Goal: Transaction & Acquisition: Download file/media

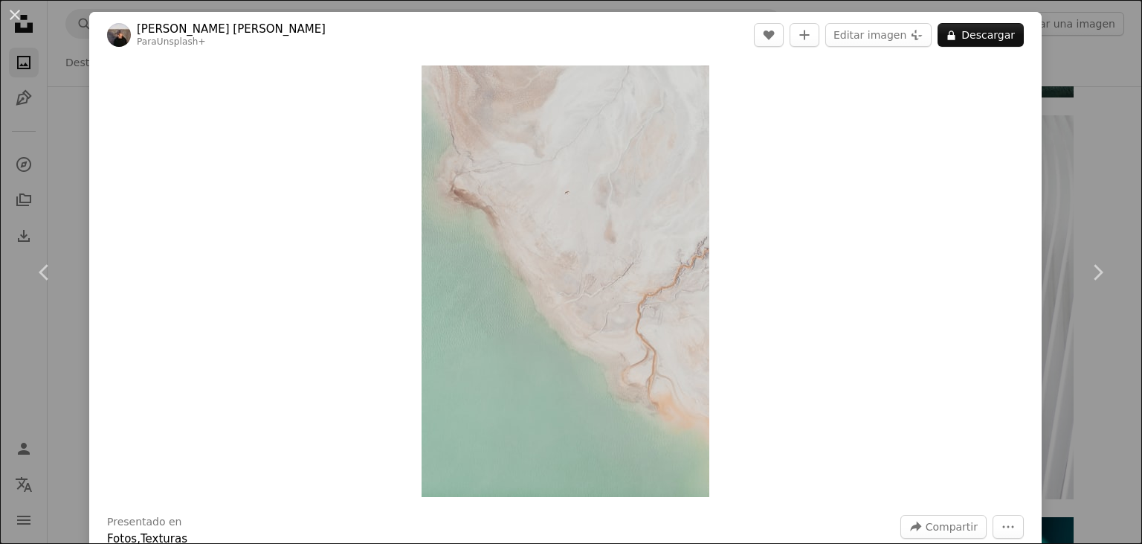
scroll to position [5261, 0]
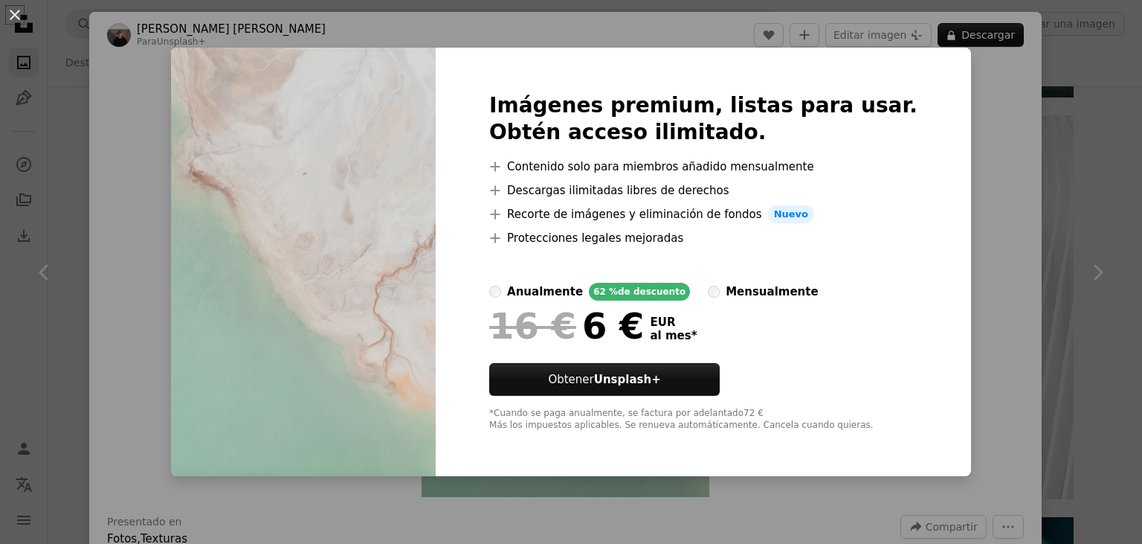
click at [967, 222] on div "An X shape Imágenes premium, listas para usar. Obtén acceso ilimitado. A plus s…" at bounding box center [571, 272] width 1142 height 544
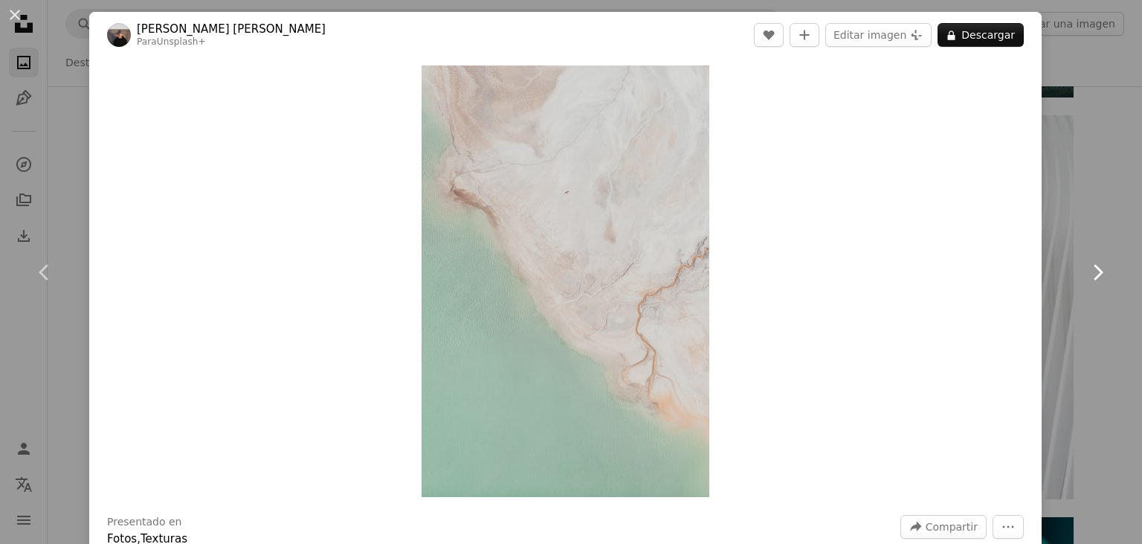
click at [1111, 239] on link "Chevron right" at bounding box center [1097, 272] width 89 height 143
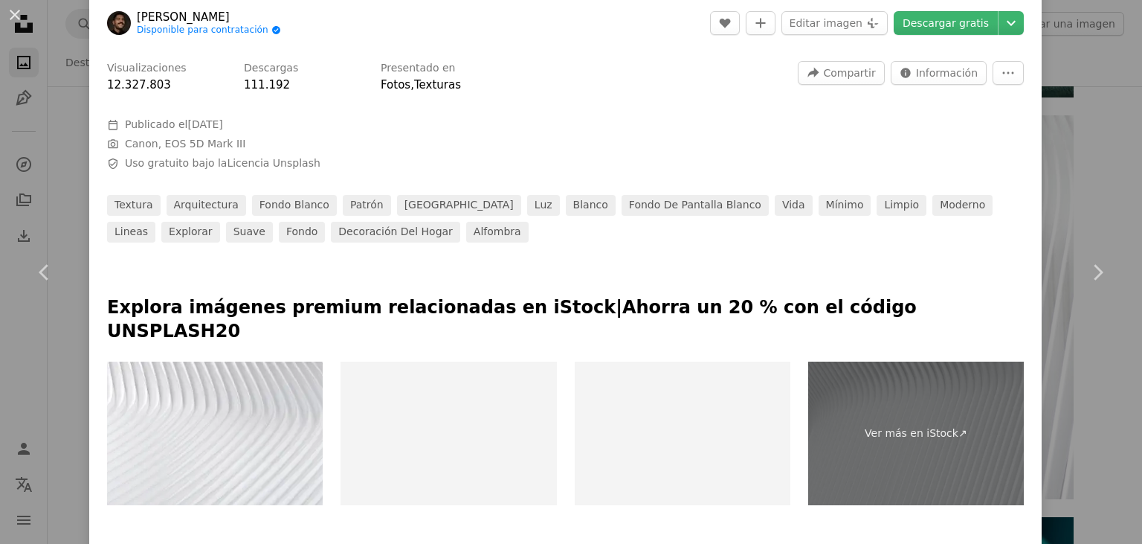
scroll to position [514, 0]
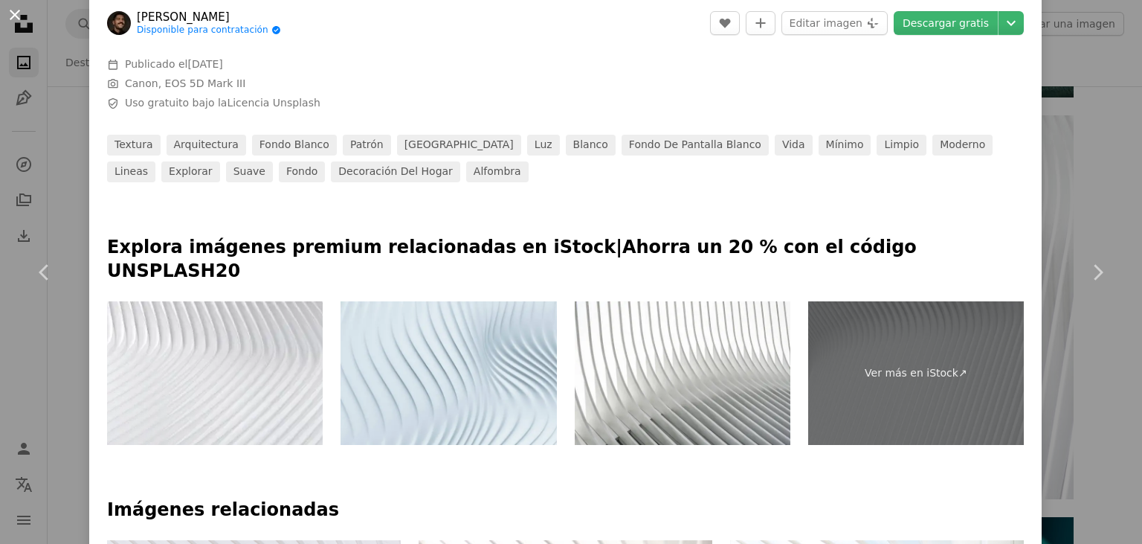
click at [13, 16] on button "An X shape" at bounding box center [15, 15] width 18 height 18
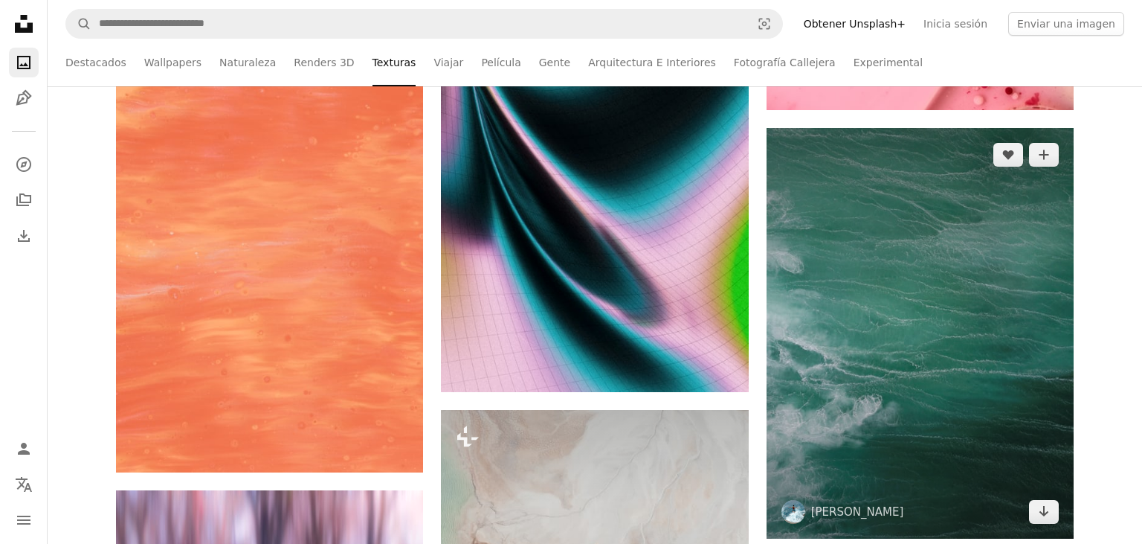
scroll to position [4789, 0]
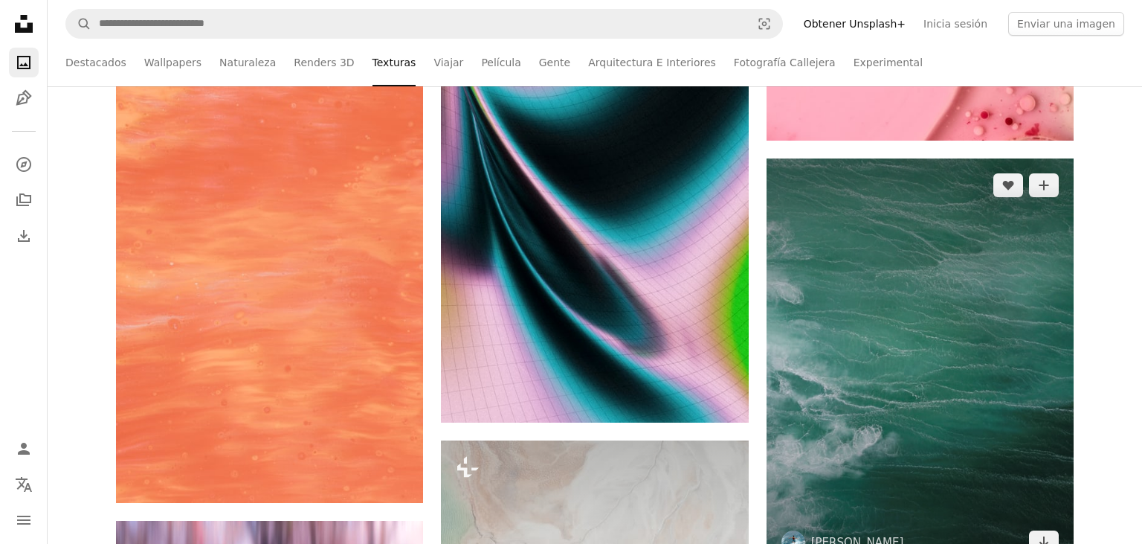
click at [879, 289] on img at bounding box center [920, 363] width 307 height 410
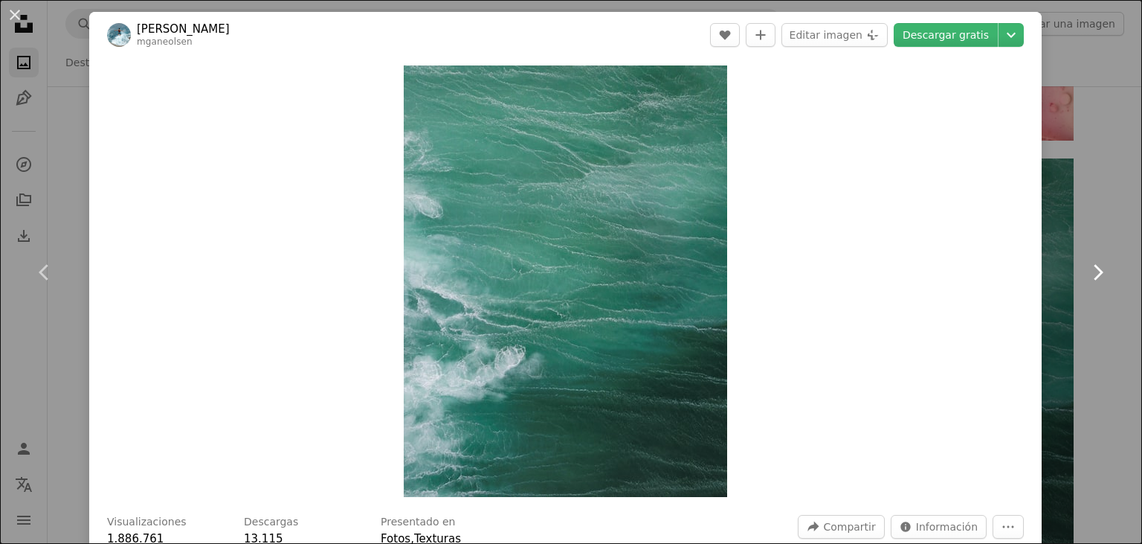
click at [1132, 223] on link "Chevron right" at bounding box center [1097, 272] width 89 height 143
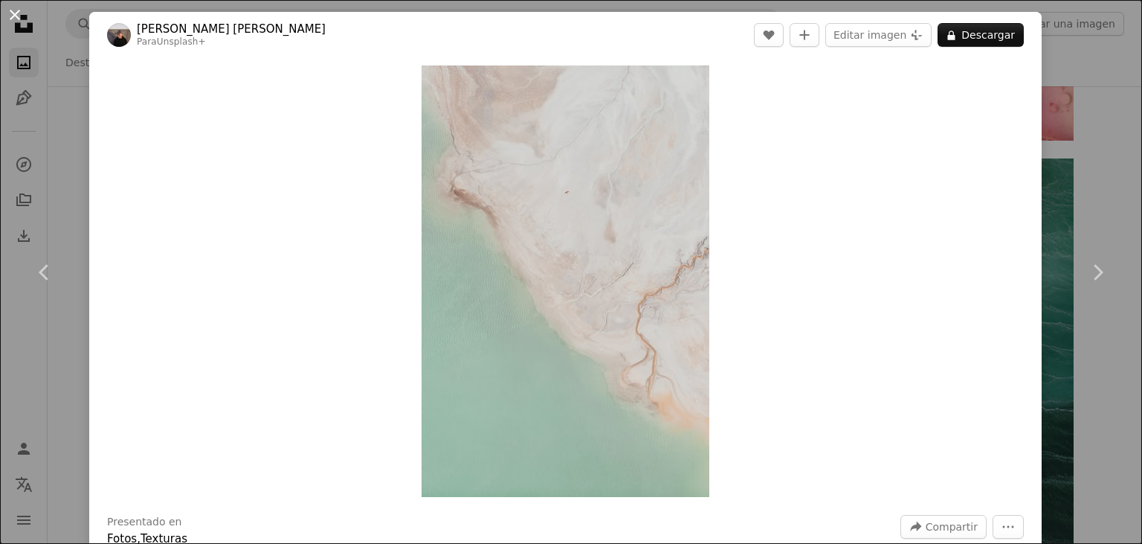
click at [24, 10] on button "An X shape" at bounding box center [15, 15] width 18 height 18
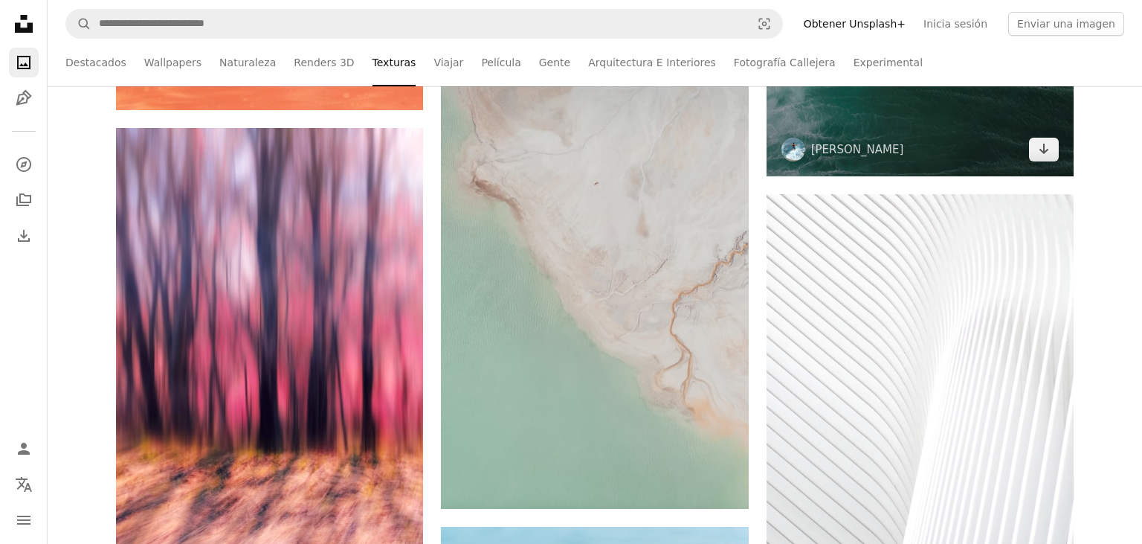
scroll to position [5104, 0]
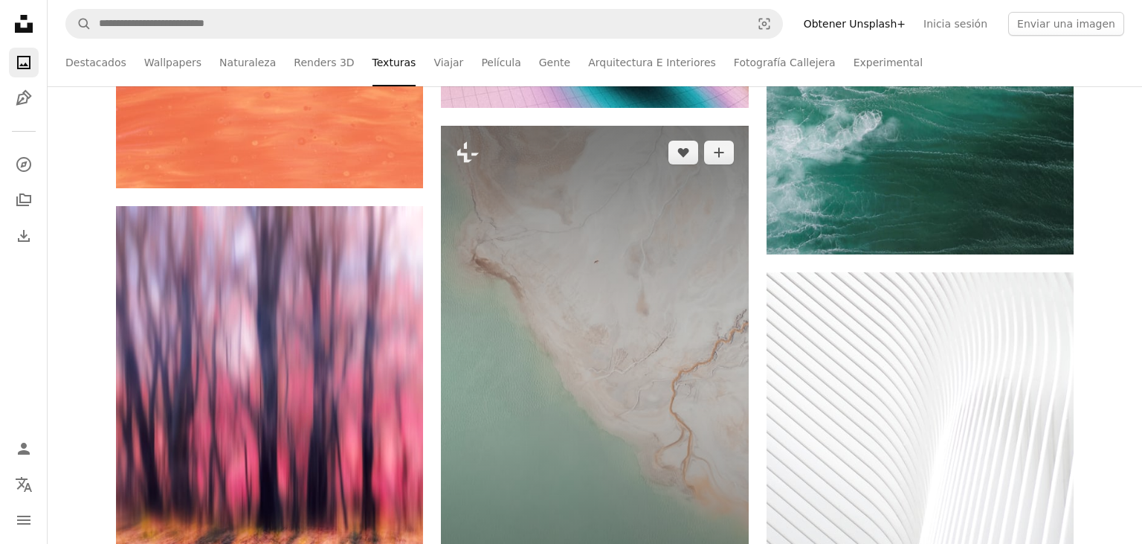
click at [561, 312] on img at bounding box center [594, 356] width 307 height 461
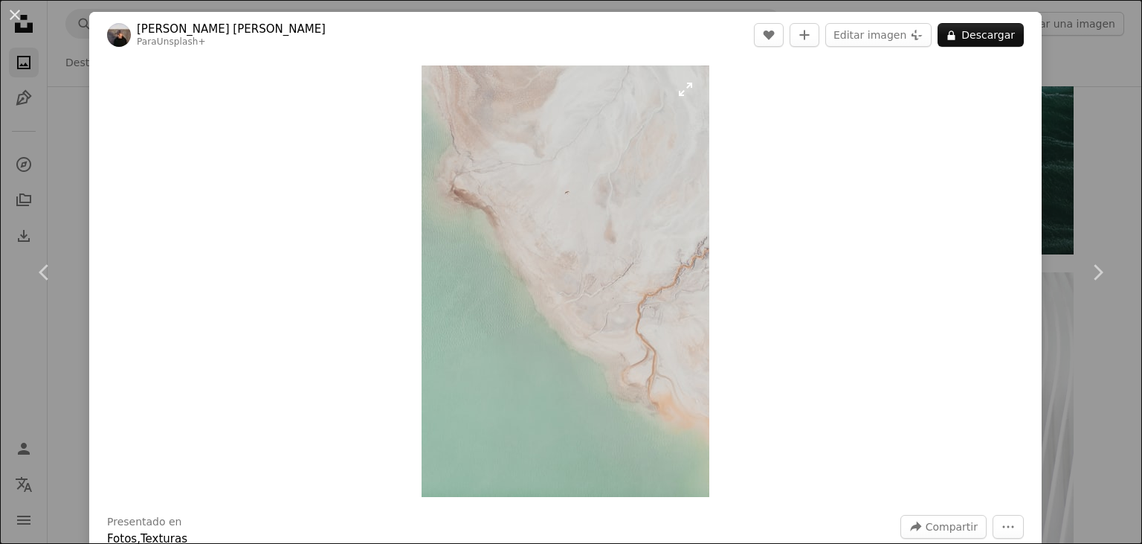
click at [576, 254] on img "Ampliar en esta imagen" at bounding box center [566, 280] width 288 height 431
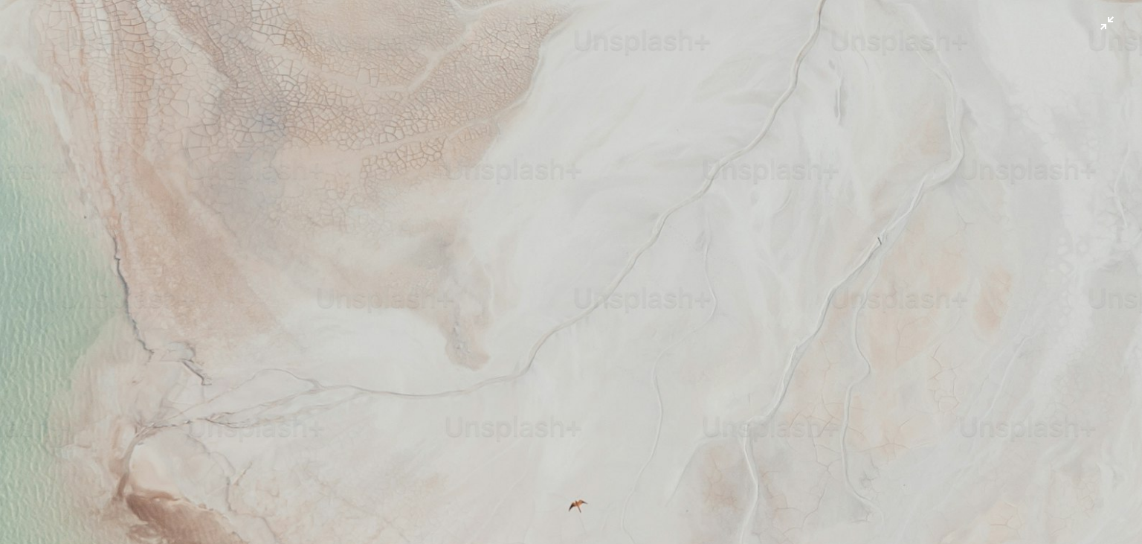
scroll to position [585, 0]
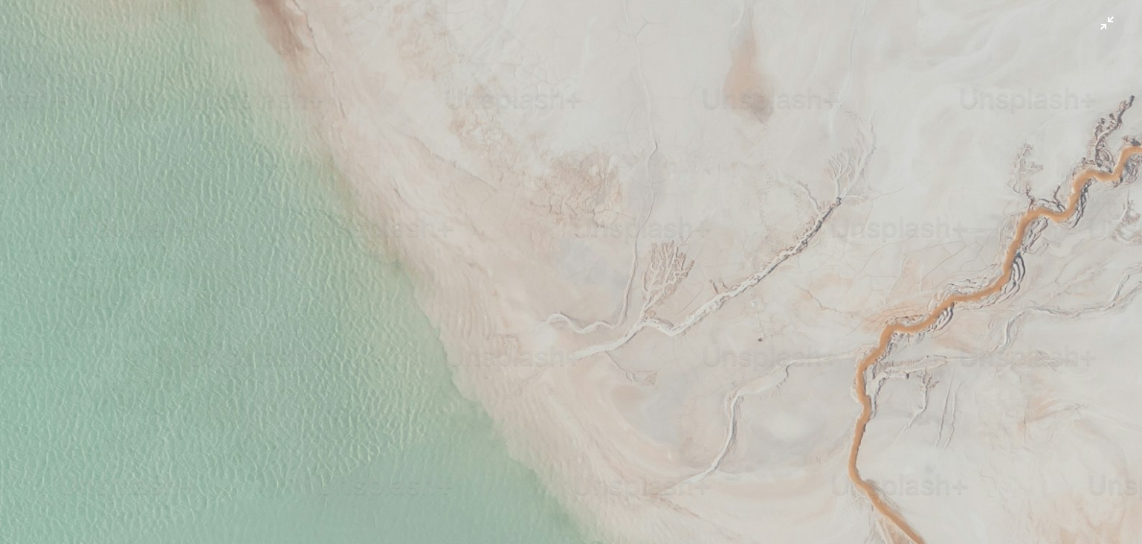
click at [744, 257] on img "Reducir el zoom en esta imagen" at bounding box center [571, 271] width 1144 height 1715
click at [744, 257] on div "Zoom in Zoom out" at bounding box center [565, 281] width 953 height 446
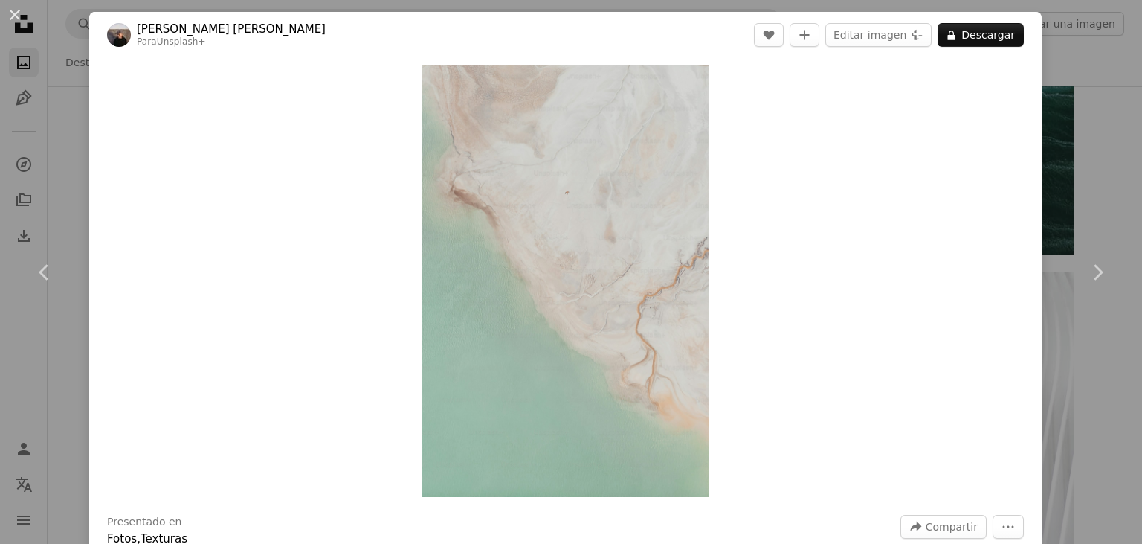
click at [822, 263] on div "Zoom in" at bounding box center [565, 281] width 953 height 446
click at [1118, 218] on link "Chevron right" at bounding box center [1097, 272] width 89 height 143
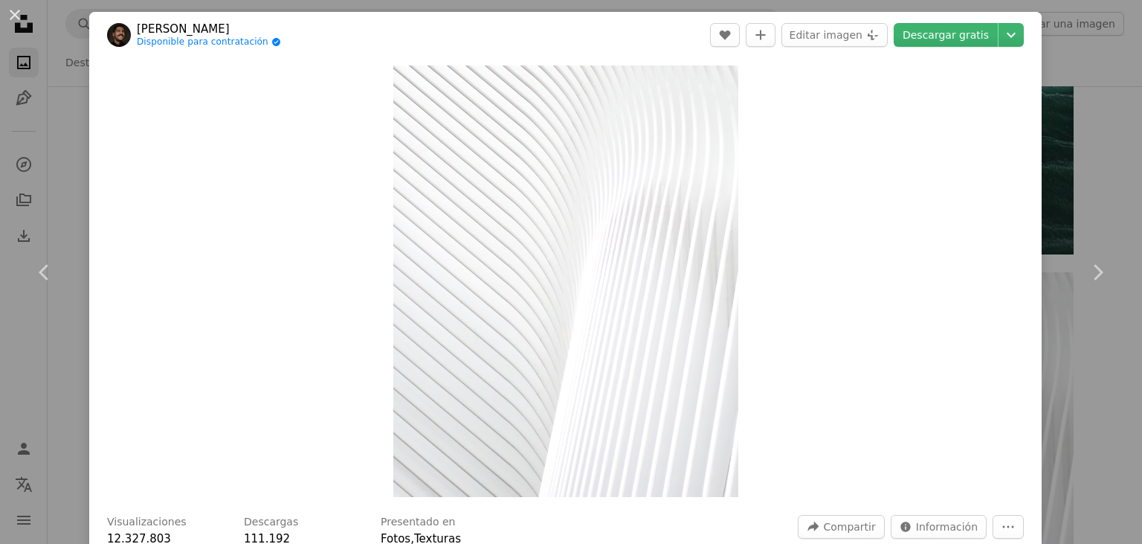
click at [1086, 362] on div "An X shape Chevron left Chevron right [PERSON_NAME] Disponible para contratació…" at bounding box center [571, 272] width 1142 height 544
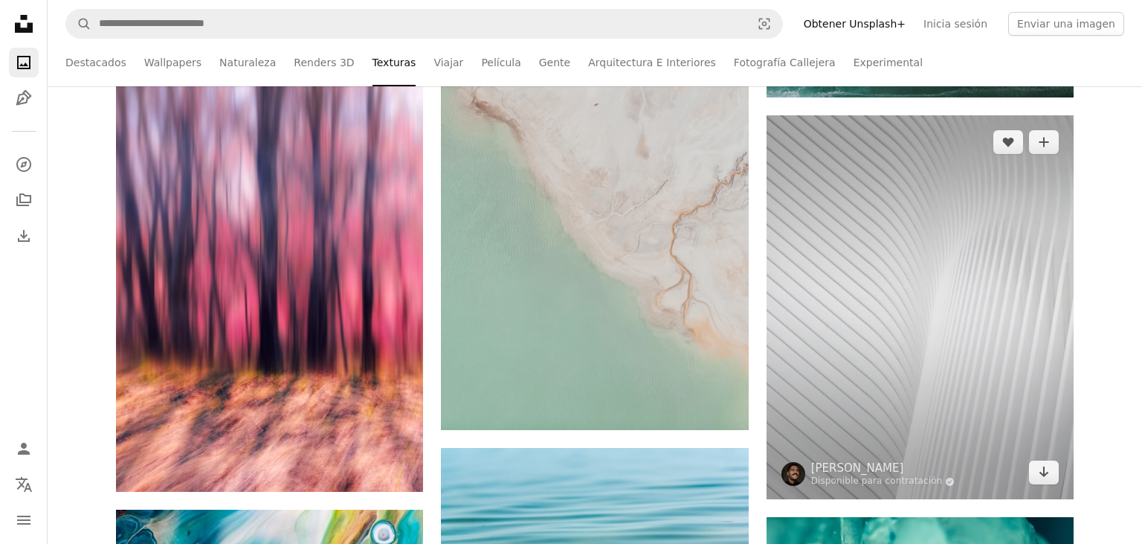
scroll to position [5575, 0]
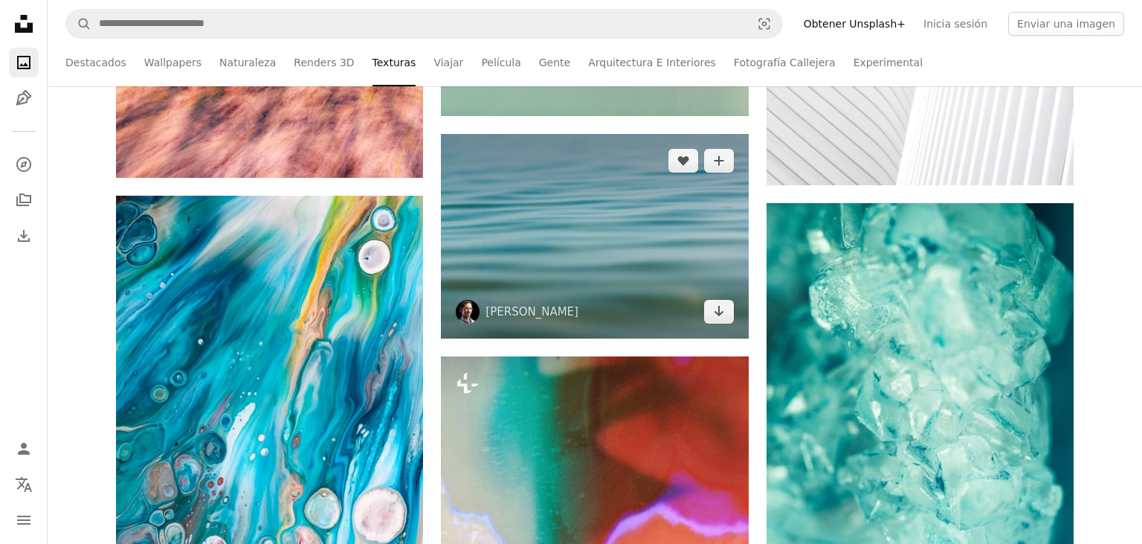
click at [624, 238] on img at bounding box center [594, 236] width 307 height 204
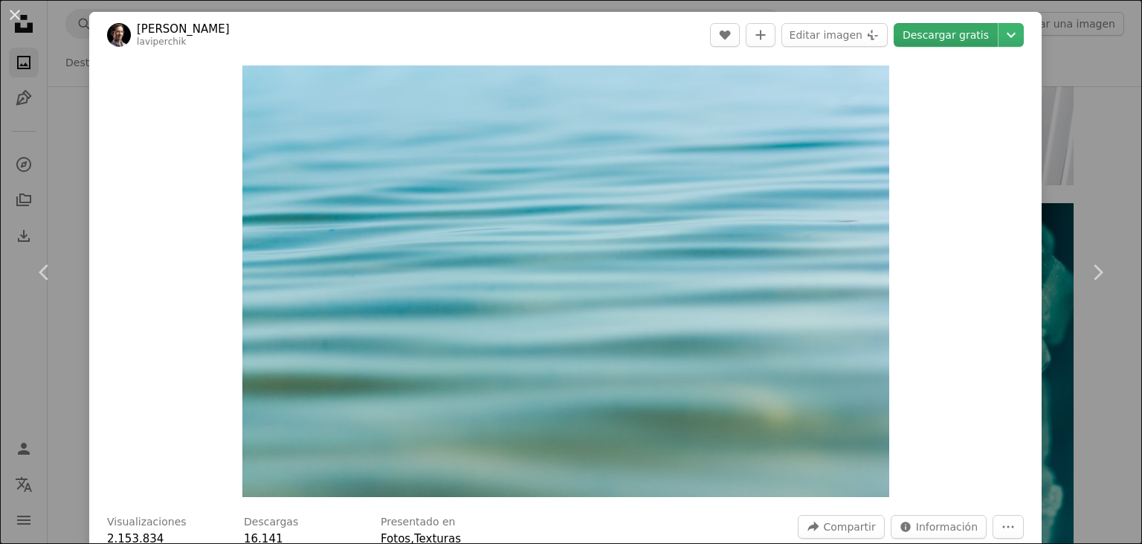
click at [954, 42] on link "Descargar gratis" at bounding box center [946, 35] width 104 height 24
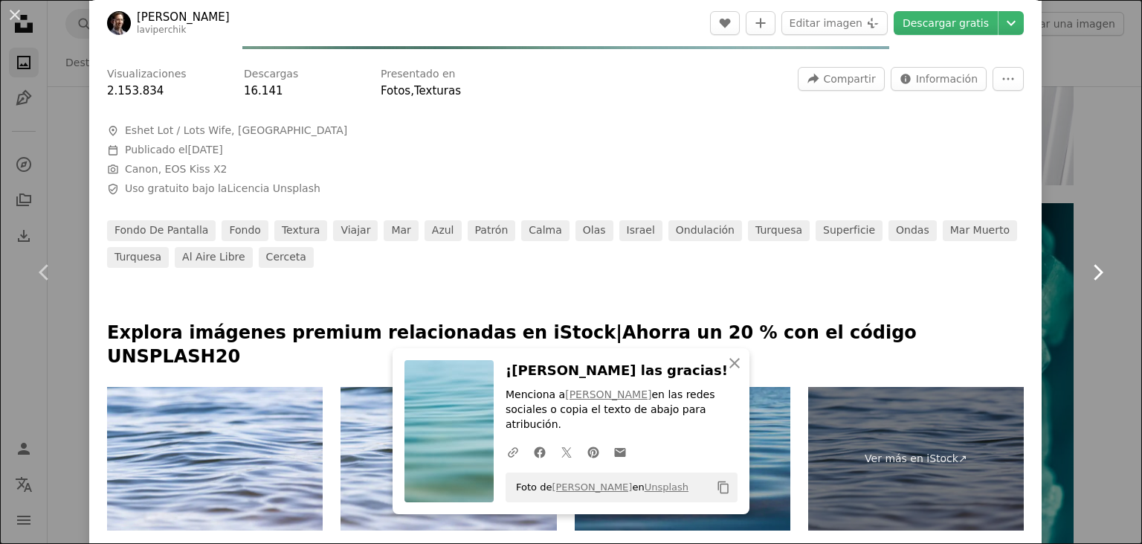
scroll to position [514, 0]
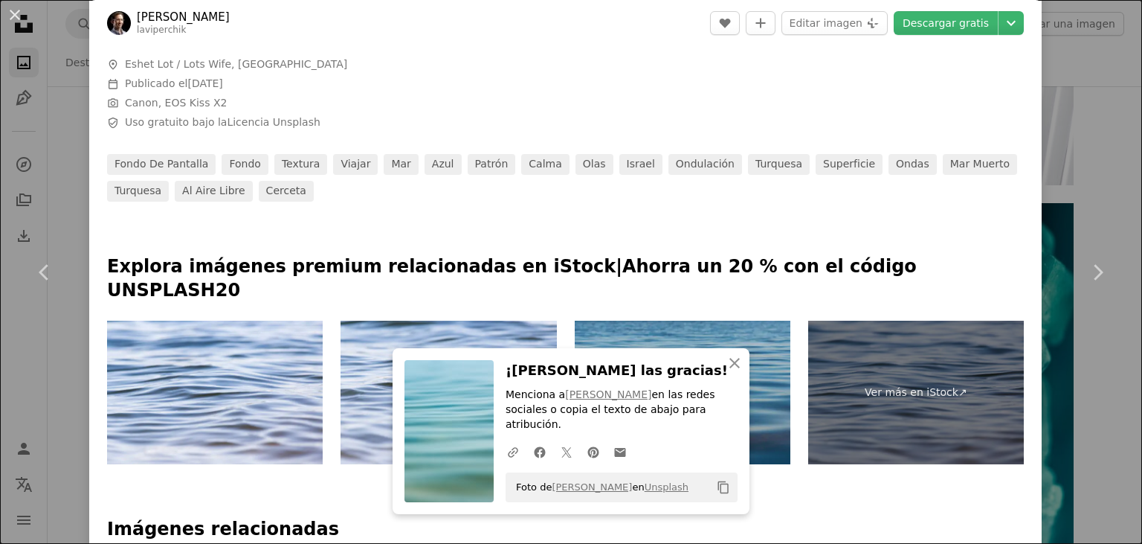
click at [1081, 180] on div "An X shape Chevron left Chevron right An X shape Cerrar ¡Dale las gracias! Menc…" at bounding box center [571, 272] width 1142 height 544
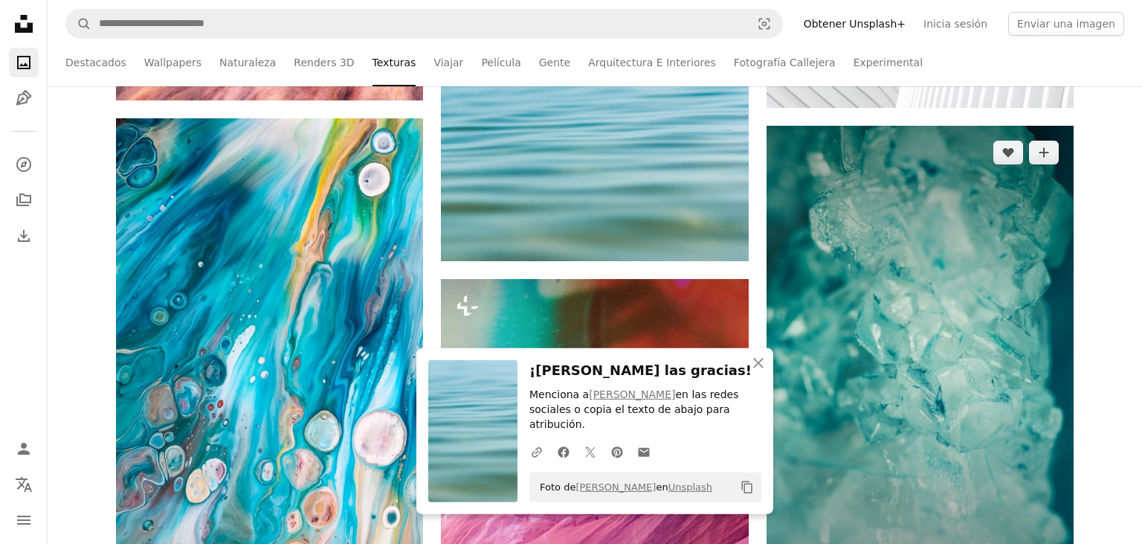
scroll to position [5575, 0]
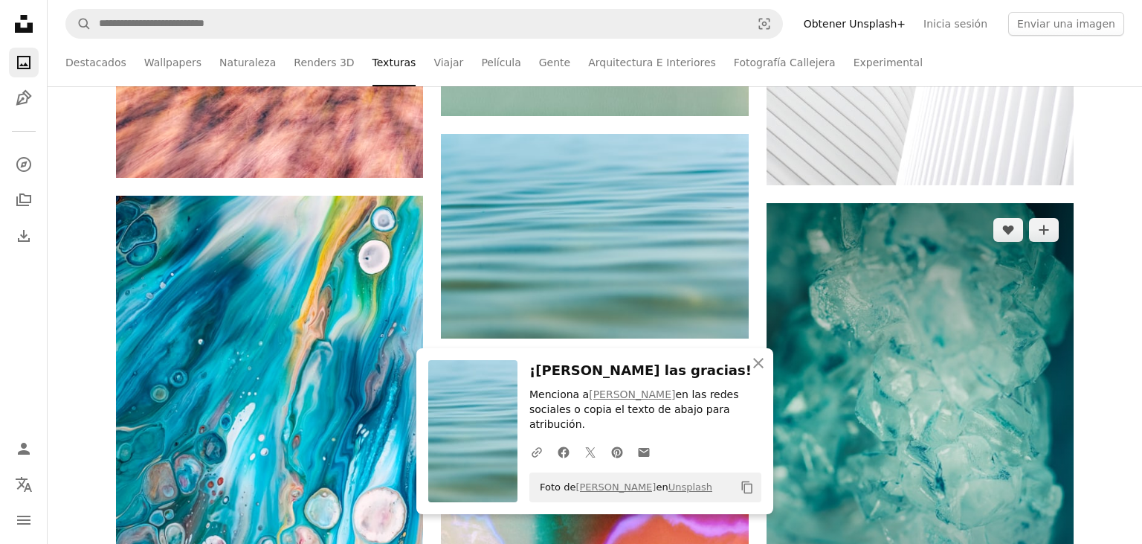
click at [958, 317] on img at bounding box center [920, 433] width 307 height 461
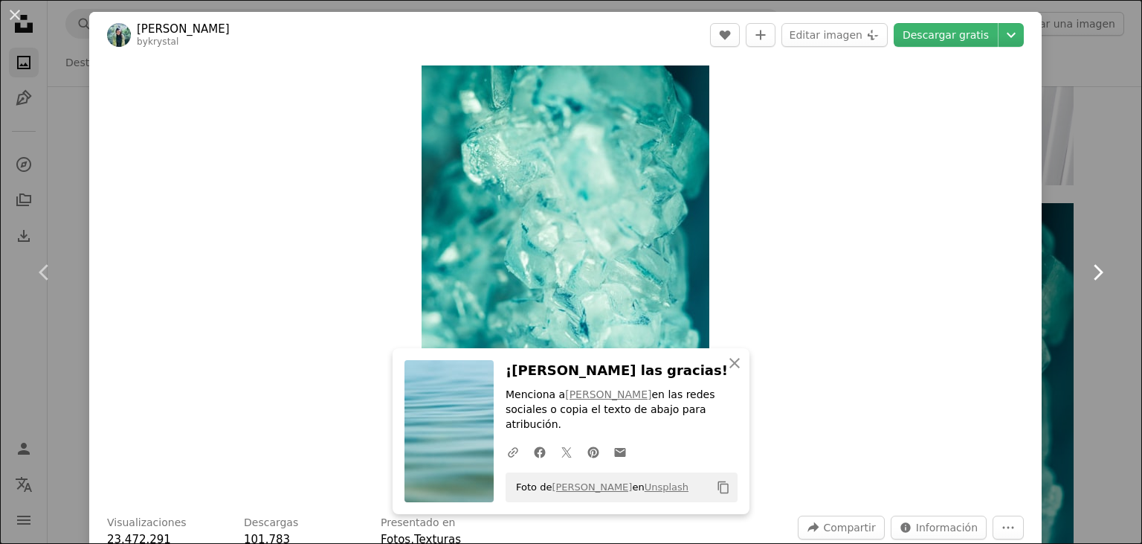
click at [1090, 300] on link "Chevron right" at bounding box center [1097, 272] width 89 height 143
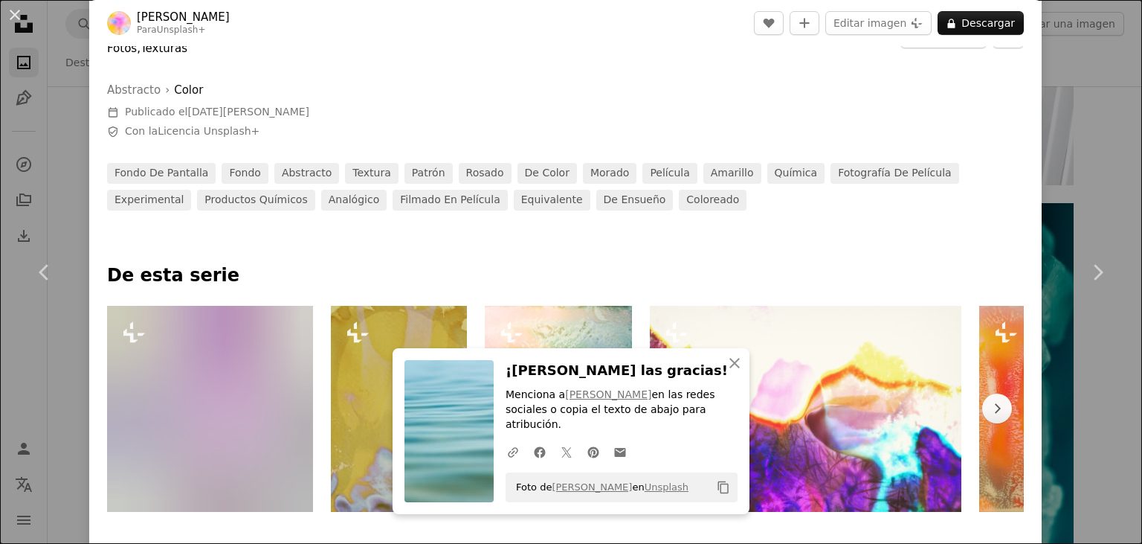
scroll to position [514, 0]
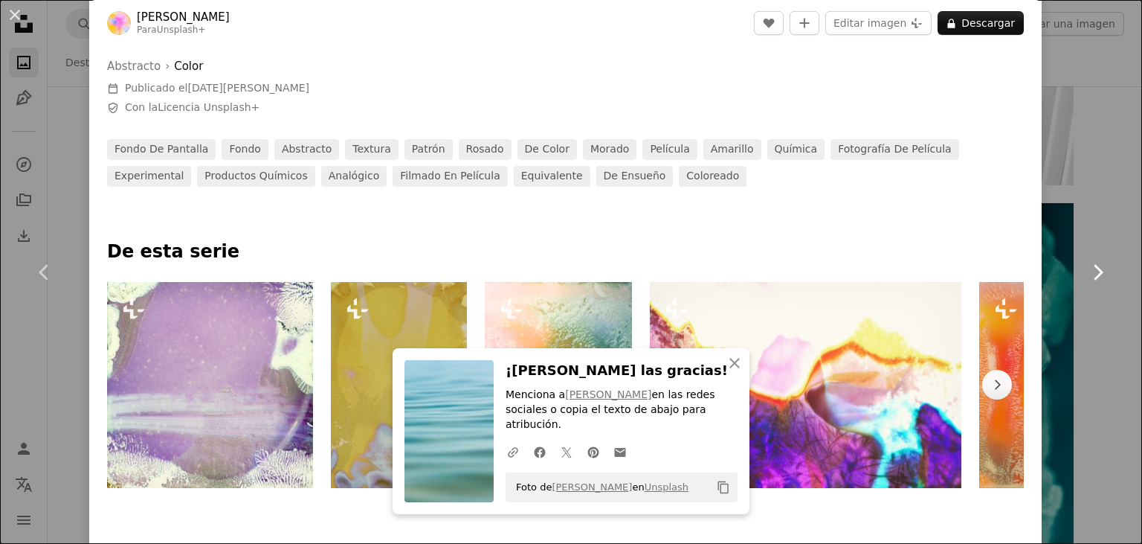
click at [1128, 320] on link "Chevron right" at bounding box center [1097, 272] width 89 height 143
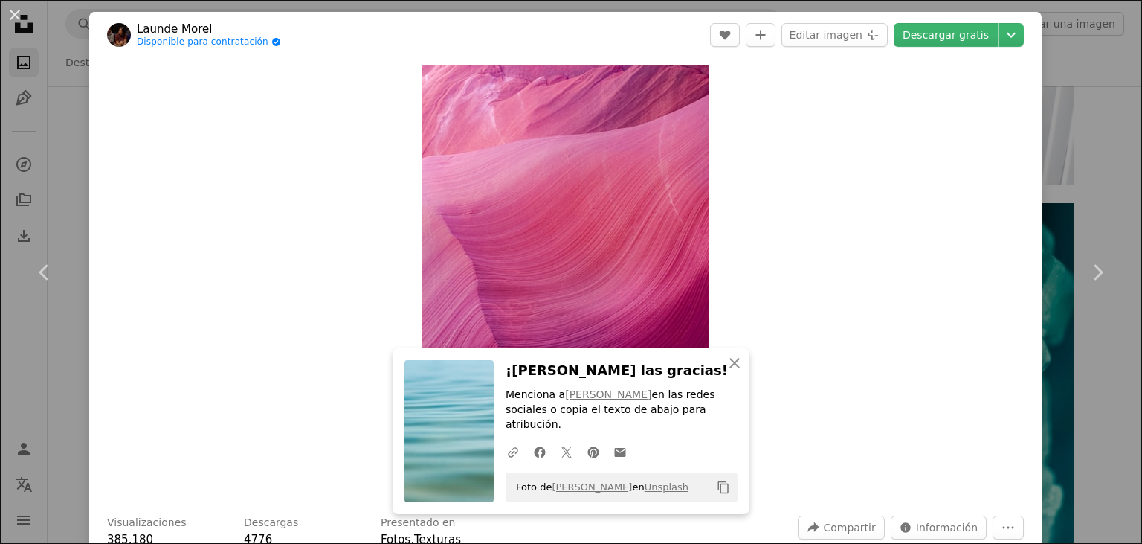
click at [1095, 51] on div "An X shape Chevron left Chevron right An X shape Cerrar ¡Dale las gracias! Menc…" at bounding box center [571, 272] width 1142 height 544
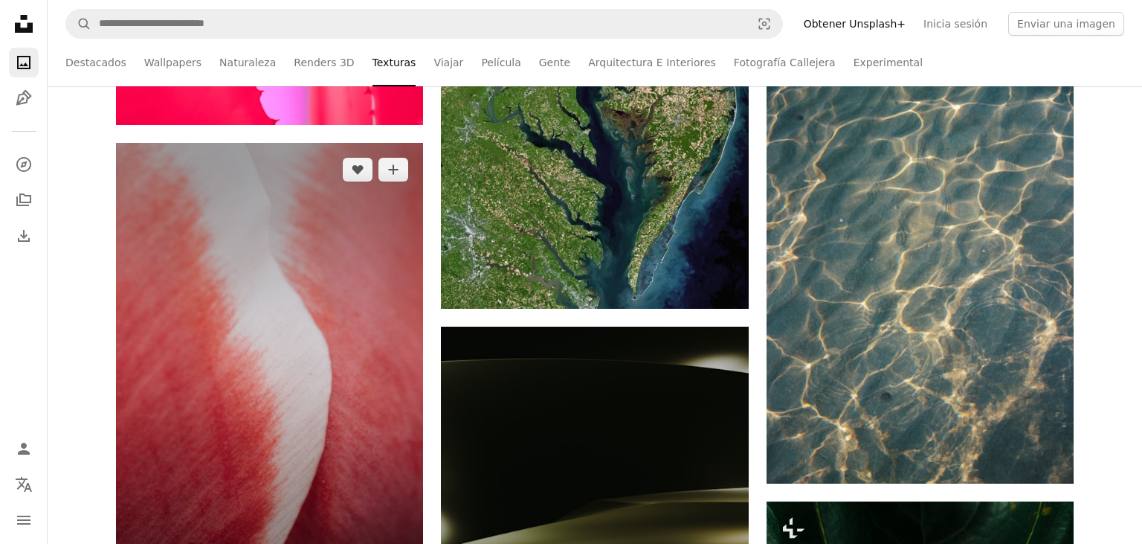
scroll to position [7381, 0]
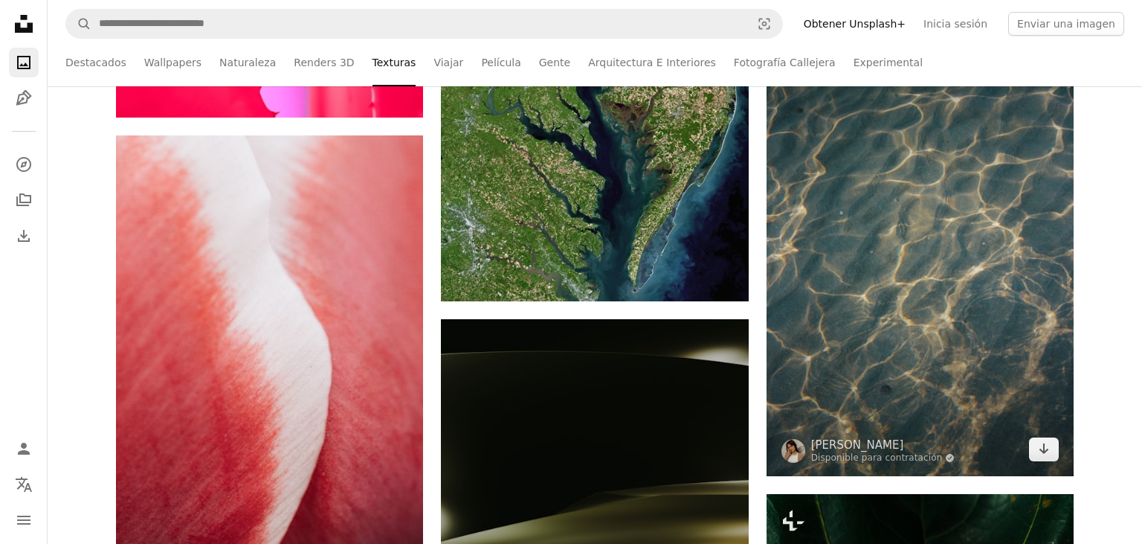
click at [879, 266] on img at bounding box center [920, 247] width 307 height 456
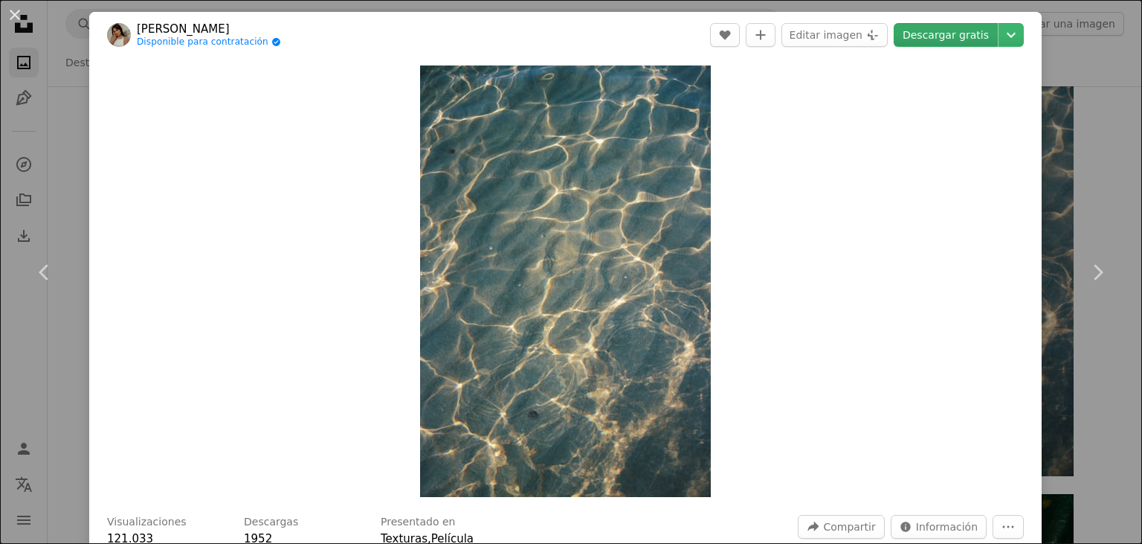
click at [965, 40] on link "Descargar gratis" at bounding box center [946, 35] width 104 height 24
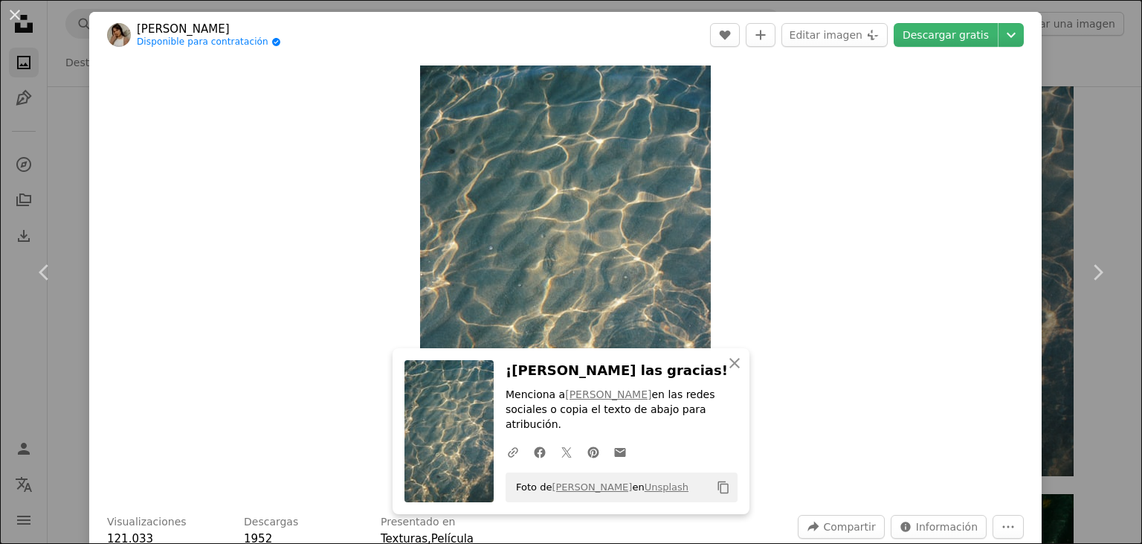
click at [1112, 167] on div "An X shape Chevron left Chevron right An X shape Cerrar ¡Dale las gracias! Menc…" at bounding box center [571, 272] width 1142 height 544
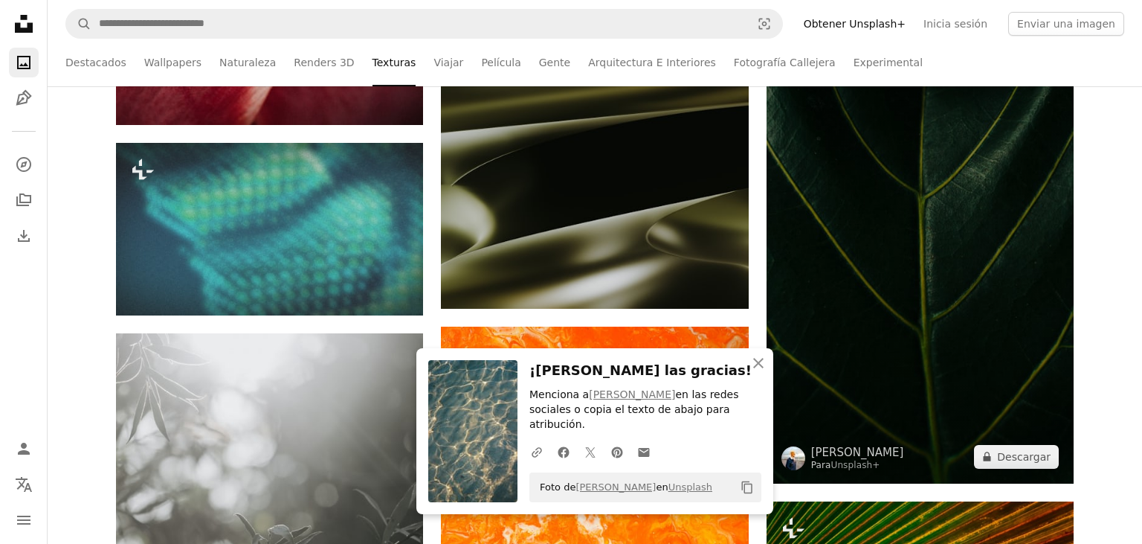
scroll to position [8009, 0]
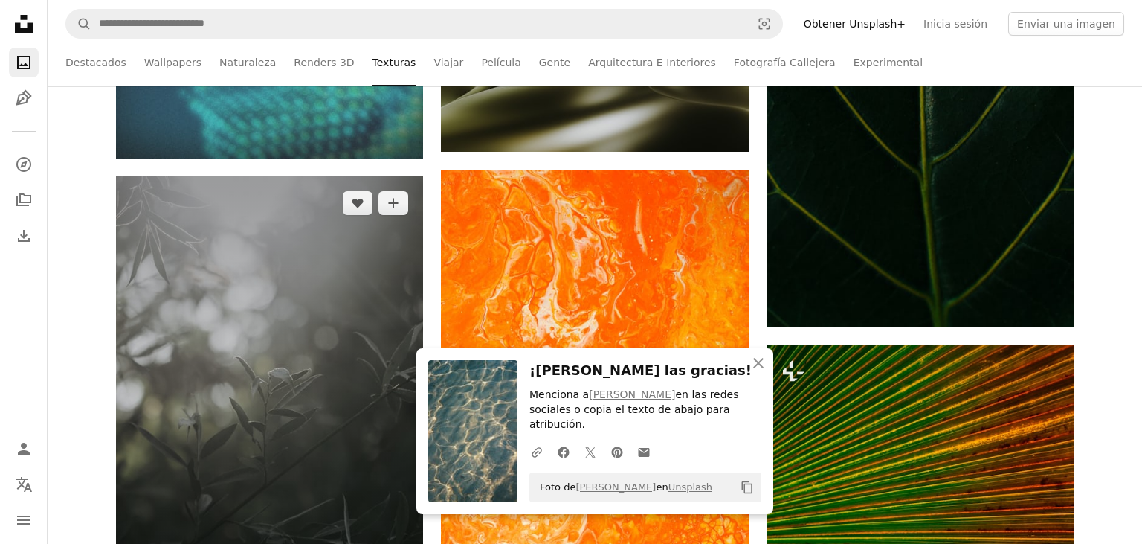
click at [278, 364] on img at bounding box center [269, 406] width 307 height 461
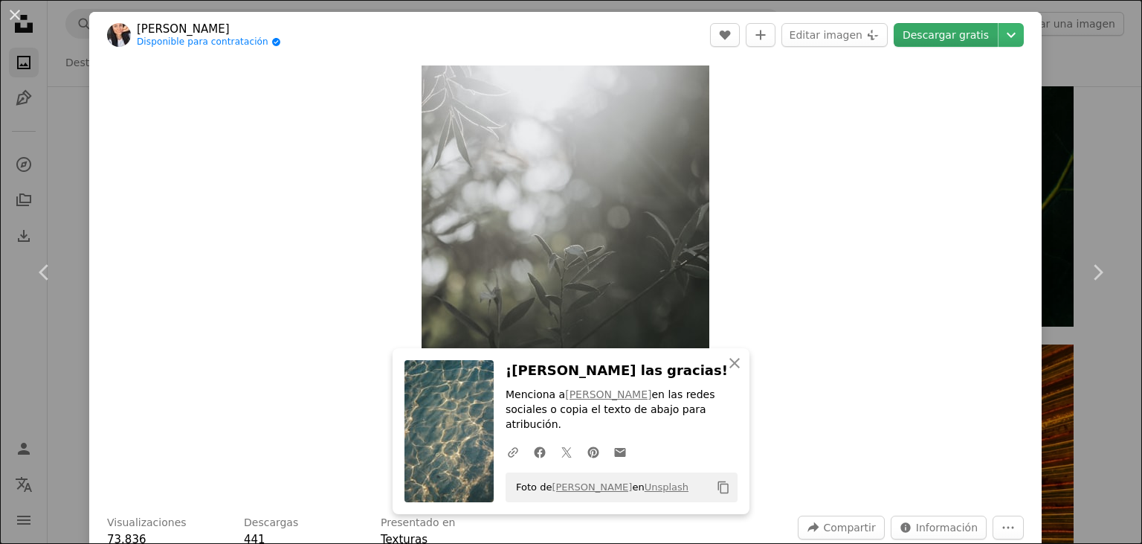
click at [954, 28] on link "Descargar gratis" at bounding box center [946, 35] width 104 height 24
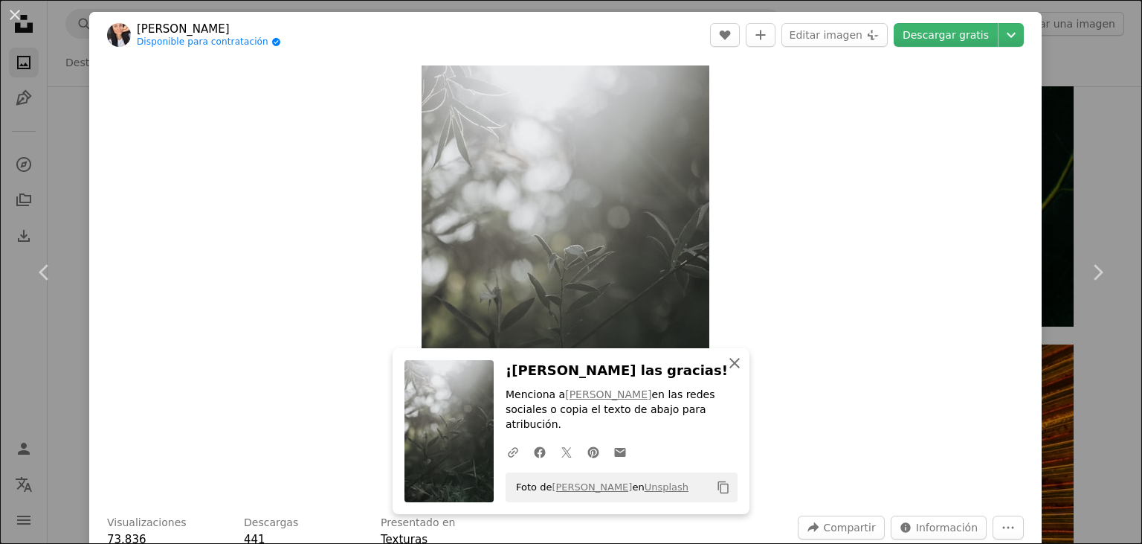
click at [742, 372] on icon "An X shape" at bounding box center [735, 363] width 18 height 18
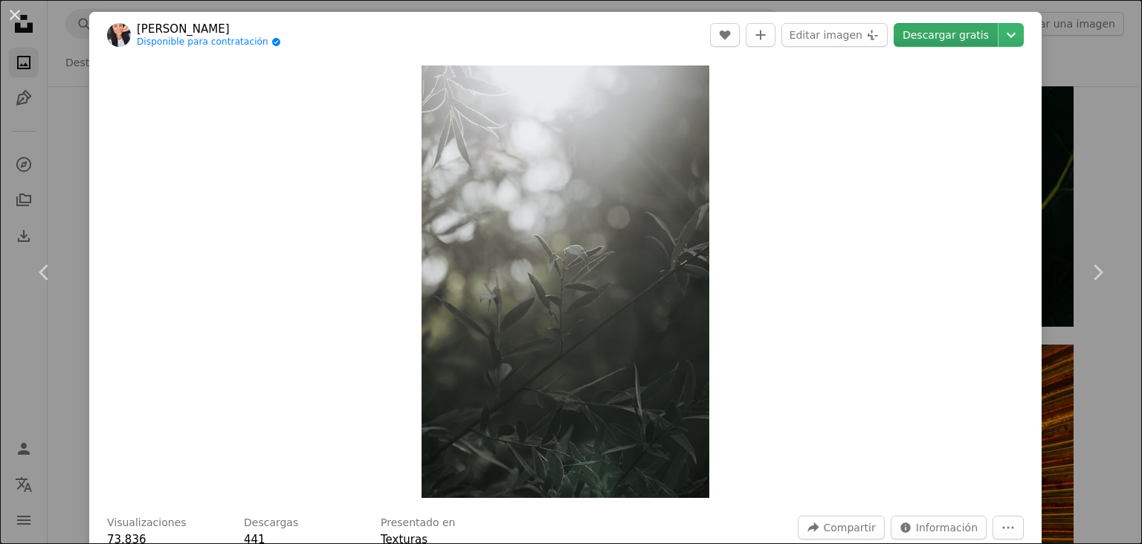
click at [950, 34] on link "Descargar gratis" at bounding box center [946, 35] width 104 height 24
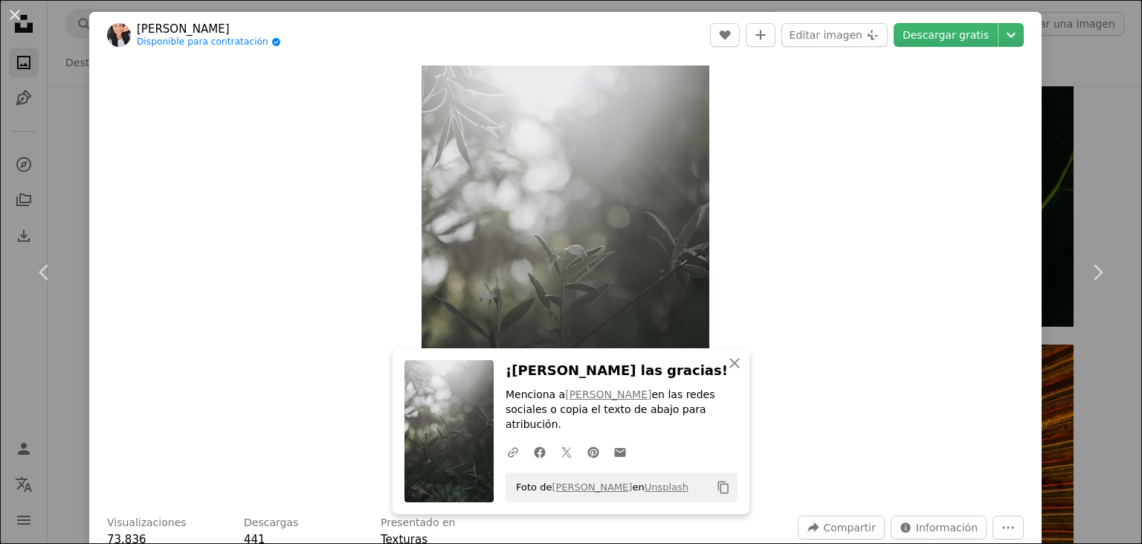
click at [1085, 109] on div "An X shape Chevron left Chevron right An X shape Cerrar ¡Dale las gracias! Menc…" at bounding box center [571, 272] width 1142 height 544
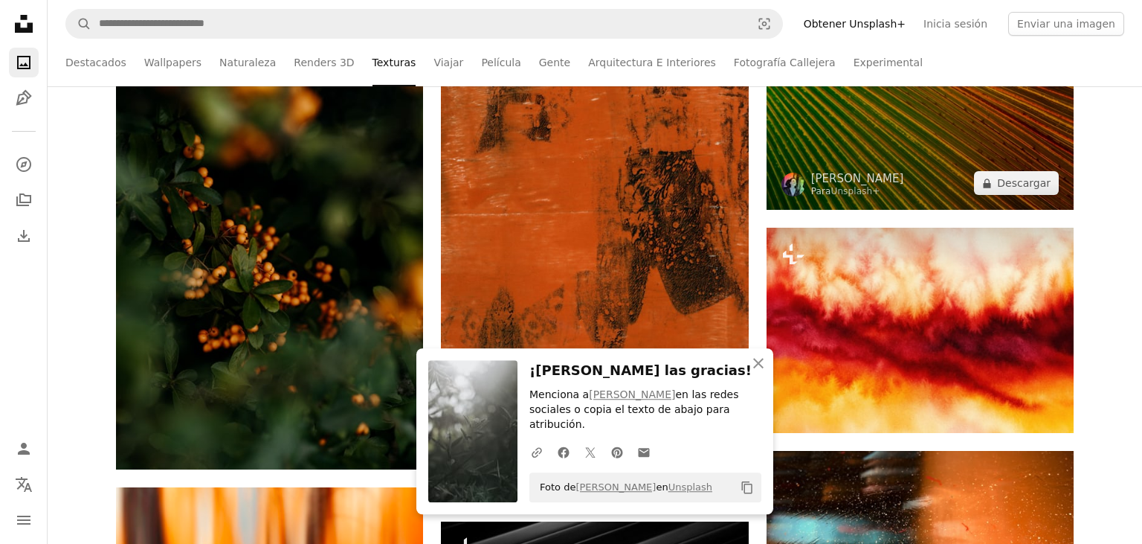
scroll to position [8637, 0]
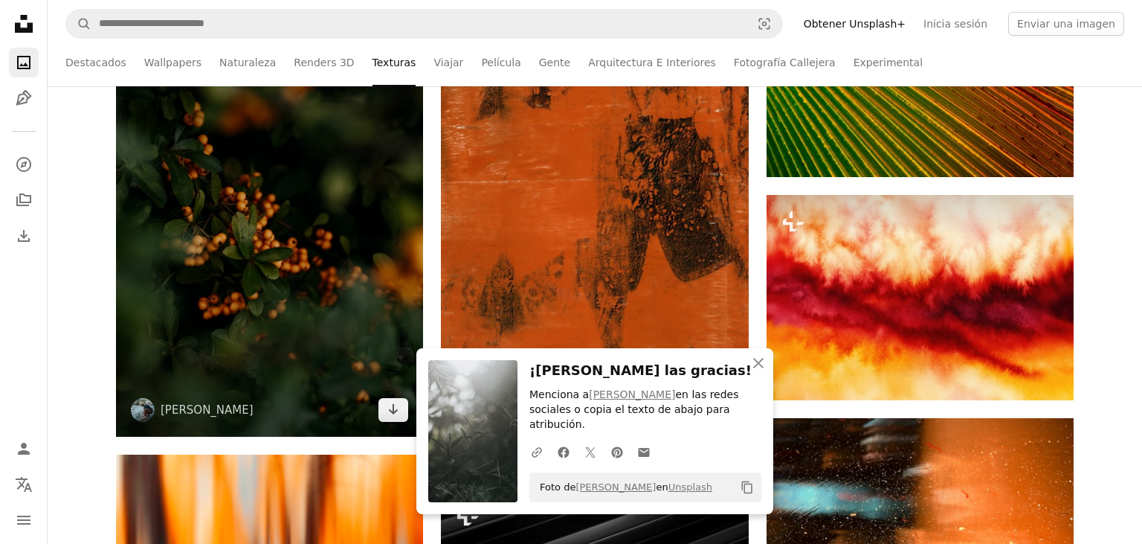
click at [306, 284] on img at bounding box center [269, 232] width 307 height 410
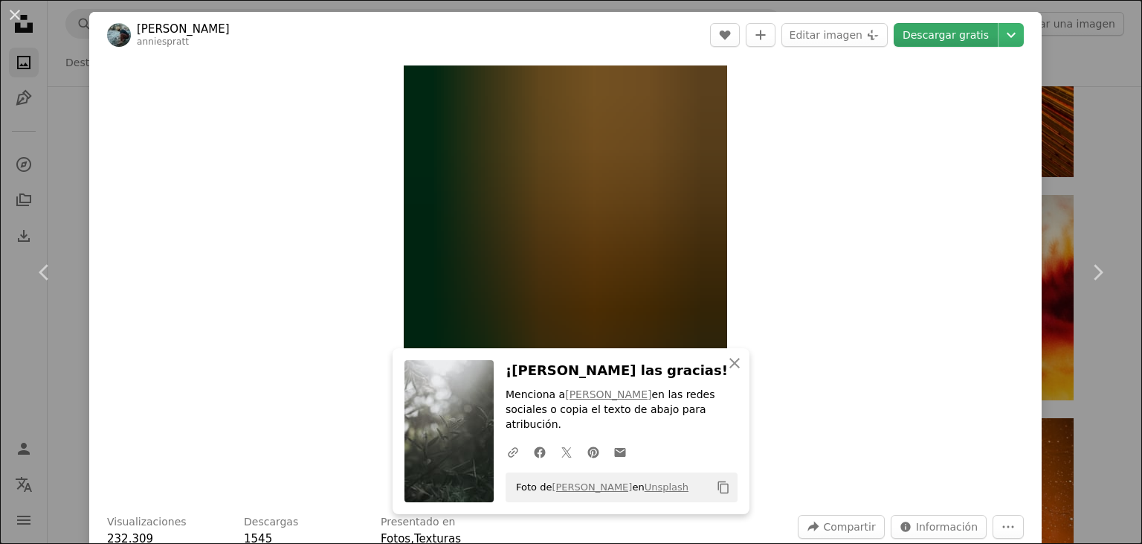
click at [964, 33] on link "Descargar gratis" at bounding box center [946, 35] width 104 height 24
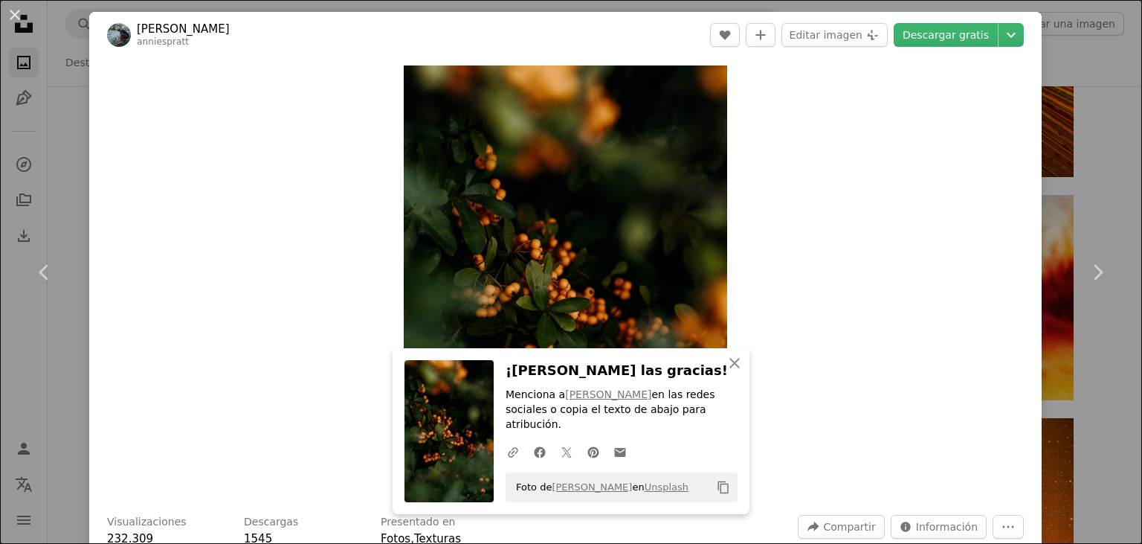
click at [1115, 145] on div "An X shape Chevron left Chevron right An X shape Cerrar ¡Dale las gracias! Menc…" at bounding box center [571, 272] width 1142 height 544
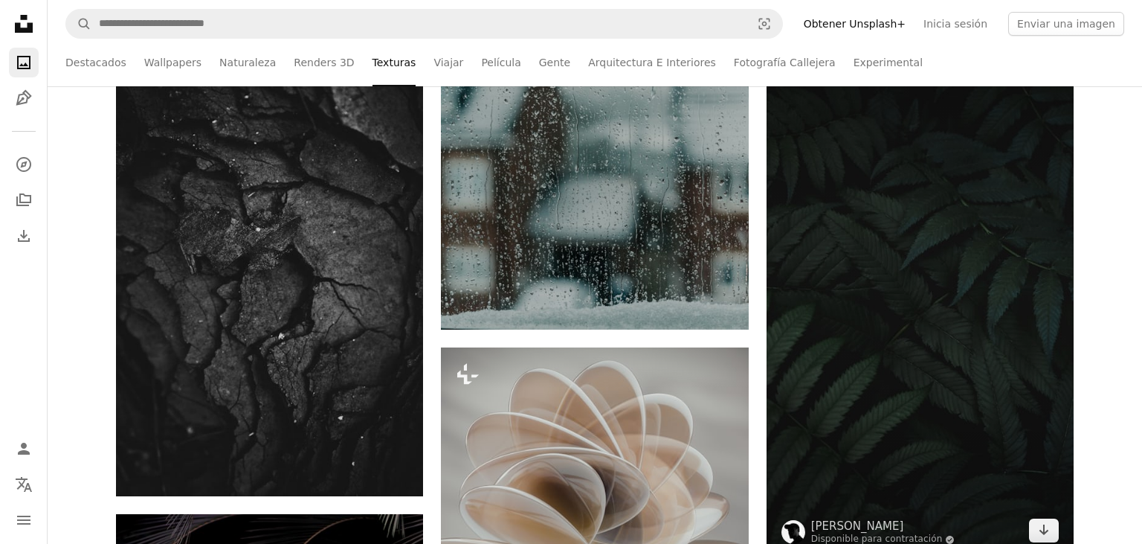
scroll to position [9815, 0]
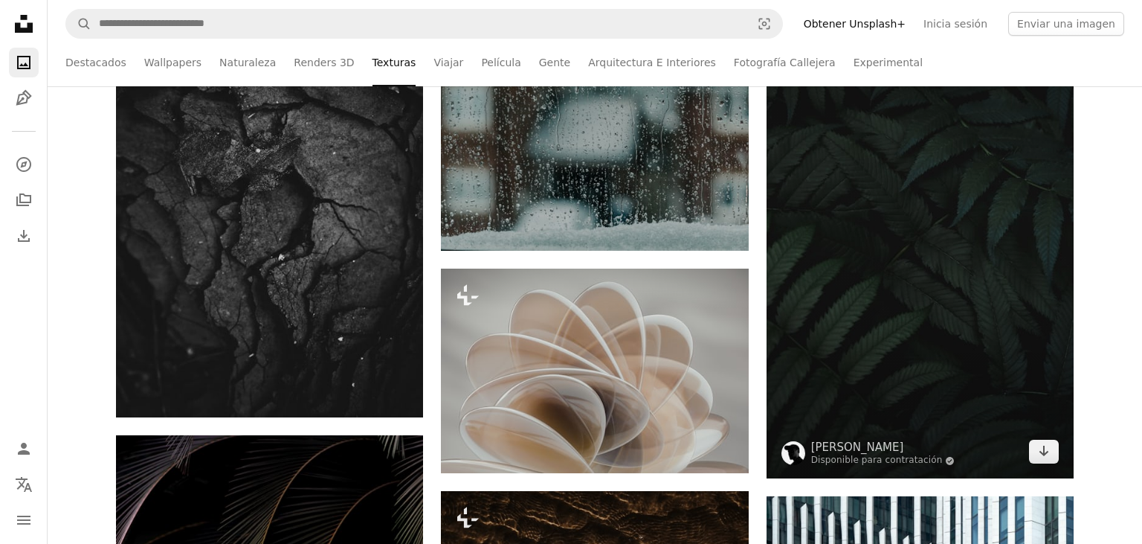
click at [883, 279] on img at bounding box center [920, 205] width 307 height 547
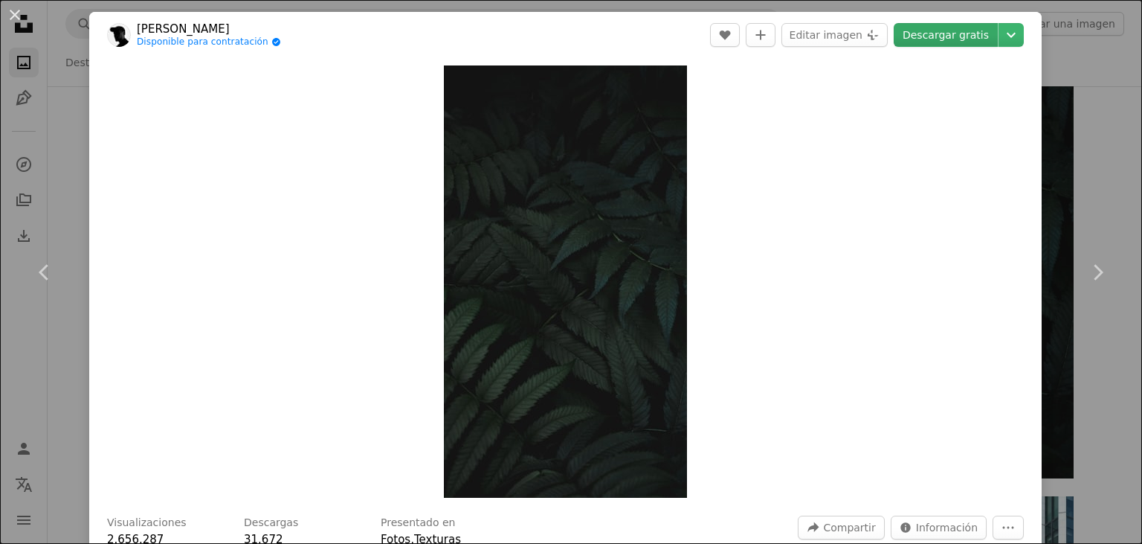
click at [974, 32] on link "Descargar gratis" at bounding box center [946, 35] width 104 height 24
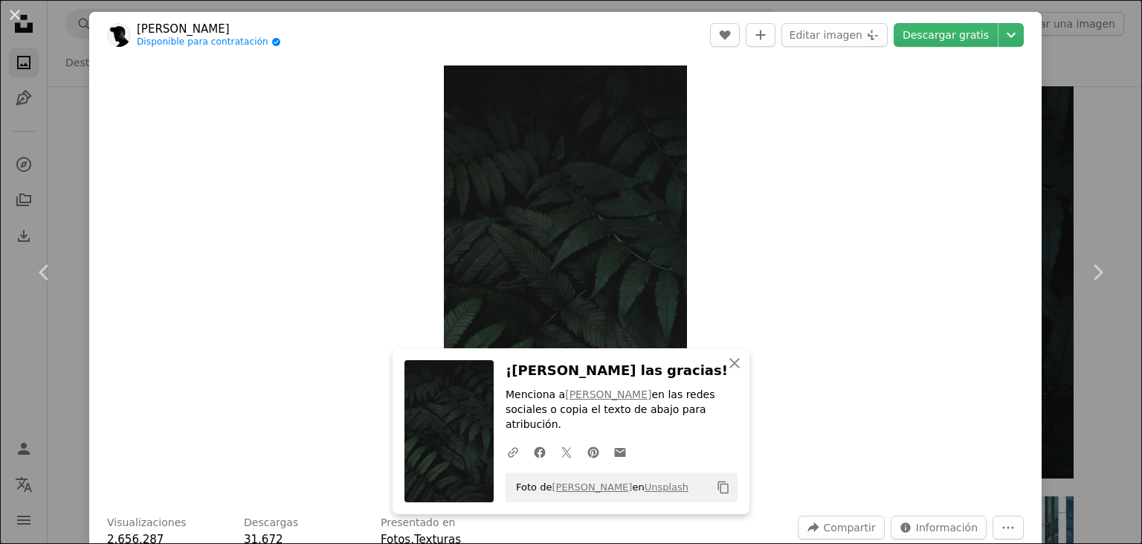
click at [848, 335] on div "Zoom in" at bounding box center [565, 281] width 953 height 447
click at [1141, 217] on link "Chevron right" at bounding box center [1097, 272] width 89 height 143
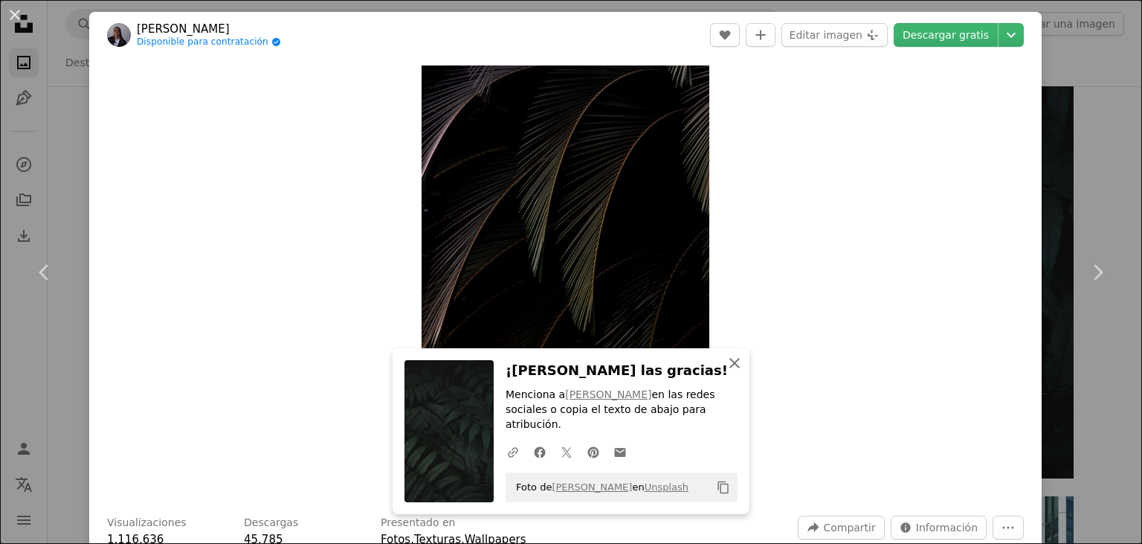
click at [735, 372] on icon "An X shape" at bounding box center [735, 363] width 18 height 18
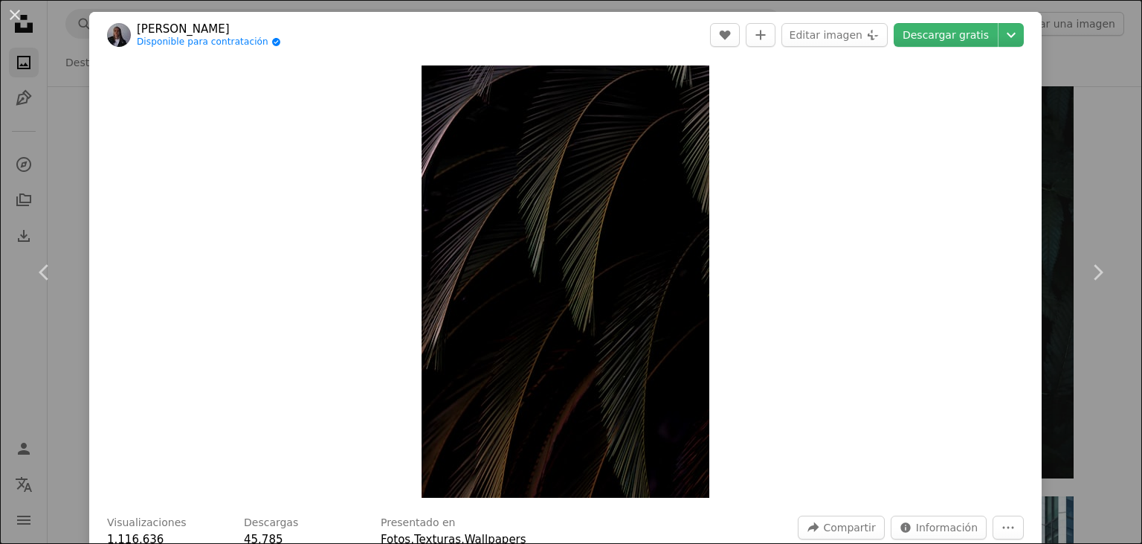
scroll to position [514, 0]
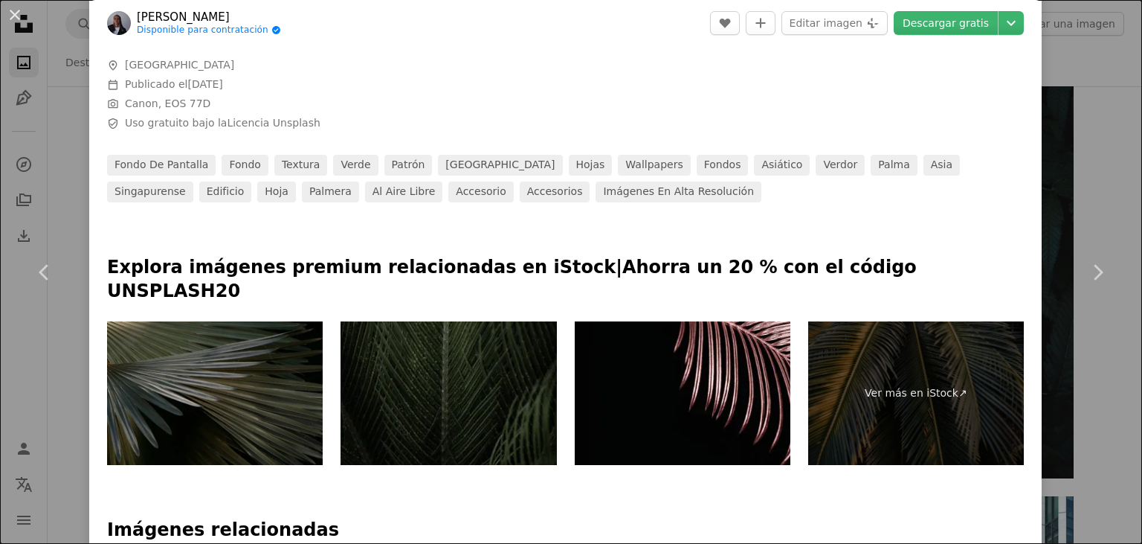
click at [1112, 152] on div "An X shape Chevron left Chevron right [PERSON_NAME] Disponible para contratació…" at bounding box center [571, 272] width 1142 height 544
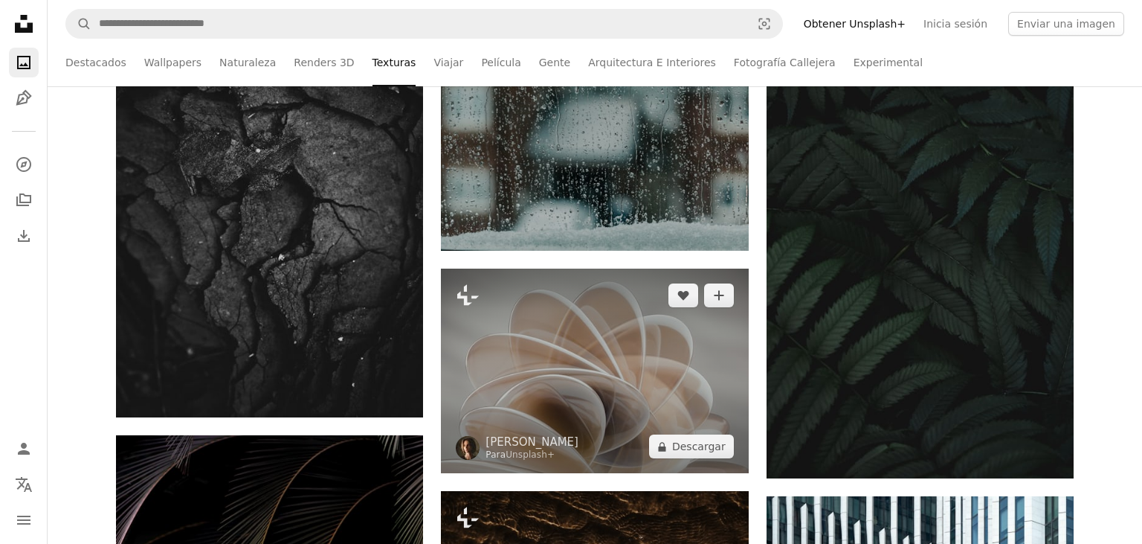
click at [610, 344] on img at bounding box center [594, 370] width 307 height 204
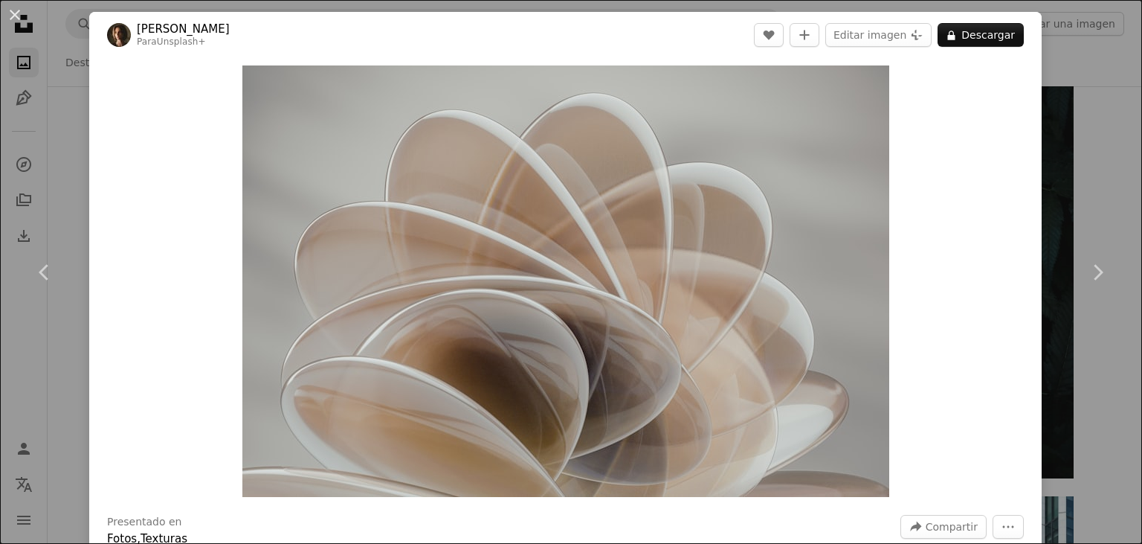
click at [1117, 185] on div "An X shape Chevron left Chevron right [PERSON_NAME] Para Unsplash+ A heart A pl…" at bounding box center [571, 272] width 1142 height 544
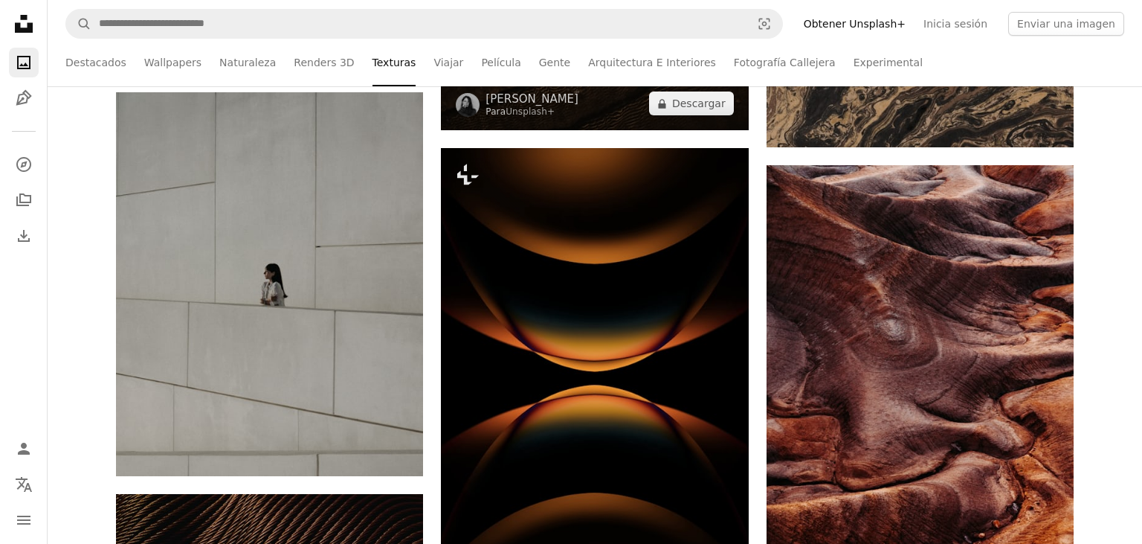
scroll to position [10679, 0]
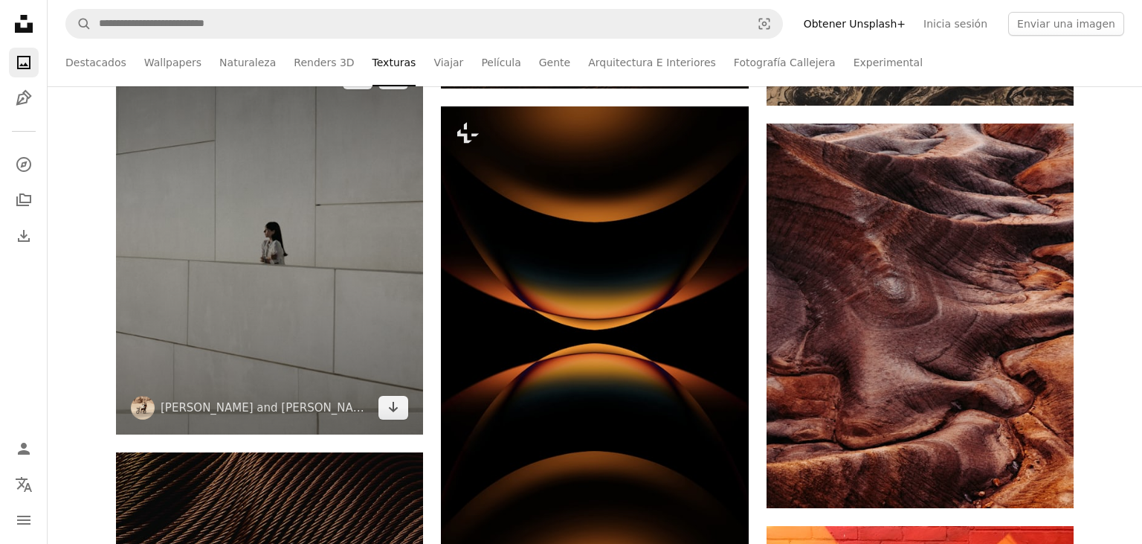
click at [274, 278] on img at bounding box center [269, 243] width 307 height 384
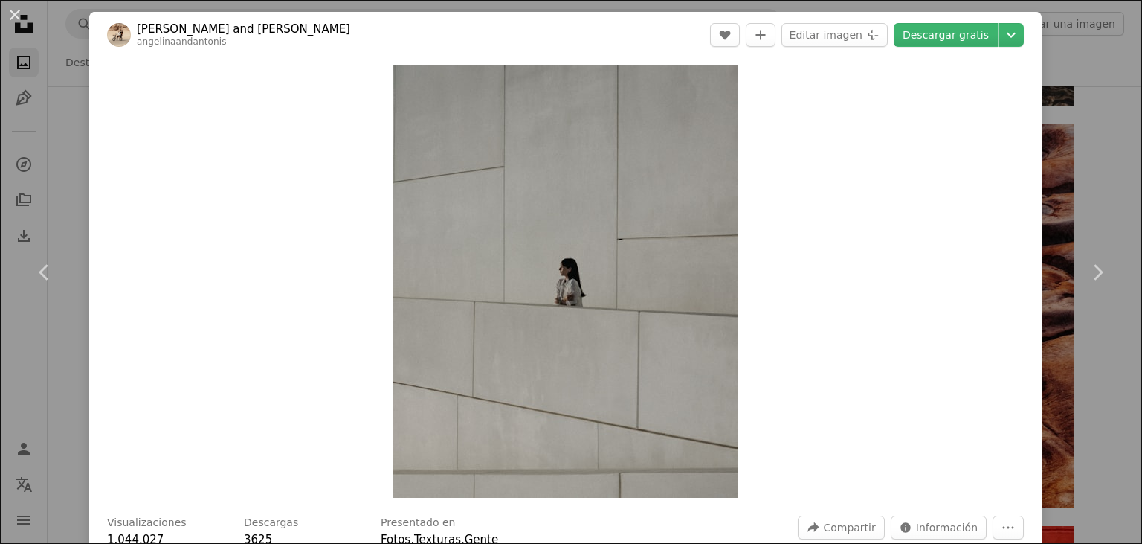
click at [1115, 180] on div "An X shape Chevron left Chevron right [PERSON_NAME] and [PERSON_NAME] A heart A…" at bounding box center [571, 272] width 1142 height 544
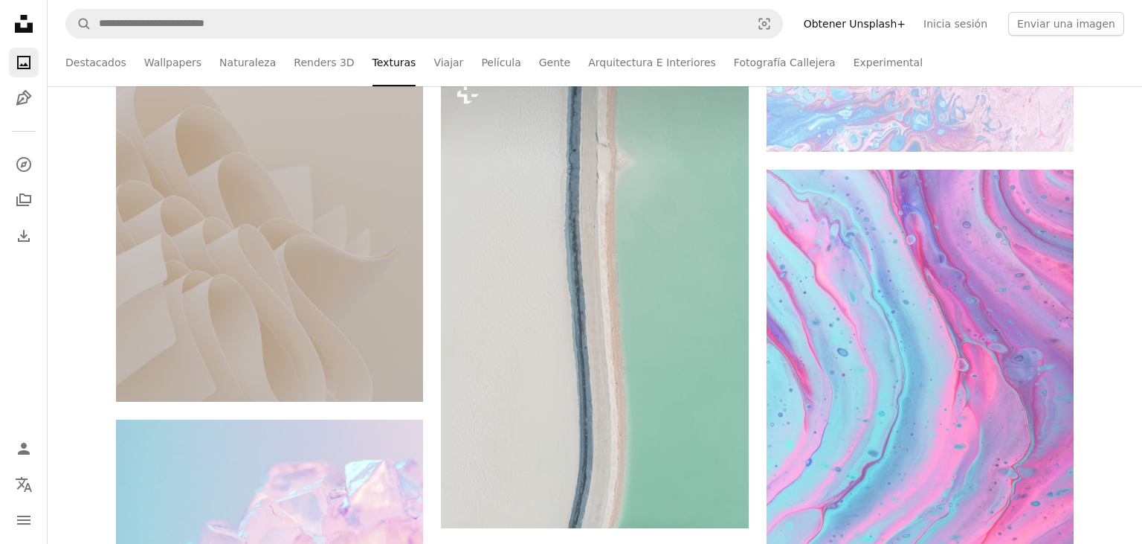
scroll to position [13113, 0]
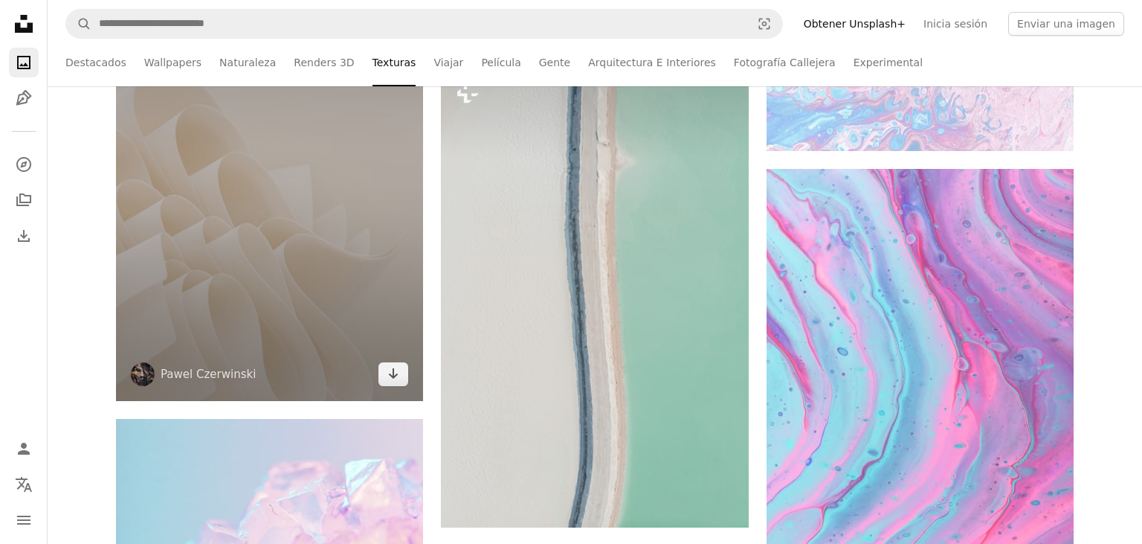
click at [284, 341] on img at bounding box center [269, 170] width 307 height 461
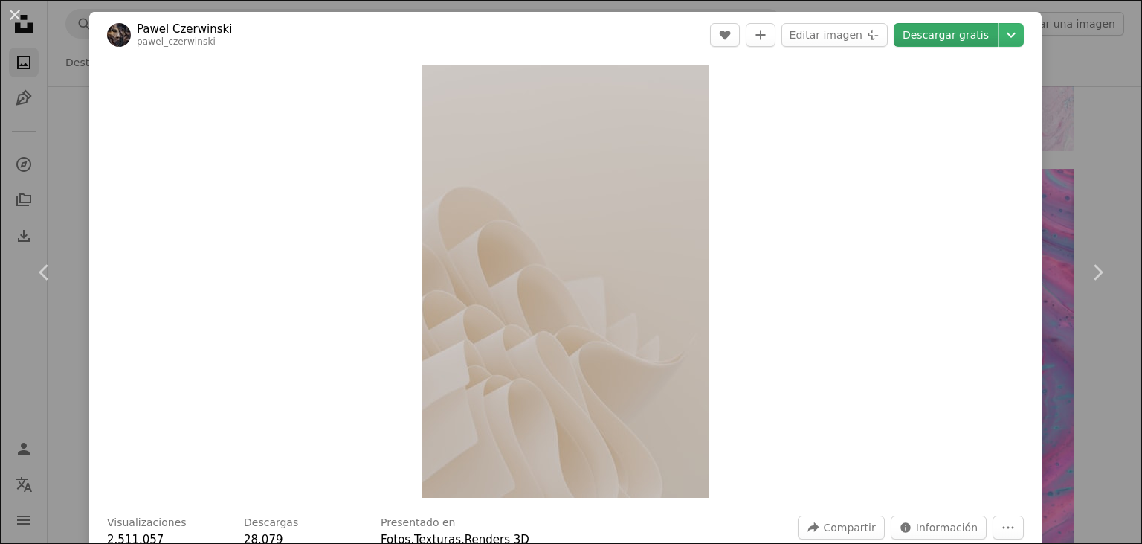
click at [981, 40] on link "Descargar gratis" at bounding box center [946, 35] width 104 height 24
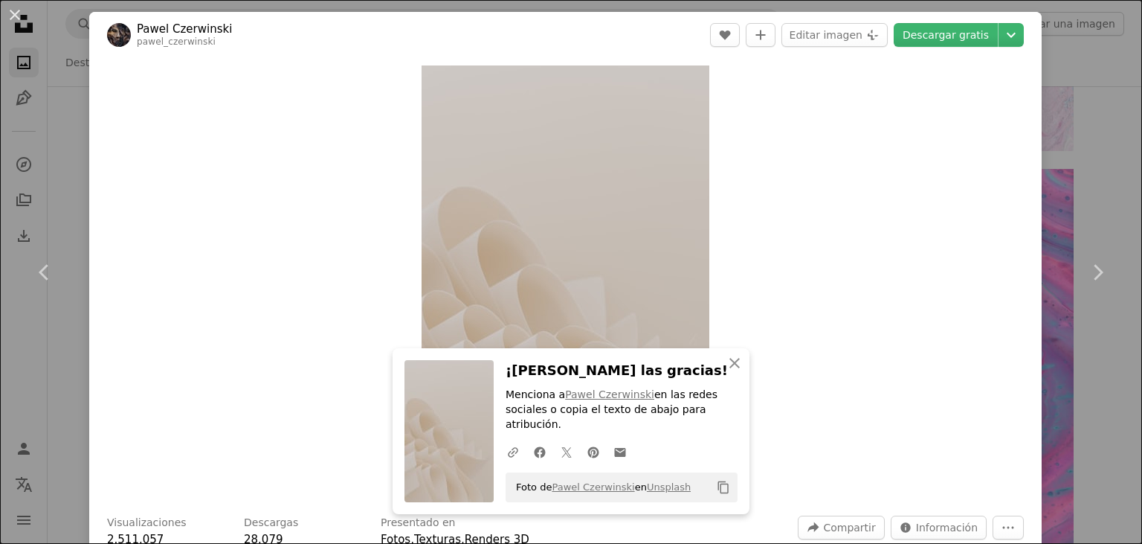
click at [1116, 149] on div "An X shape Chevron left Chevron right An X shape Cerrar ¡Dale las gracias! Menc…" at bounding box center [571, 272] width 1142 height 544
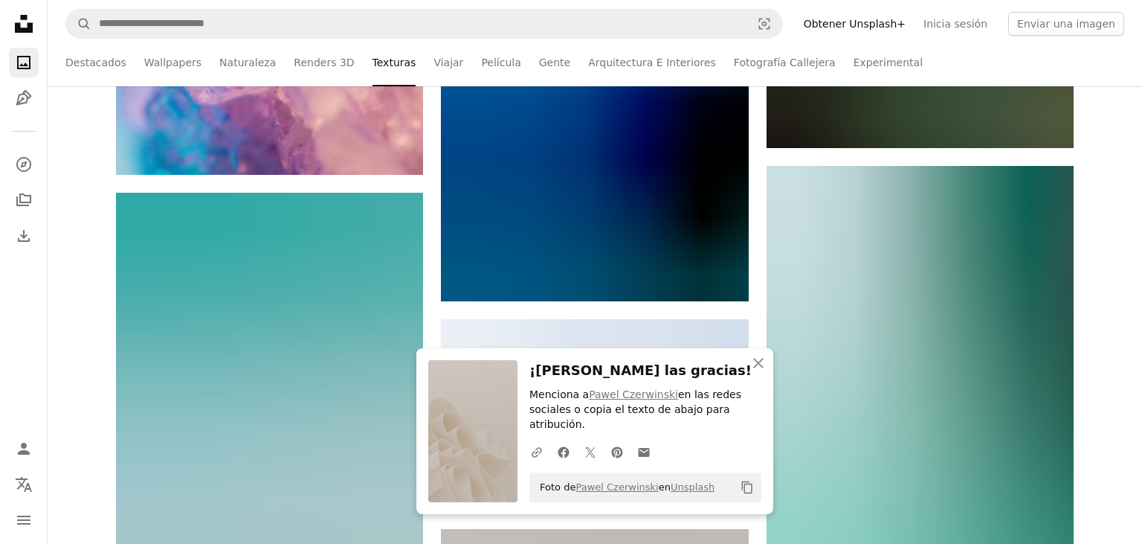
scroll to position [13819, 0]
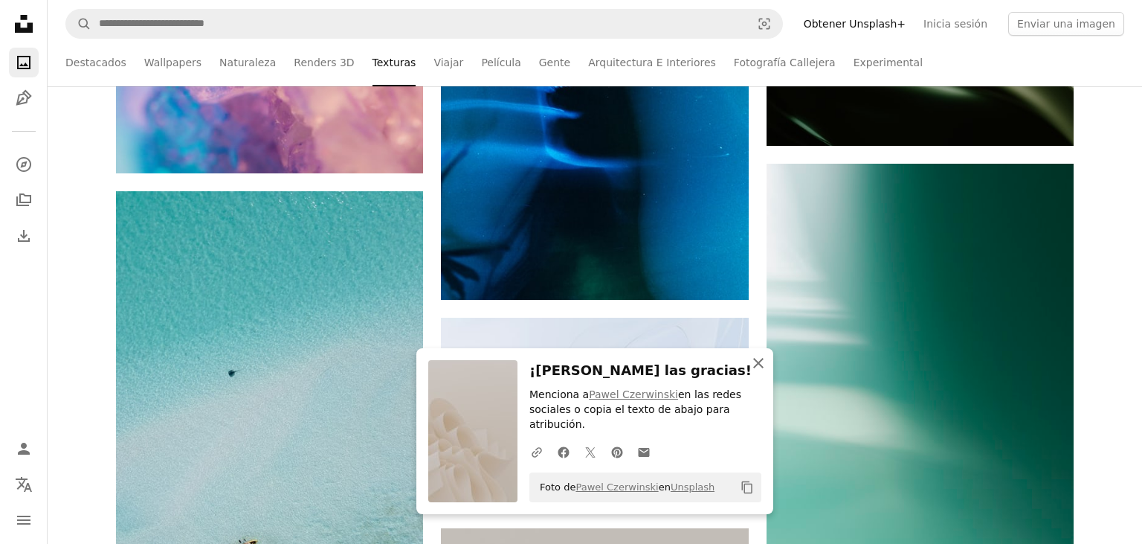
click at [754, 370] on icon "An X shape" at bounding box center [759, 363] width 18 height 18
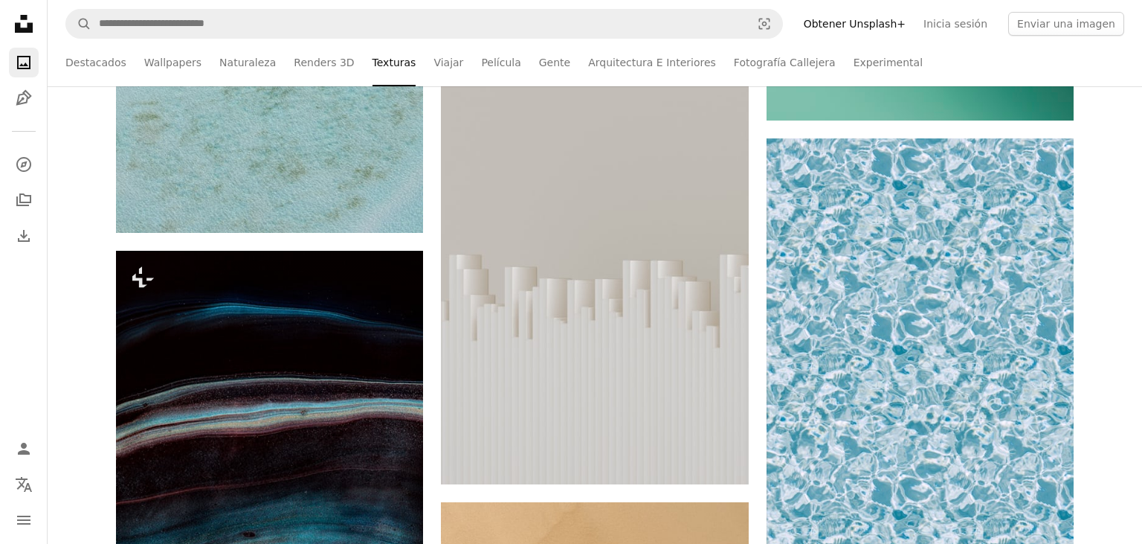
scroll to position [14291, 0]
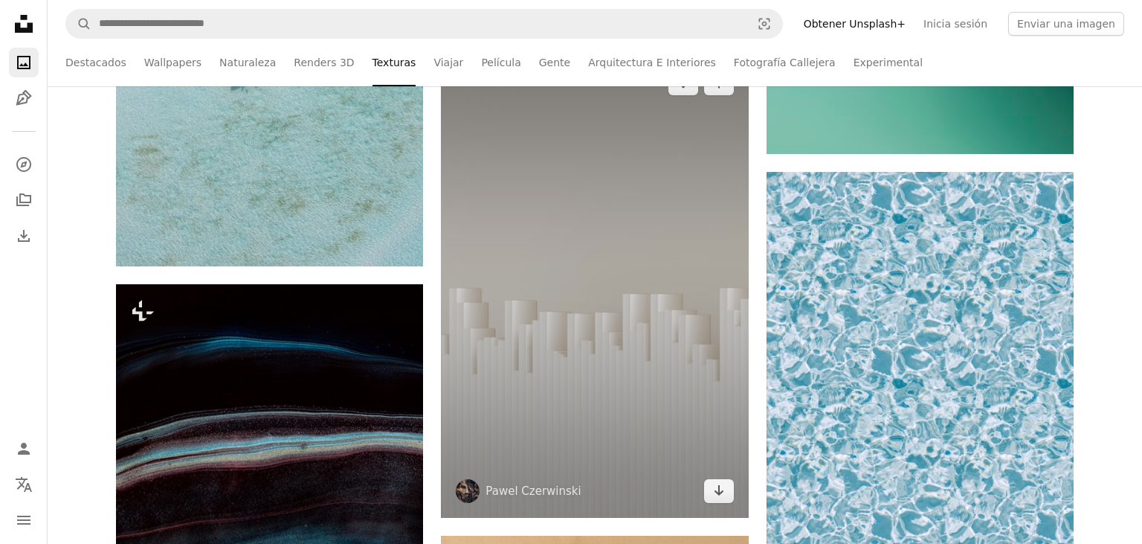
click at [599, 294] on img at bounding box center [594, 287] width 307 height 461
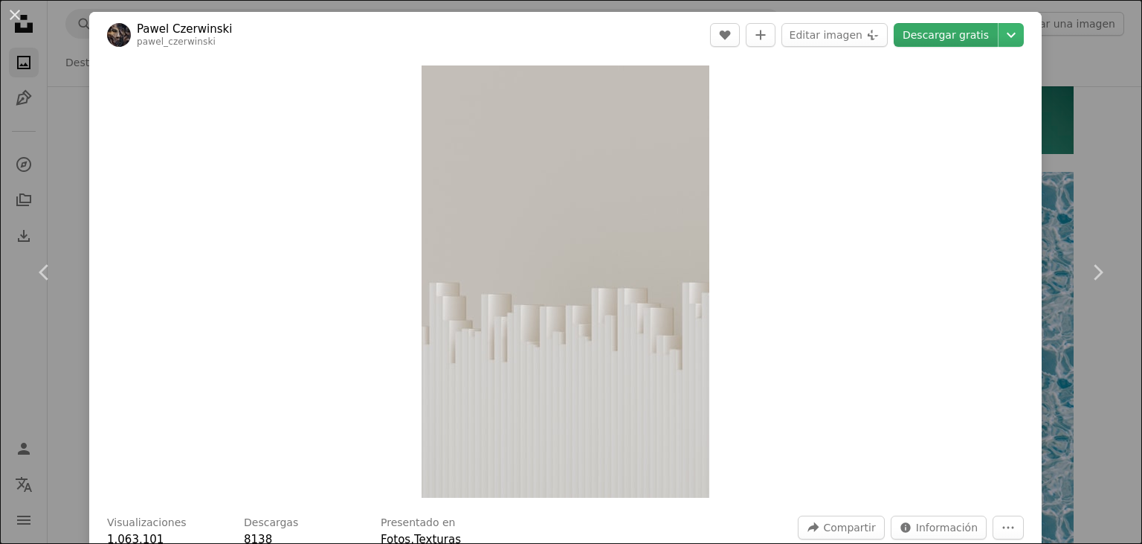
click at [964, 36] on link "Descargar gratis" at bounding box center [946, 35] width 104 height 24
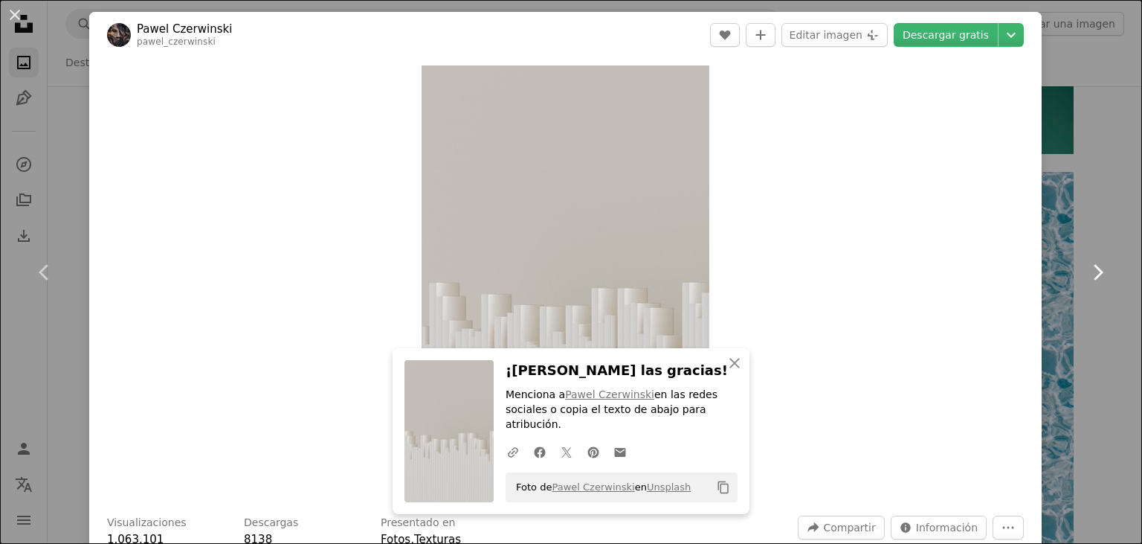
click at [1141, 228] on link "Chevron right" at bounding box center [1097, 272] width 89 height 143
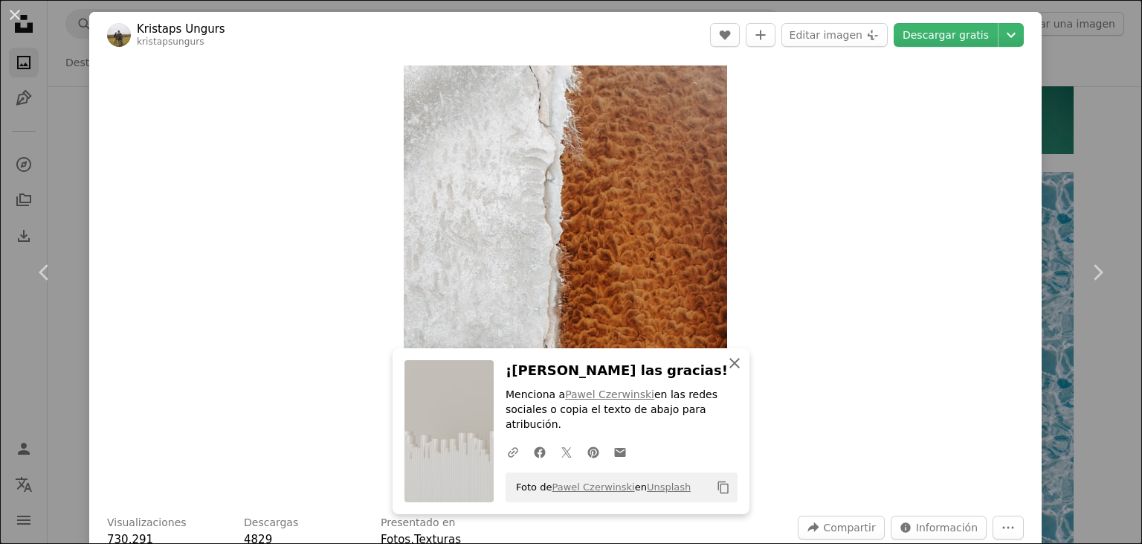
click at [739, 372] on icon "An X shape" at bounding box center [735, 363] width 18 height 18
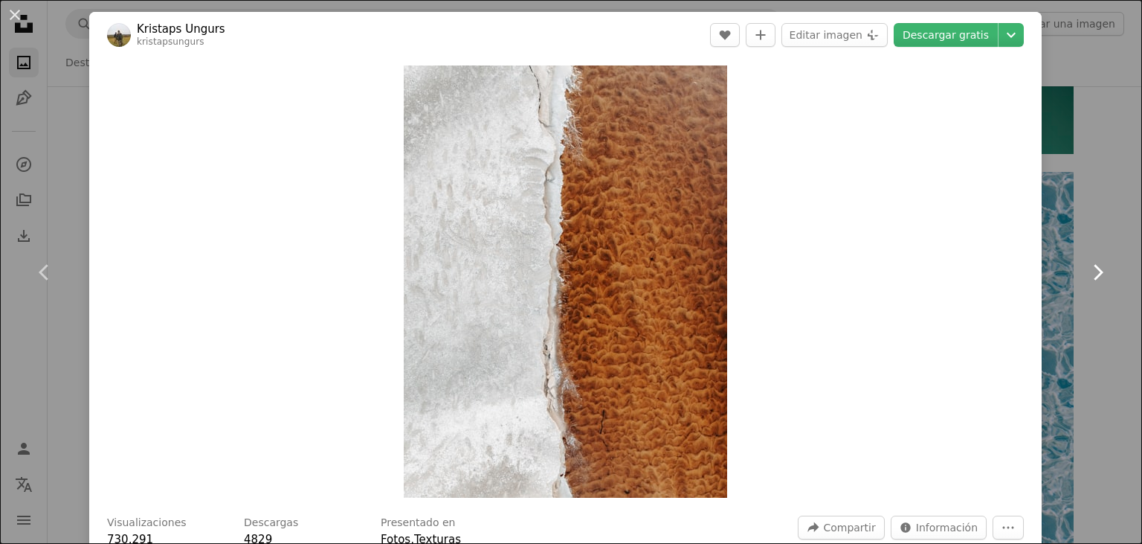
click at [1092, 273] on icon "Chevron right" at bounding box center [1098, 272] width 24 height 24
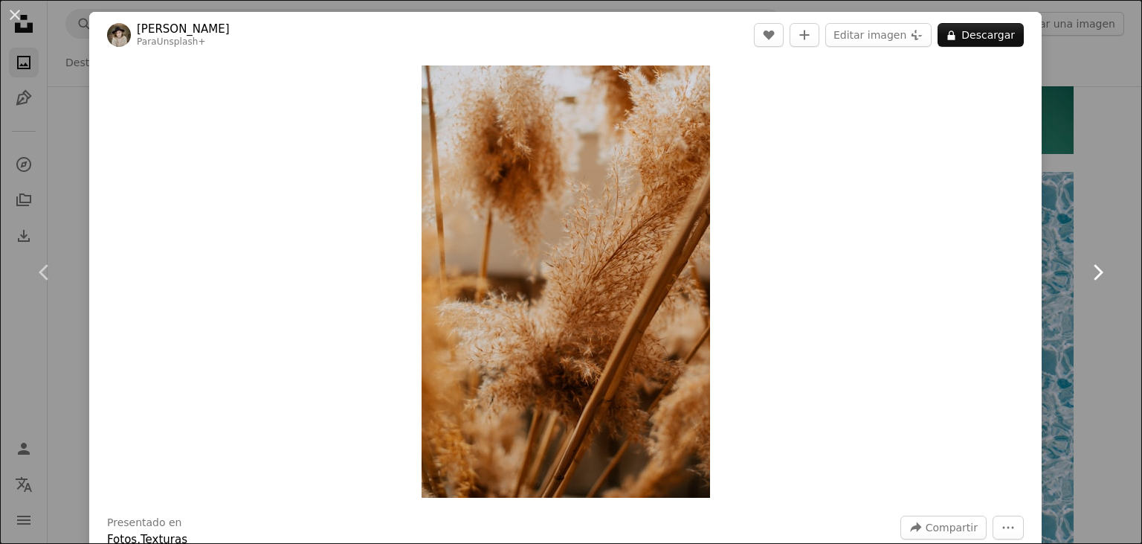
click at [1092, 273] on icon "Chevron right" at bounding box center [1098, 272] width 24 height 24
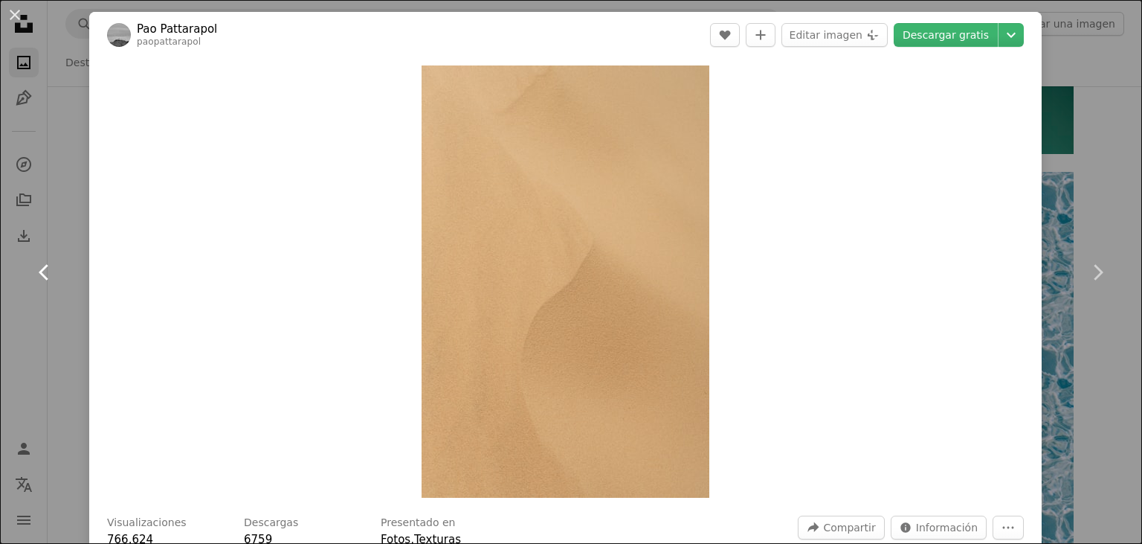
click at [42, 278] on icon "Chevron left" at bounding box center [45, 272] width 24 height 24
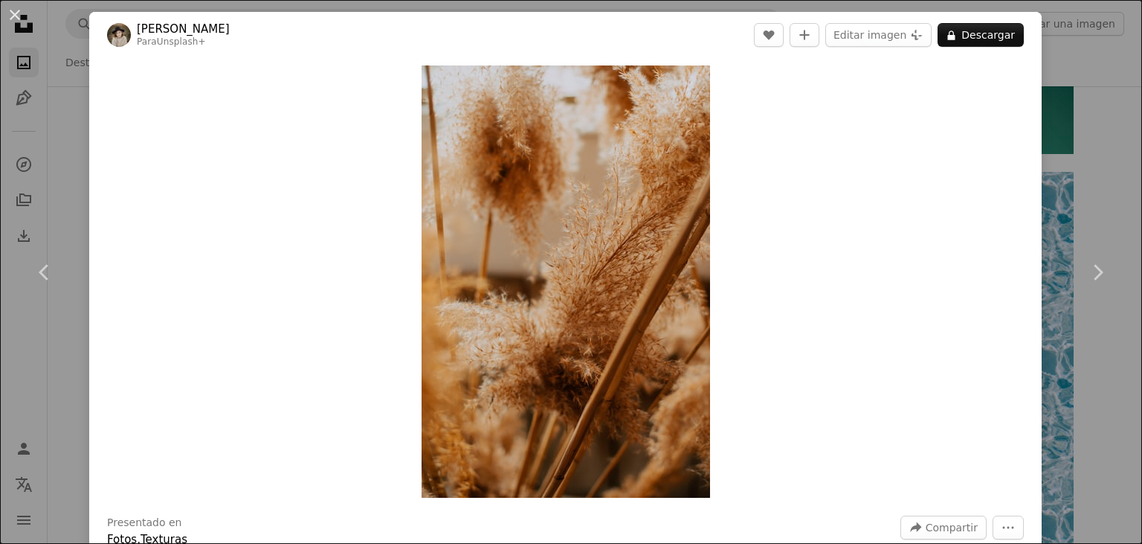
click at [820, 171] on div "Zoom in" at bounding box center [565, 281] width 953 height 447
click at [1098, 210] on link "Chevron right" at bounding box center [1097, 272] width 89 height 143
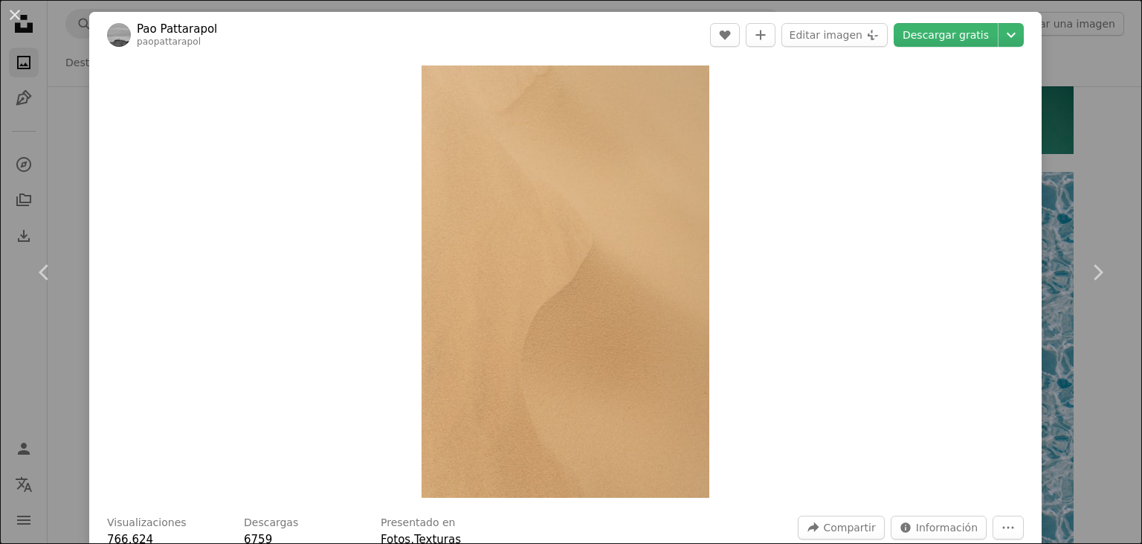
click at [1125, 196] on div "An X shape Chevron left Chevron right Pao Pattarapol paopattarapol A heart A pl…" at bounding box center [571, 272] width 1142 height 544
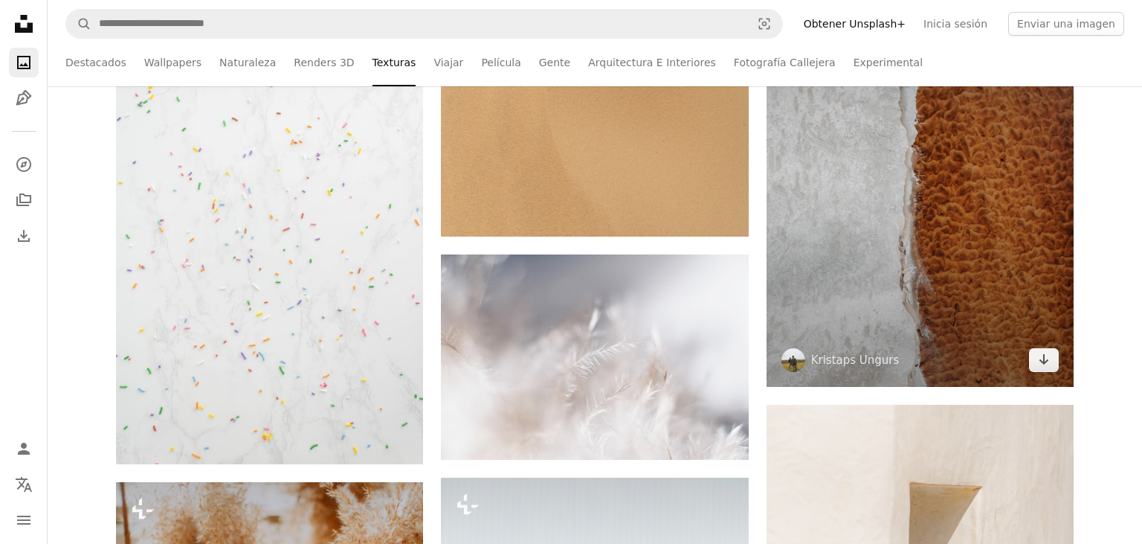
scroll to position [15076, 0]
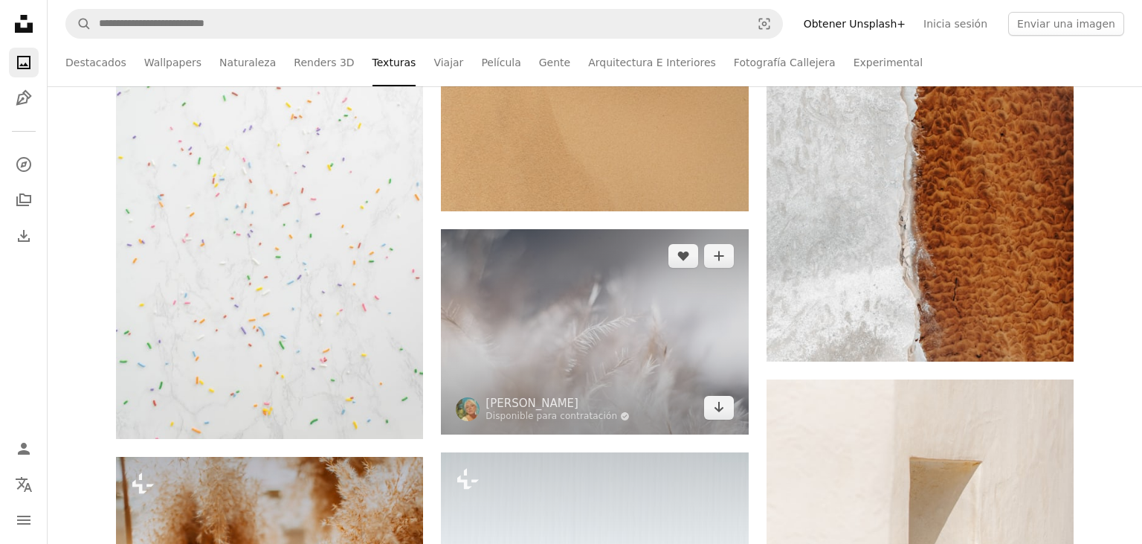
click at [608, 352] on img at bounding box center [594, 331] width 307 height 205
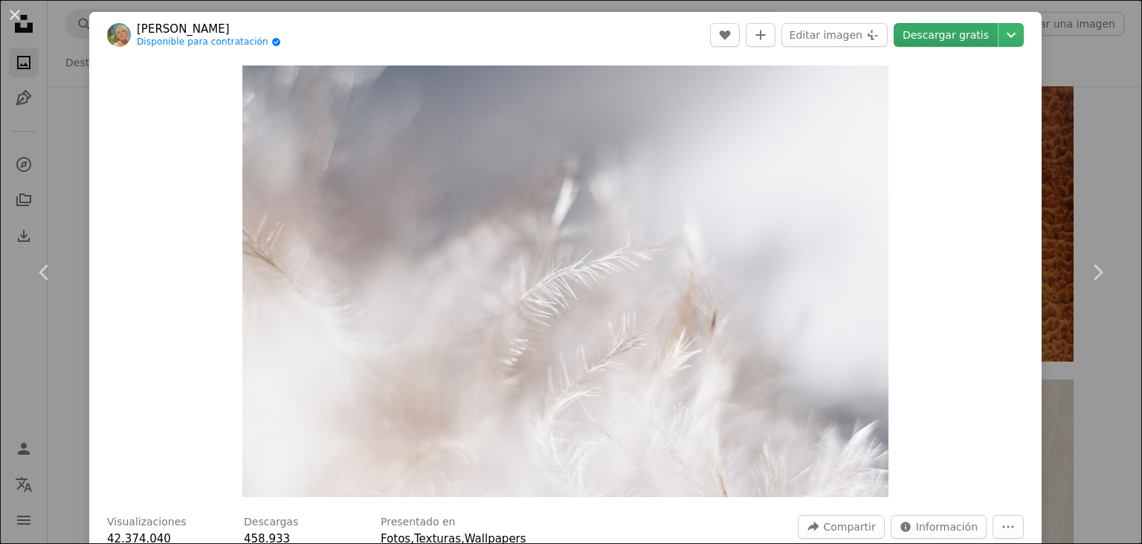
click at [977, 30] on link "Descargar gratis" at bounding box center [946, 35] width 104 height 24
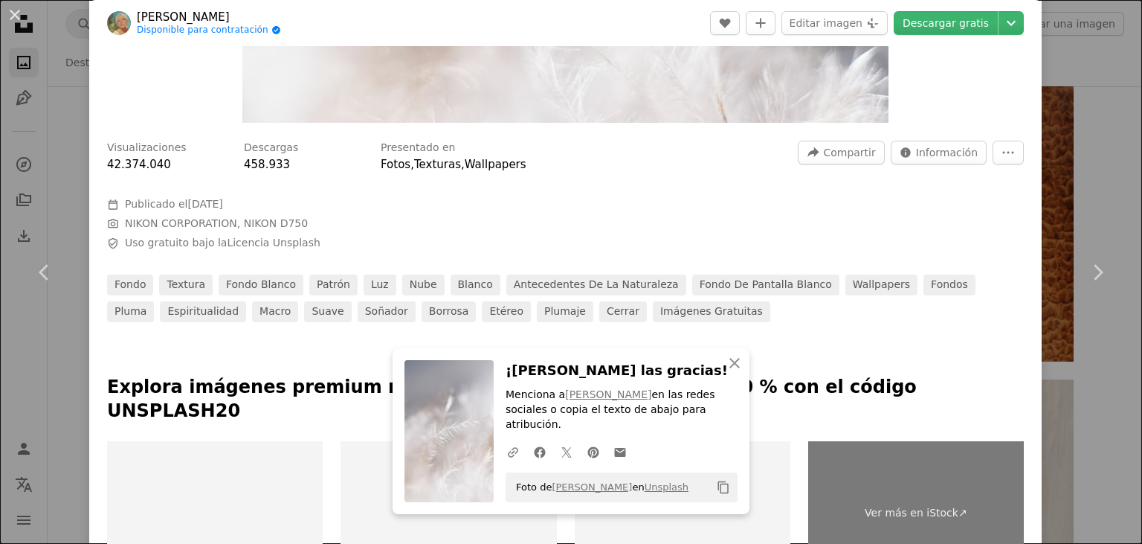
scroll to position [514, 0]
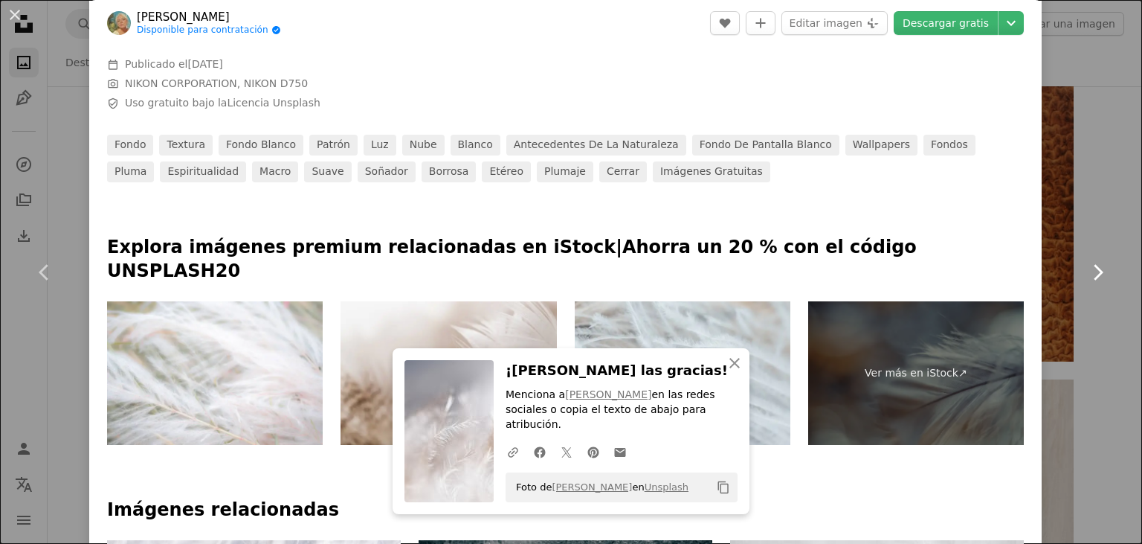
click at [1083, 256] on link "Chevron right" at bounding box center [1097, 272] width 89 height 143
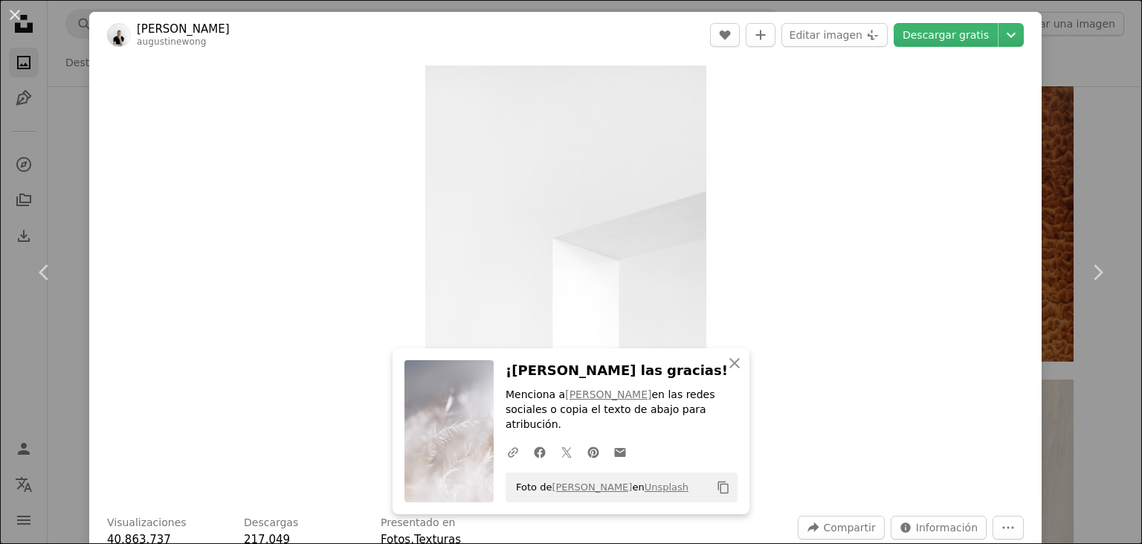
click at [1114, 181] on div "An X shape Chevron left Chevron right An X shape Cerrar ¡Dale las gracias! Menc…" at bounding box center [571, 272] width 1142 height 544
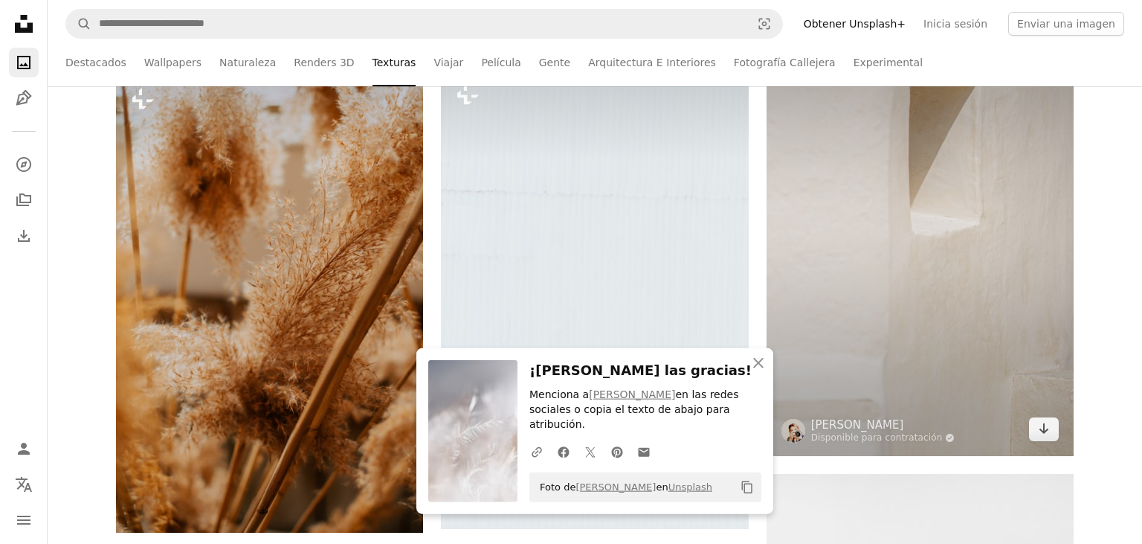
scroll to position [15469, 0]
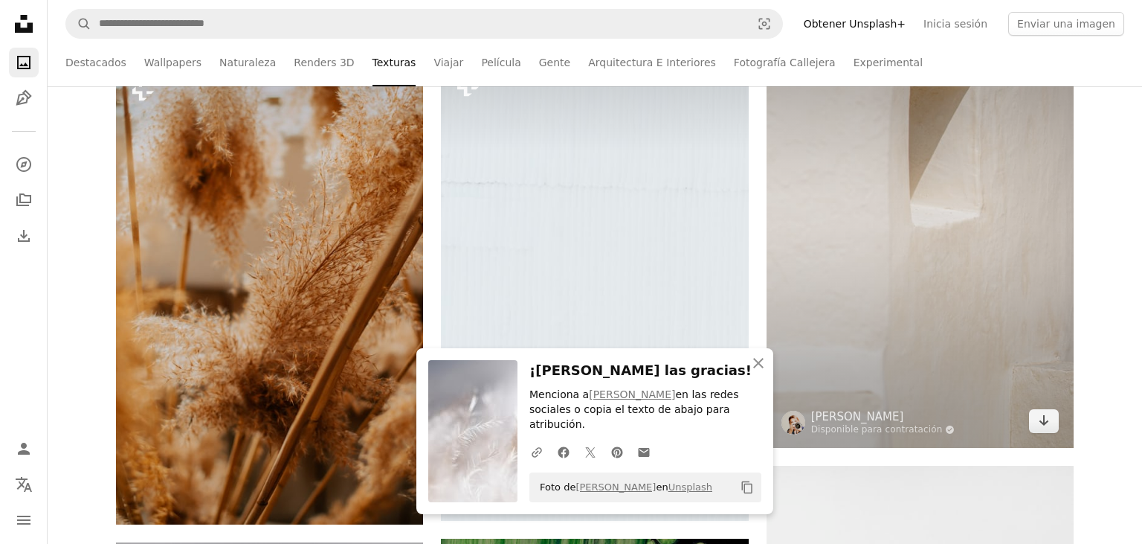
click at [970, 287] on img at bounding box center [920, 217] width 307 height 461
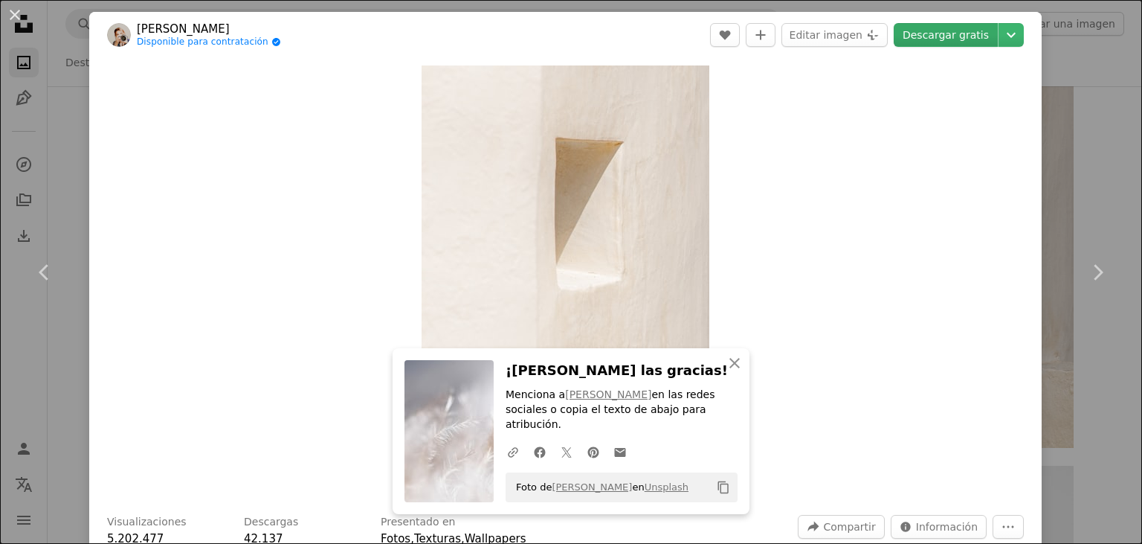
click at [968, 38] on link "Descargar gratis" at bounding box center [946, 35] width 104 height 24
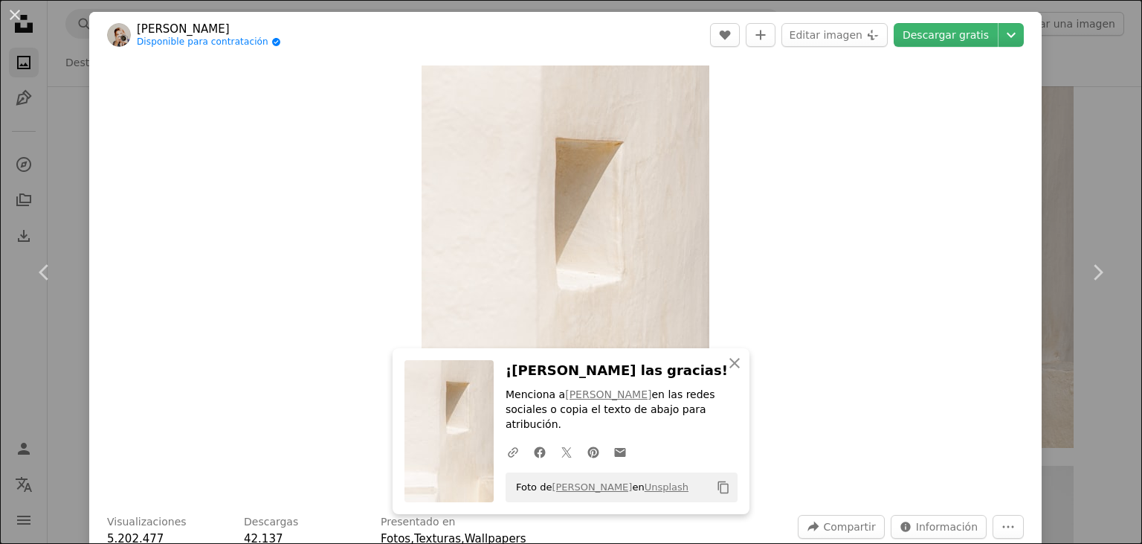
click at [1111, 184] on div "An X shape Chevron left Chevron right An X shape Cerrar ¡Dale las gracias! Menc…" at bounding box center [571, 272] width 1142 height 544
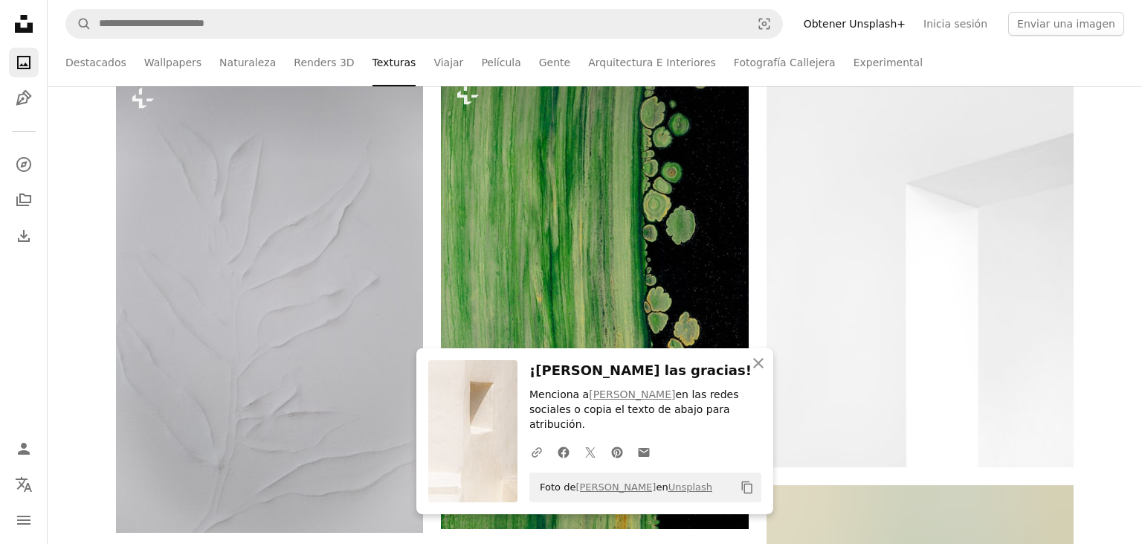
scroll to position [16018, 0]
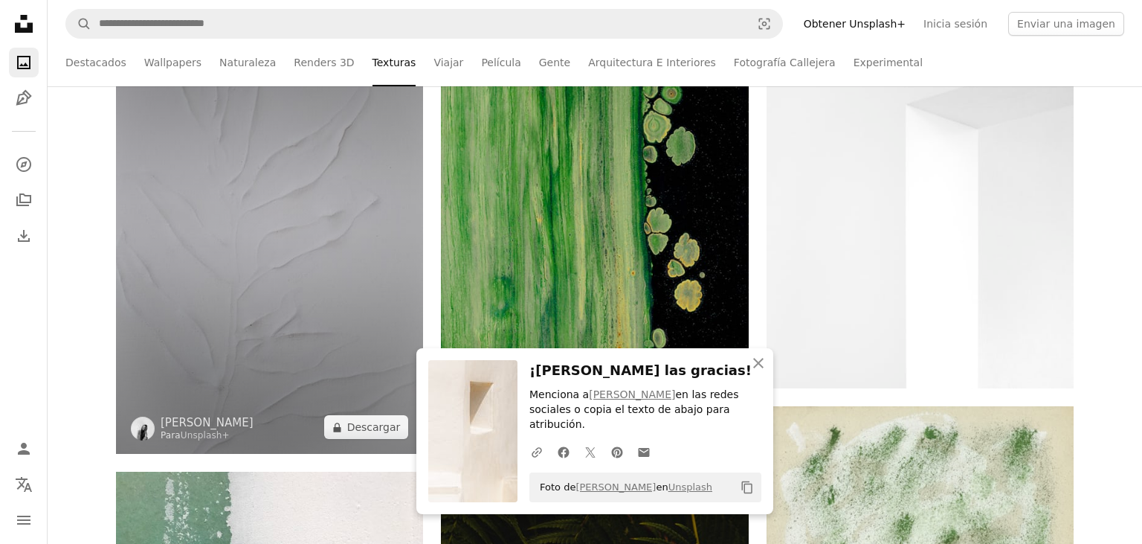
click at [241, 251] on img at bounding box center [269, 223] width 307 height 461
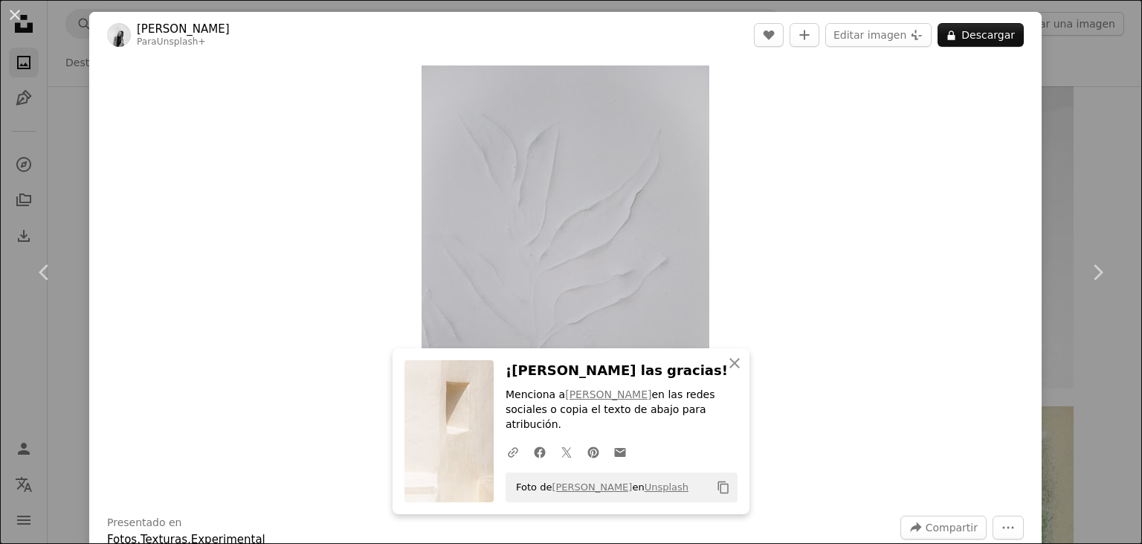
drag, startPoint x: 1098, startPoint y: 94, endPoint x: 1084, endPoint y: 110, distance: 21.6
click at [1099, 94] on div "An X shape Chevron left Chevron right An X shape Cerrar ¡Dale las gracias! Menc…" at bounding box center [571, 272] width 1142 height 544
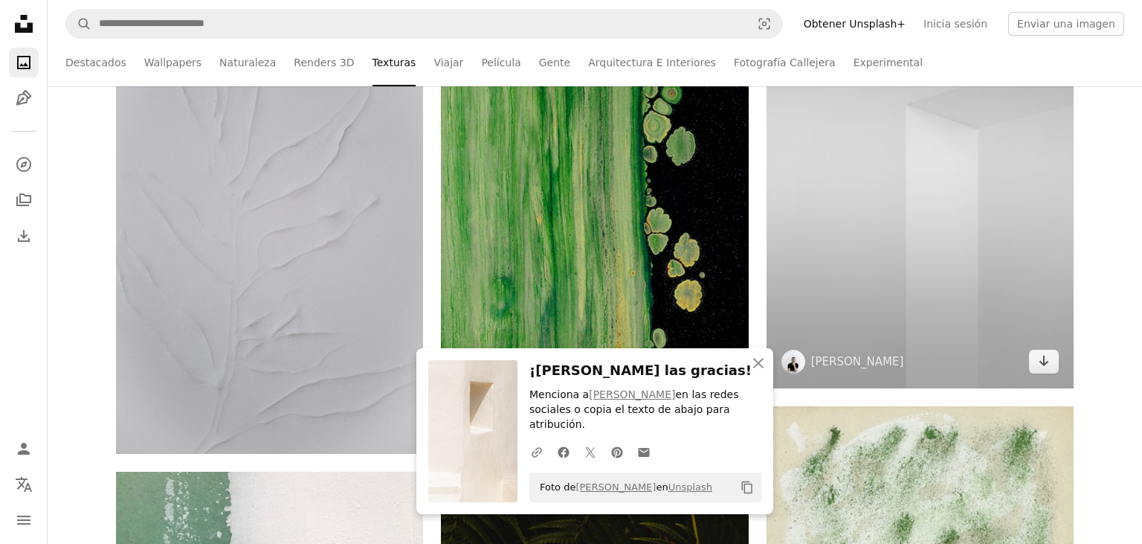
click at [956, 209] on img at bounding box center [920, 152] width 307 height 473
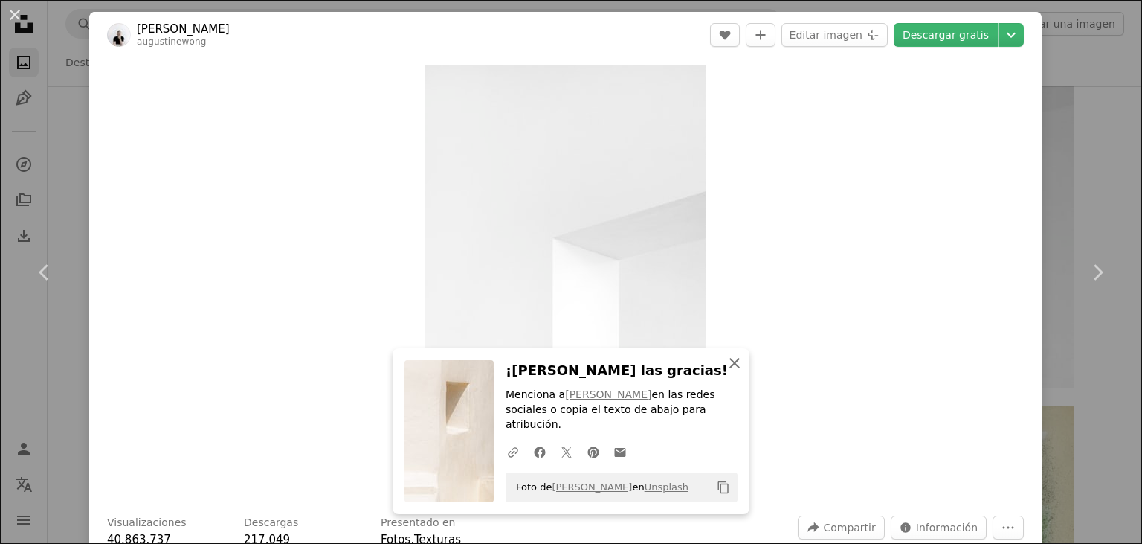
click at [738, 372] on icon "An X shape" at bounding box center [735, 363] width 18 height 18
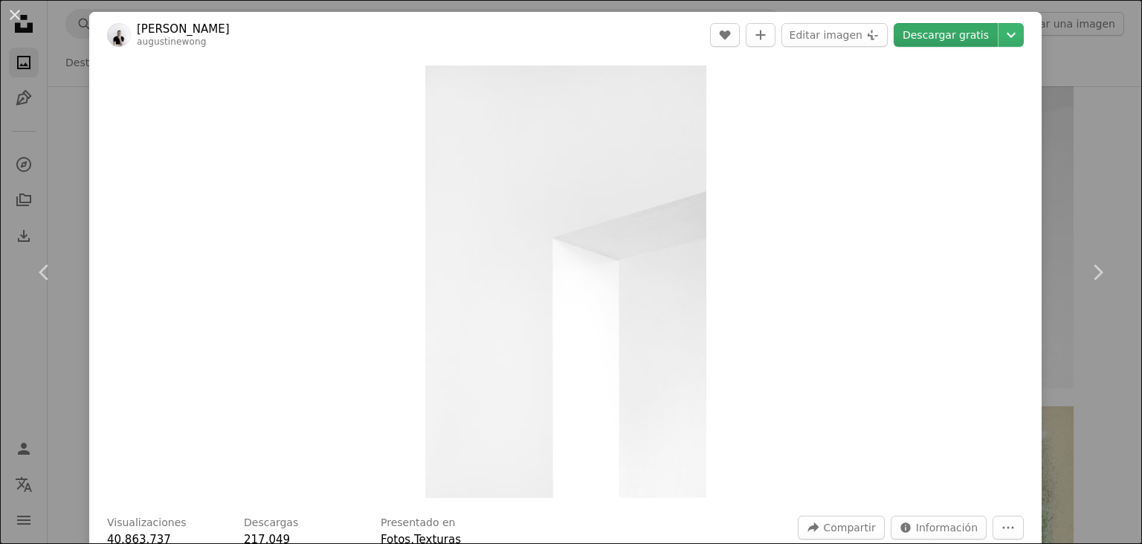
click at [965, 32] on link "Descargar gratis" at bounding box center [946, 35] width 104 height 24
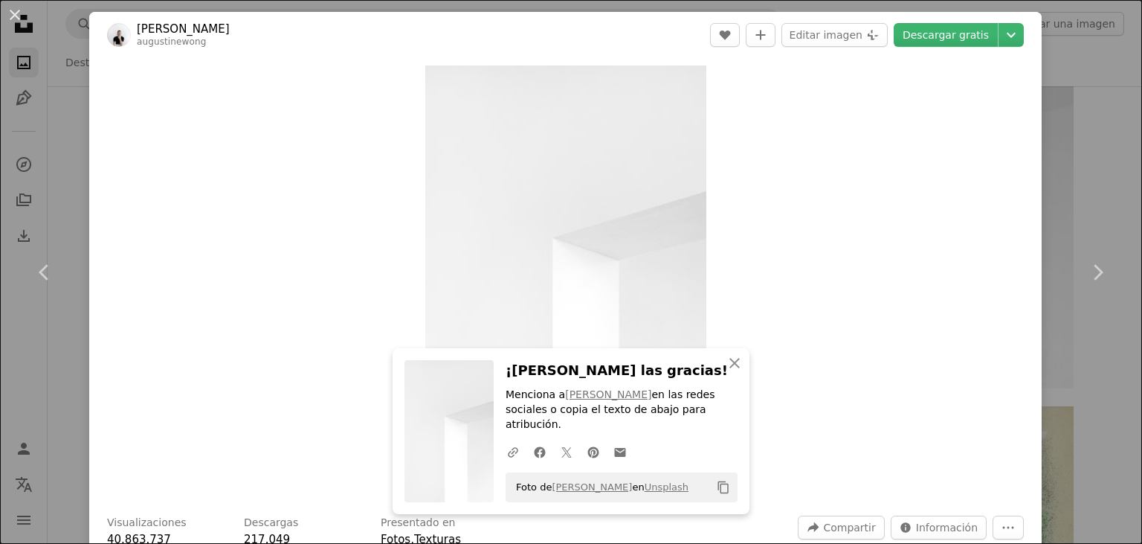
click at [1102, 134] on div "An X shape Chevron left Chevron right An X shape Cerrar ¡Dale las gracias! Menc…" at bounding box center [571, 272] width 1142 height 544
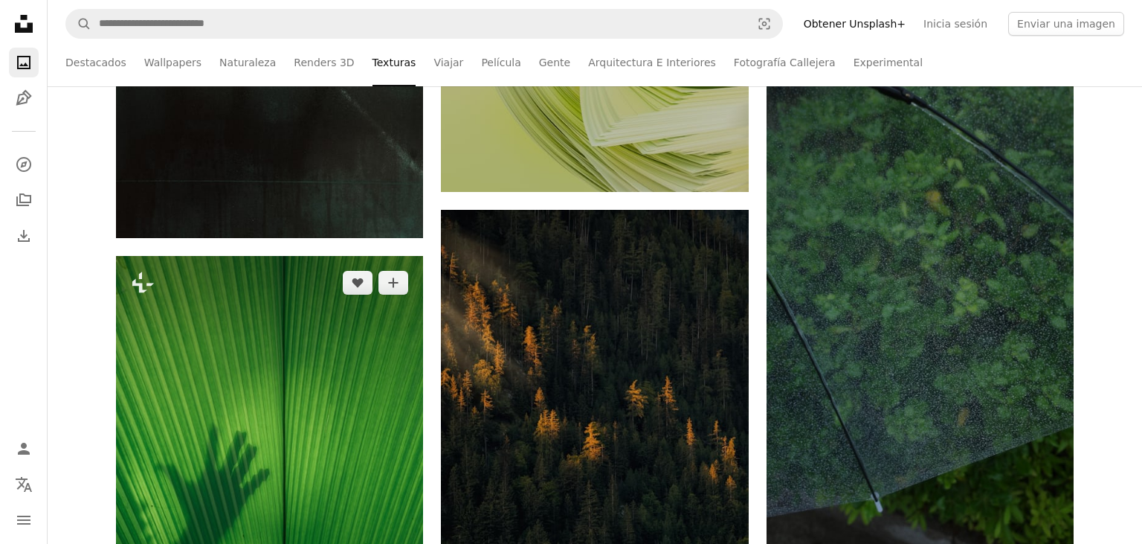
scroll to position [17510, 0]
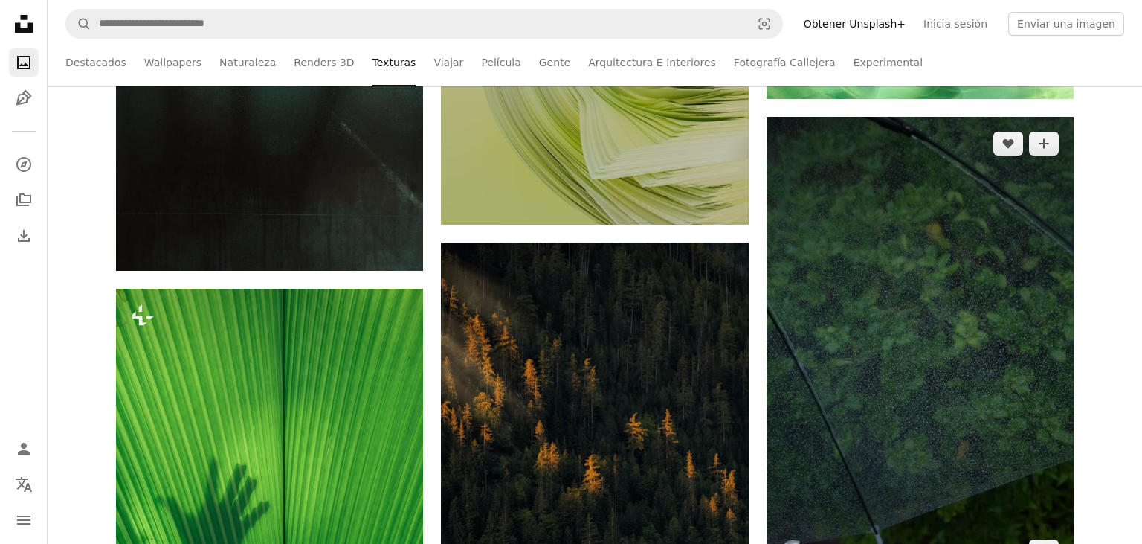
click at [919, 323] on img at bounding box center [920, 347] width 307 height 461
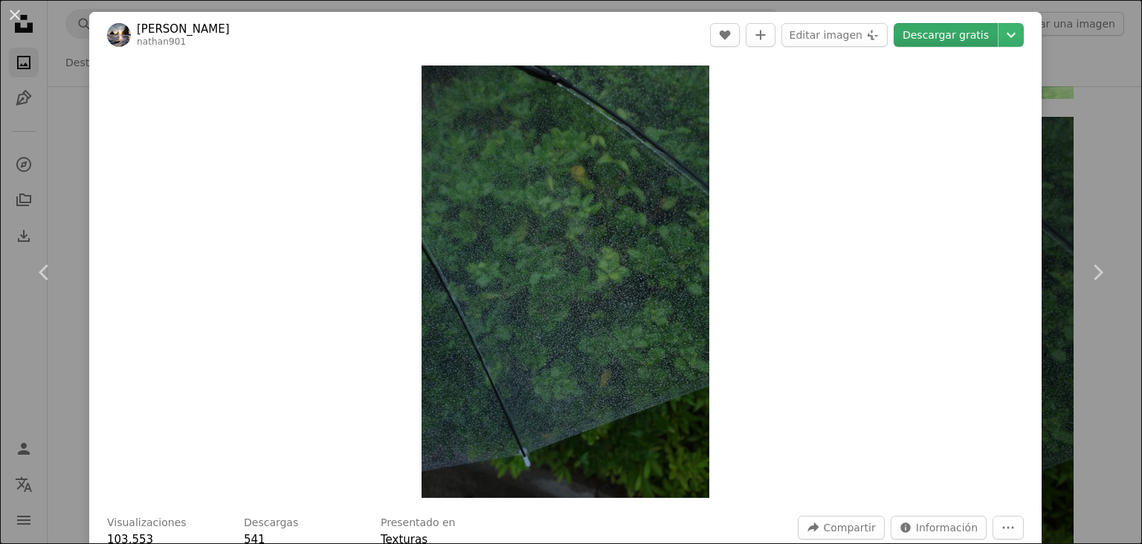
click at [980, 36] on link "Descargar gratis" at bounding box center [946, 35] width 104 height 24
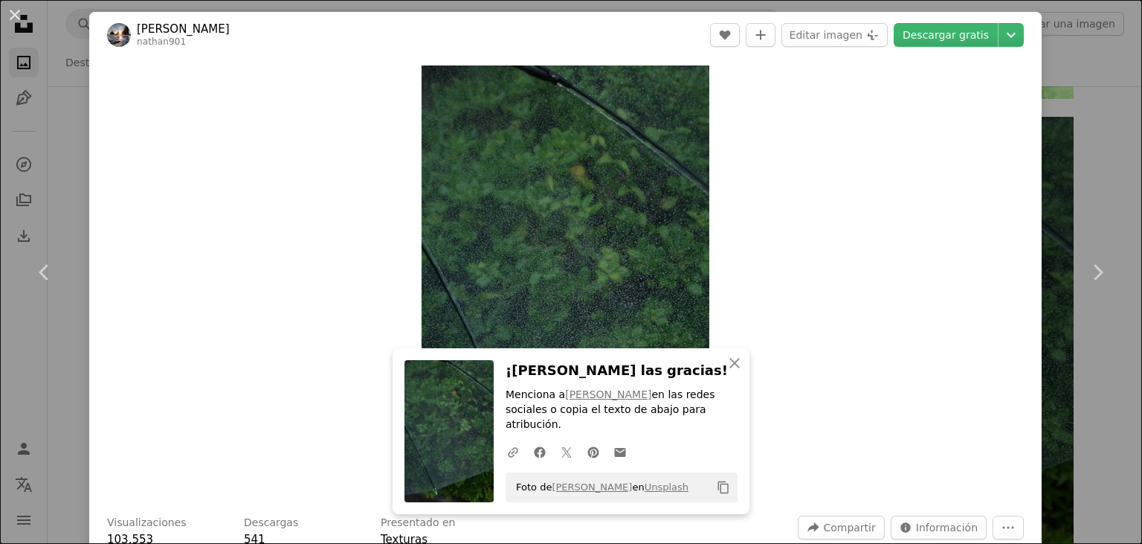
click at [1113, 66] on div "An X shape Chevron left Chevron right An X shape Cerrar ¡Dale las gracias! Menc…" at bounding box center [571, 272] width 1142 height 544
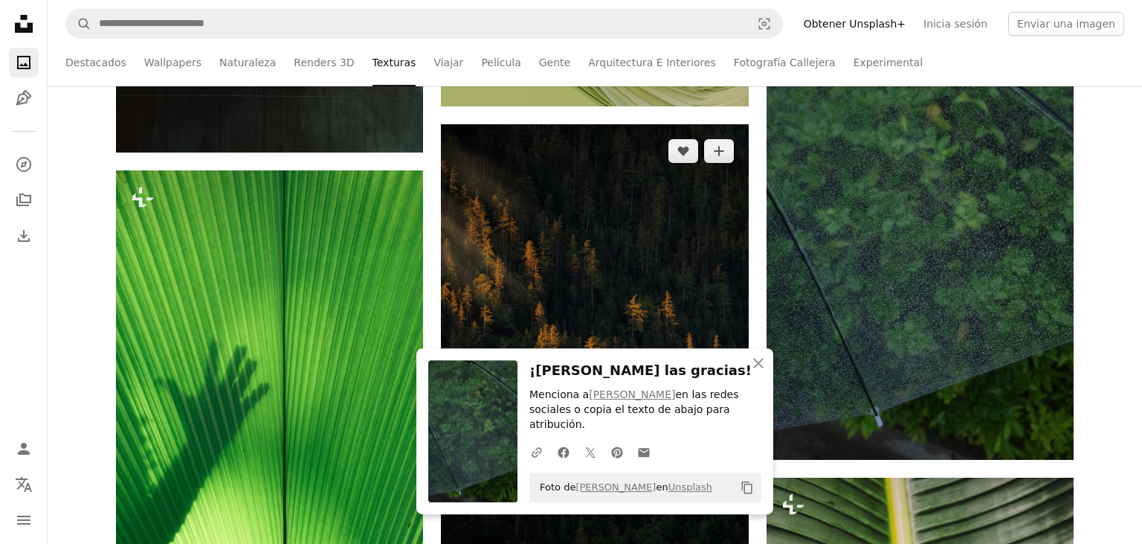
scroll to position [17667, 0]
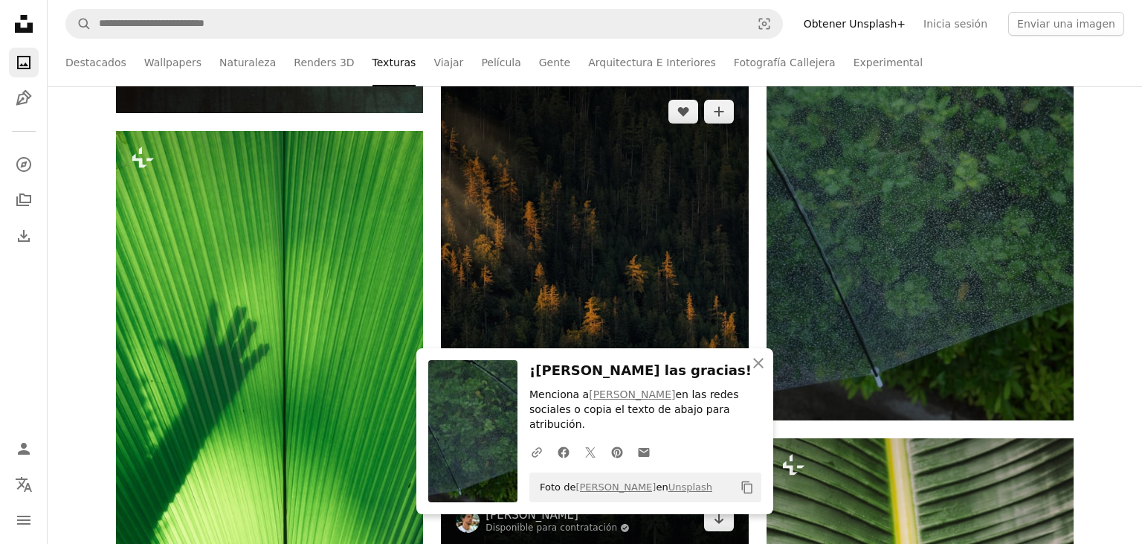
click at [506, 236] on img at bounding box center [594, 315] width 307 height 461
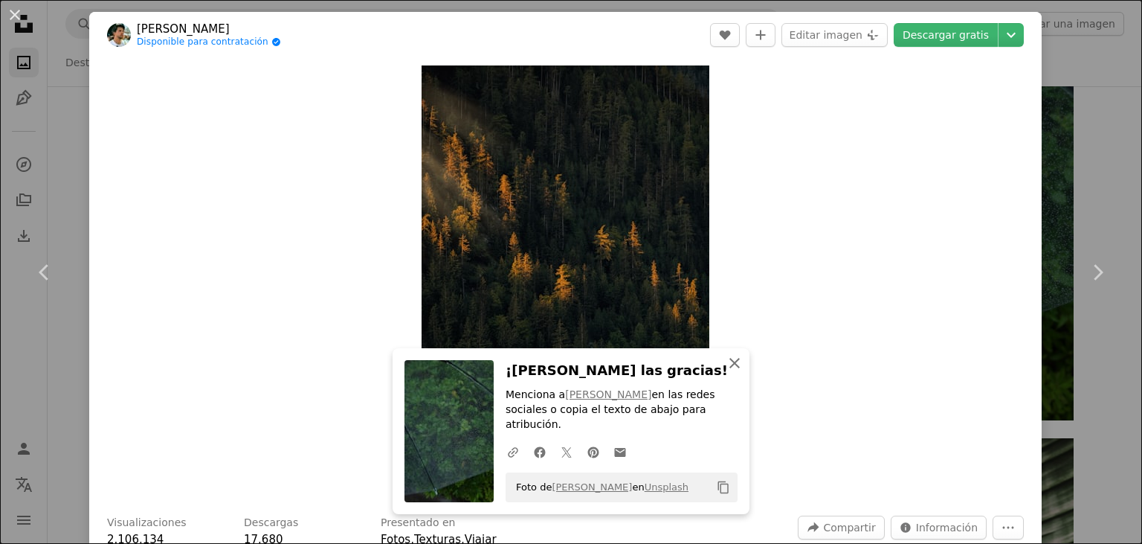
click at [734, 372] on icon "An X shape" at bounding box center [735, 363] width 18 height 18
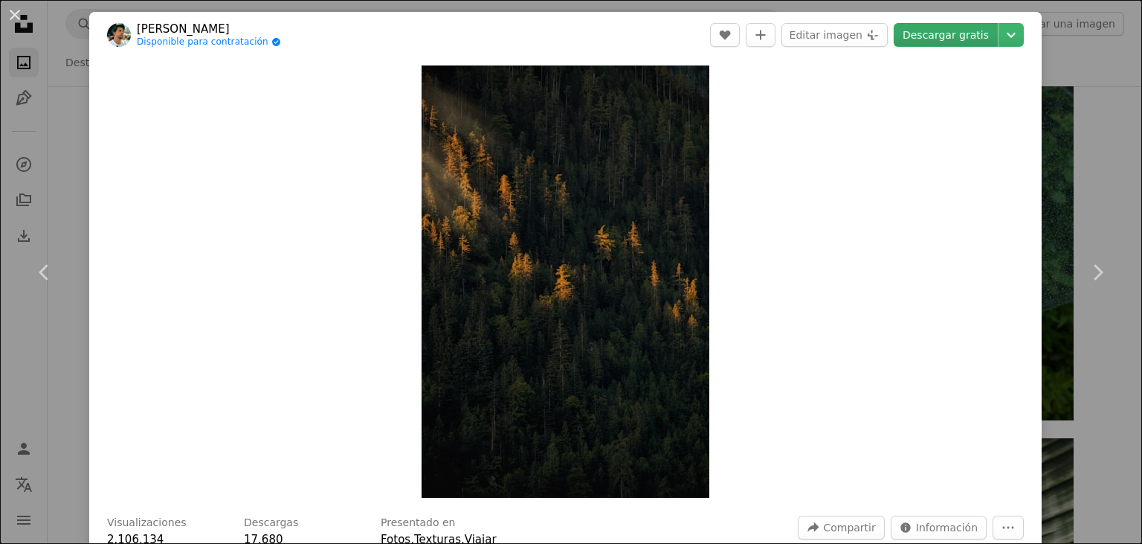
click at [962, 33] on link "Descargar gratis" at bounding box center [946, 35] width 104 height 24
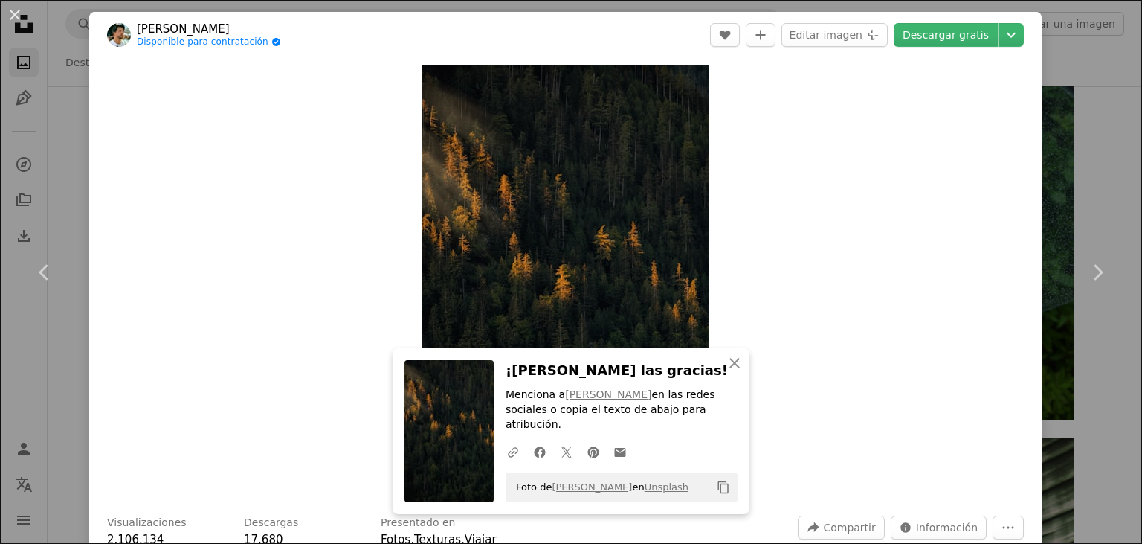
click at [1093, 83] on div "An X shape Chevron left Chevron right An X shape Cerrar ¡Dale las gracias! Menc…" at bounding box center [571, 272] width 1142 height 544
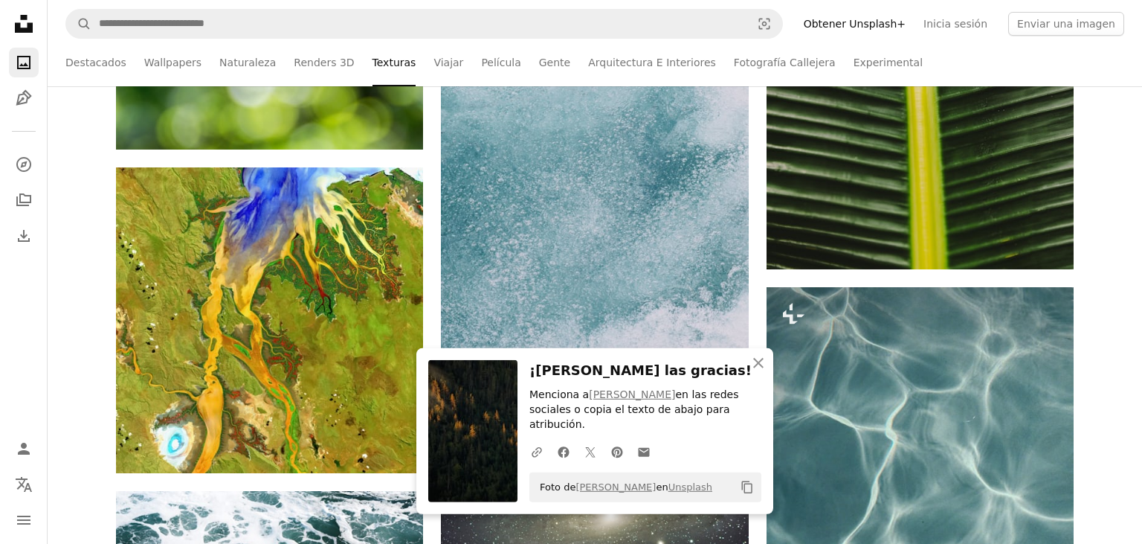
scroll to position [18453, 0]
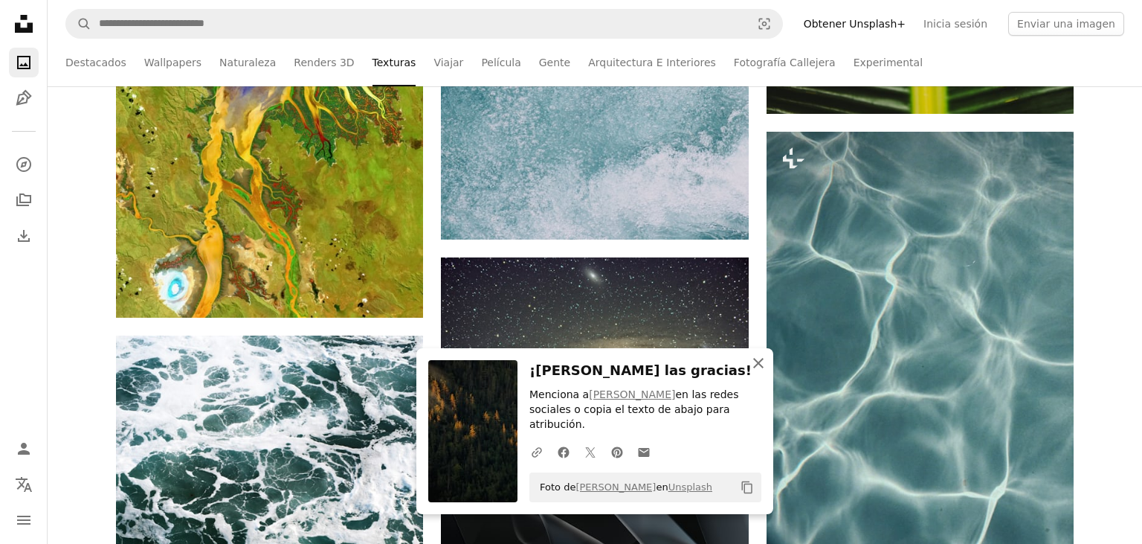
click at [757, 372] on icon "An X shape" at bounding box center [759, 363] width 18 height 18
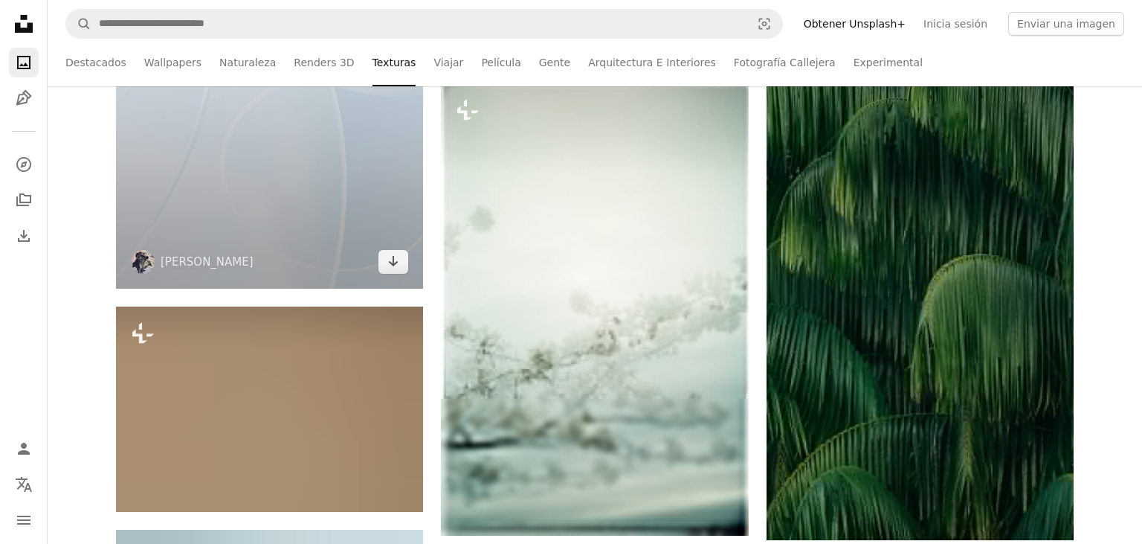
scroll to position [19552, 0]
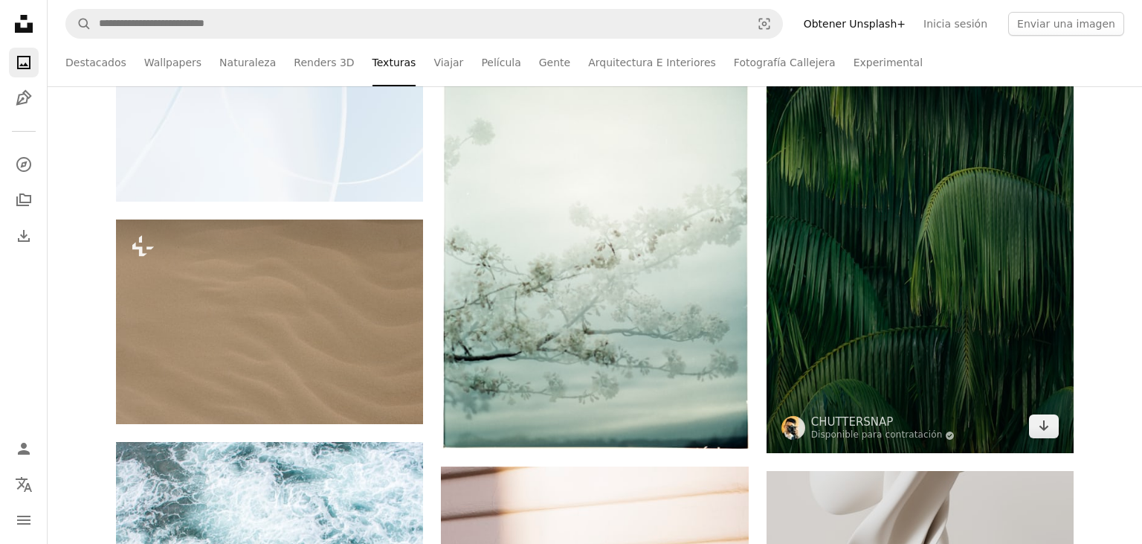
click at [906, 302] on img at bounding box center [920, 222] width 307 height 462
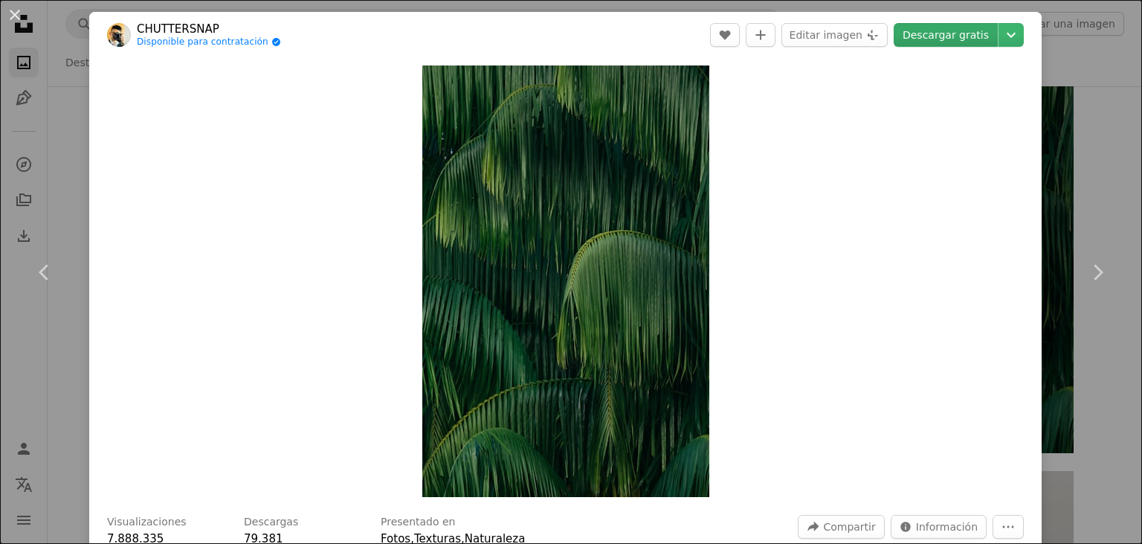
click at [956, 45] on link "Descargar gratis" at bounding box center [946, 35] width 104 height 24
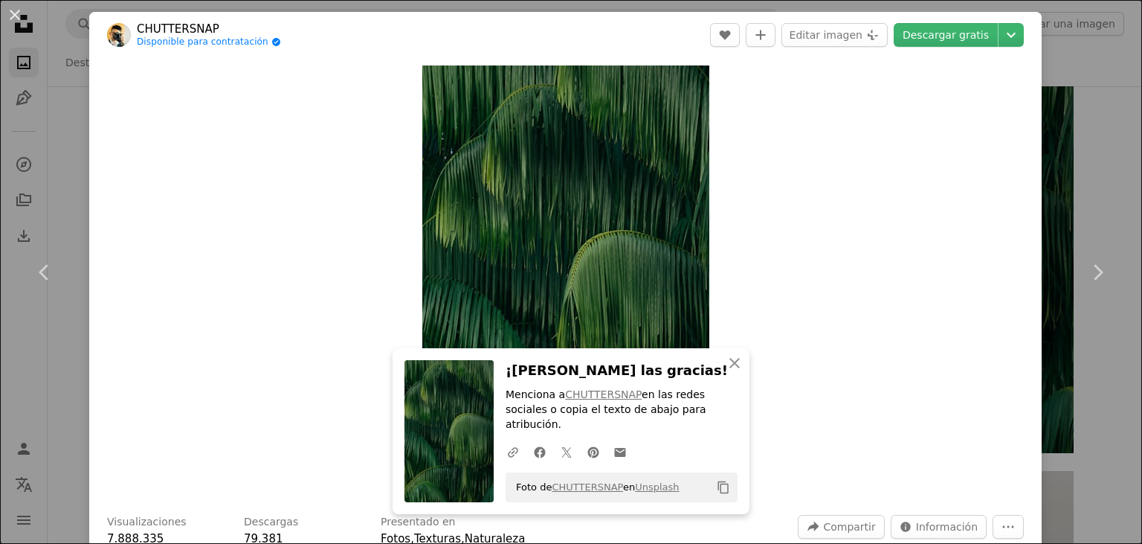
click at [1126, 193] on div "An X shape Chevron left Chevron right An X shape Cerrar ¡Dale las gracias! Menc…" at bounding box center [571, 272] width 1142 height 544
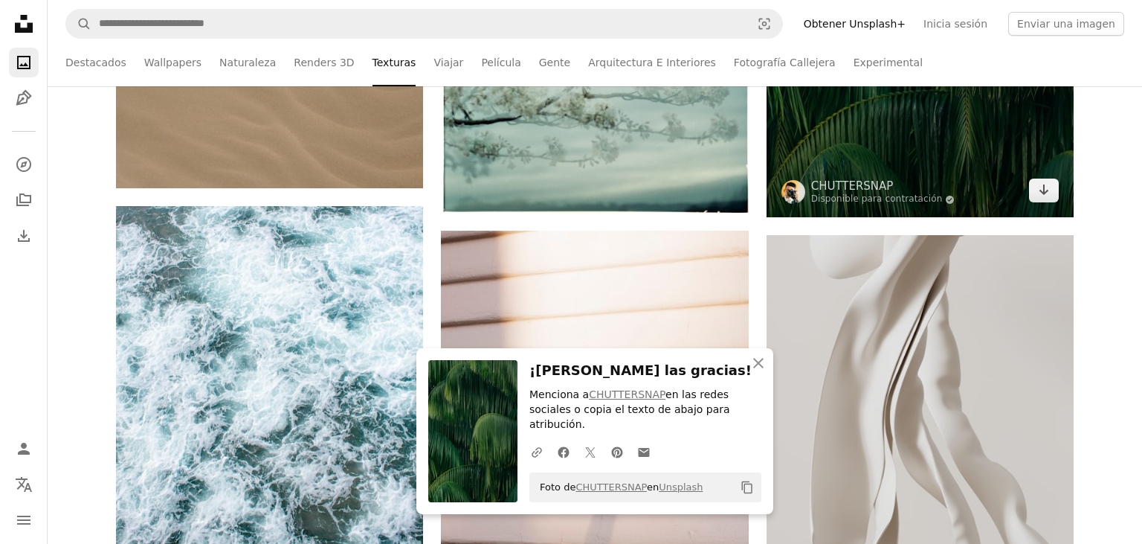
scroll to position [19552, 0]
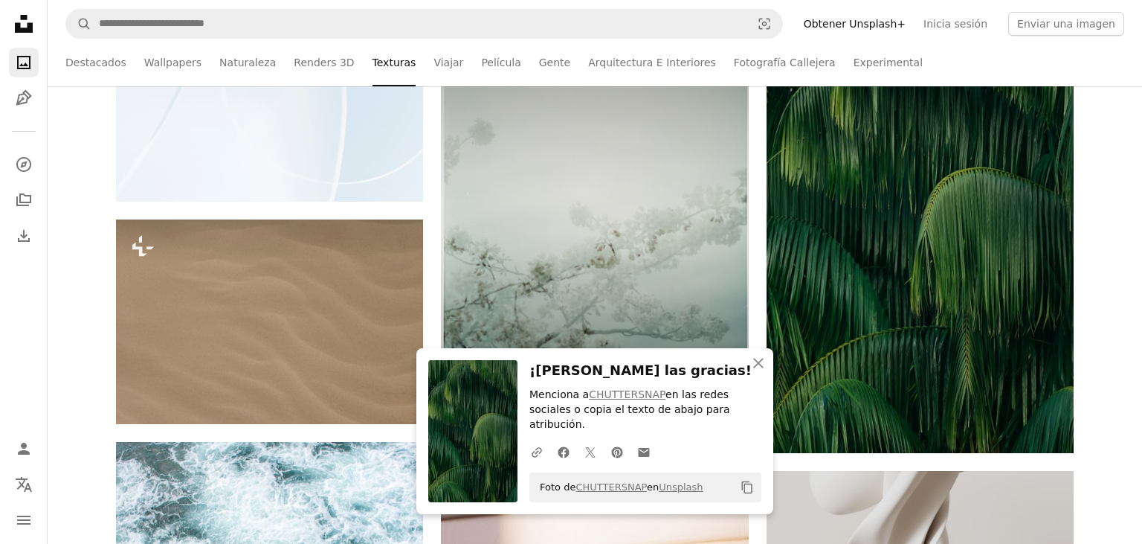
click at [632, 204] on img at bounding box center [594, 222] width 307 height 452
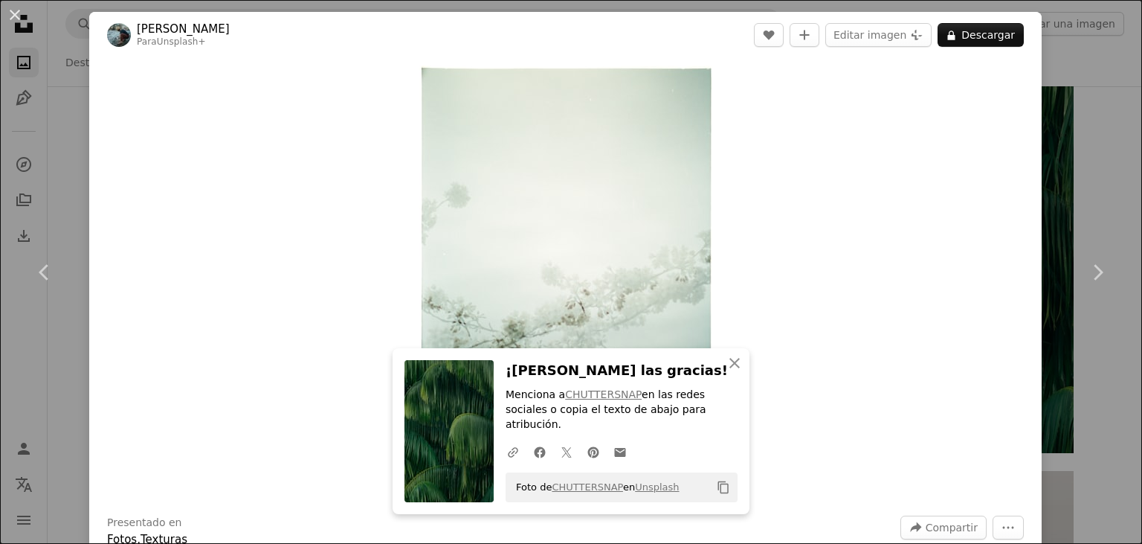
click at [1124, 126] on div "An X shape Chevron left Chevron right An X shape Cerrar ¡Dale las gracias! Menc…" at bounding box center [571, 272] width 1142 height 544
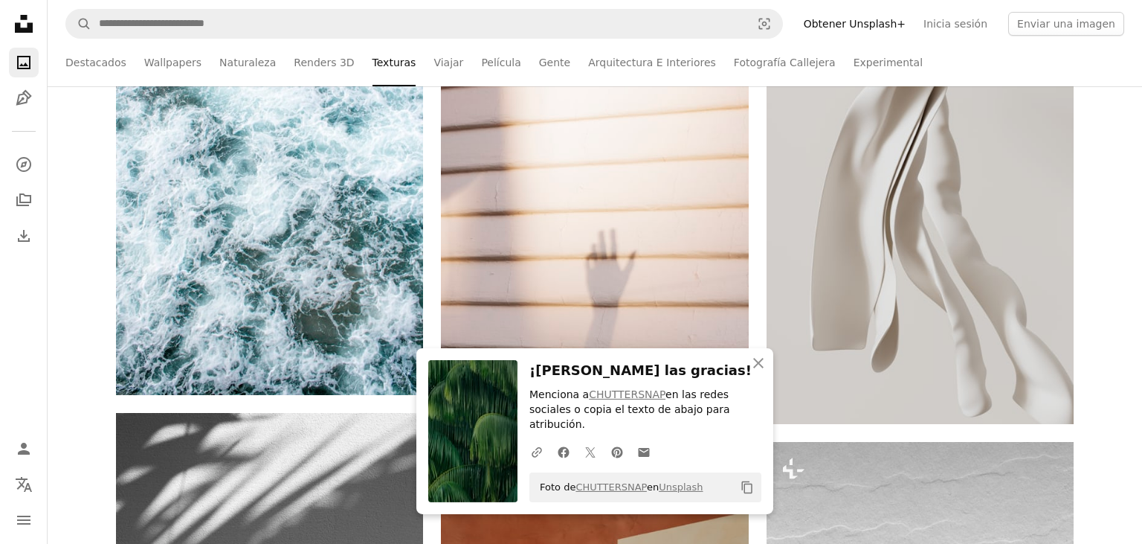
scroll to position [20023, 0]
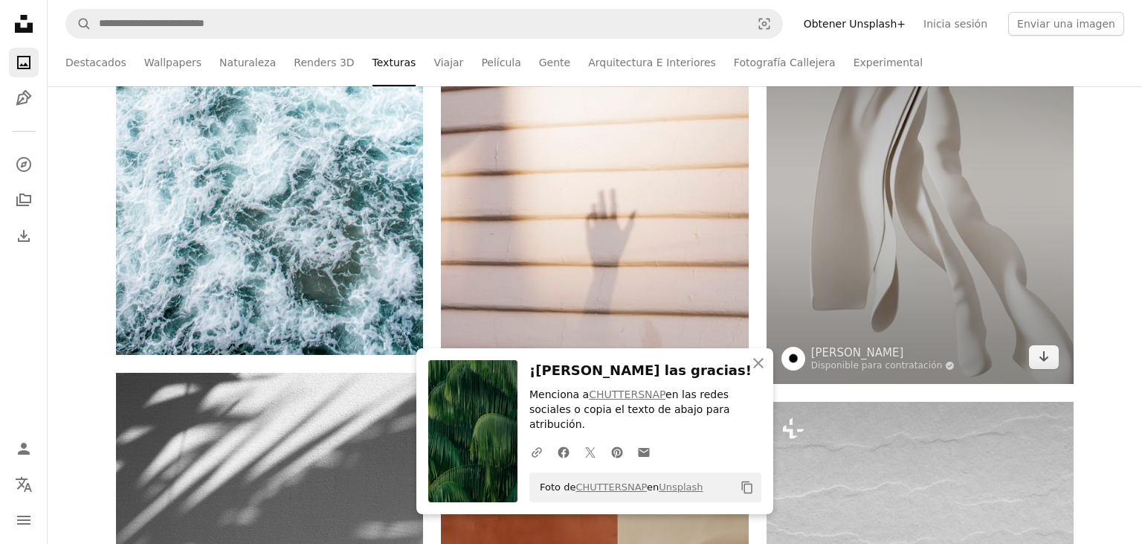
click at [915, 214] on img at bounding box center [920, 191] width 307 height 384
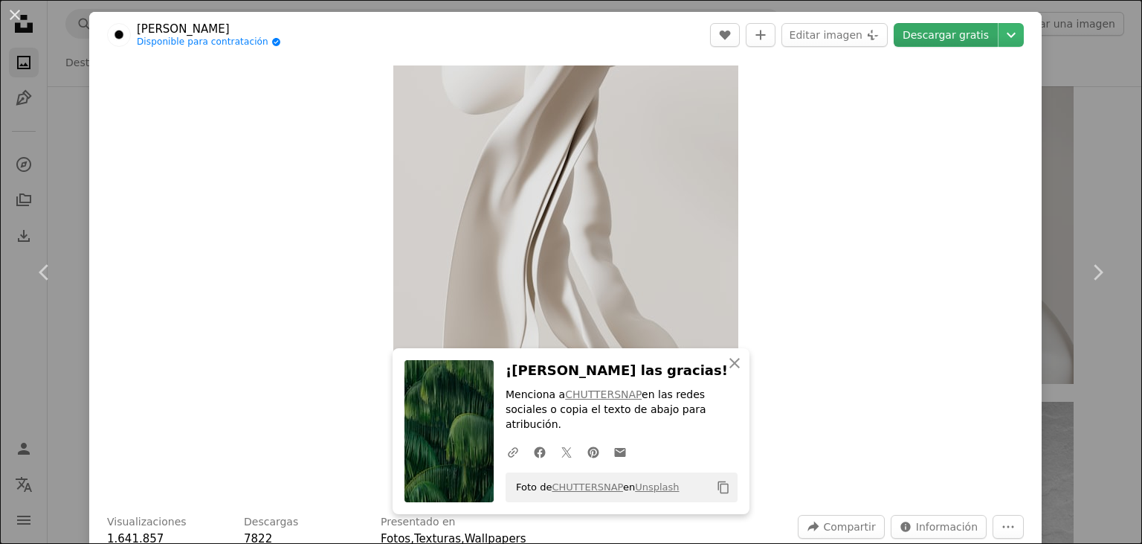
click at [951, 28] on link "Descargar gratis" at bounding box center [946, 35] width 104 height 24
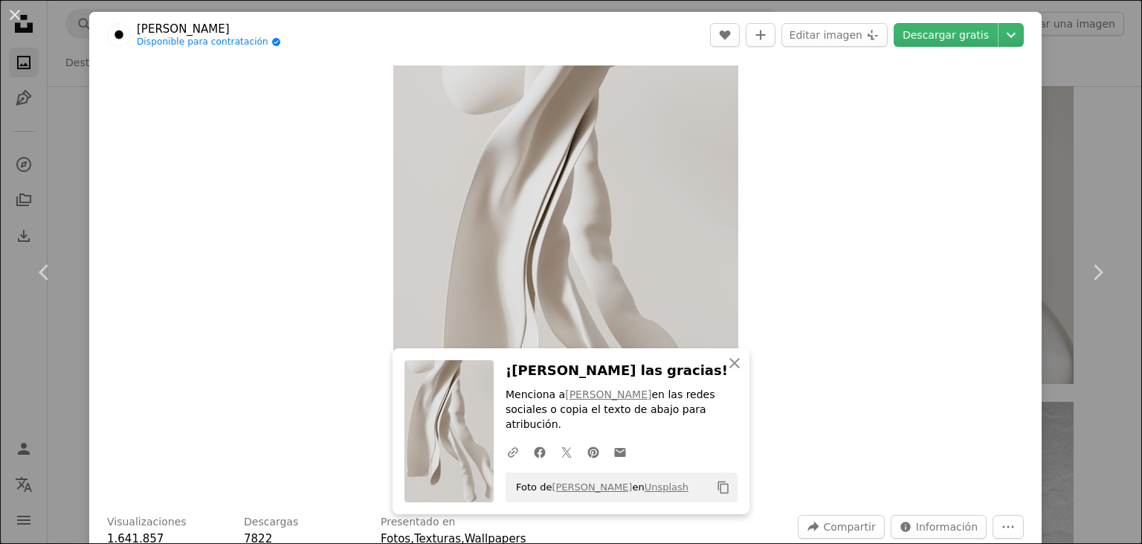
click at [1116, 176] on div "An X shape Chevron left Chevron right An X shape Cerrar ¡Dale las gracias! Menc…" at bounding box center [571, 272] width 1142 height 544
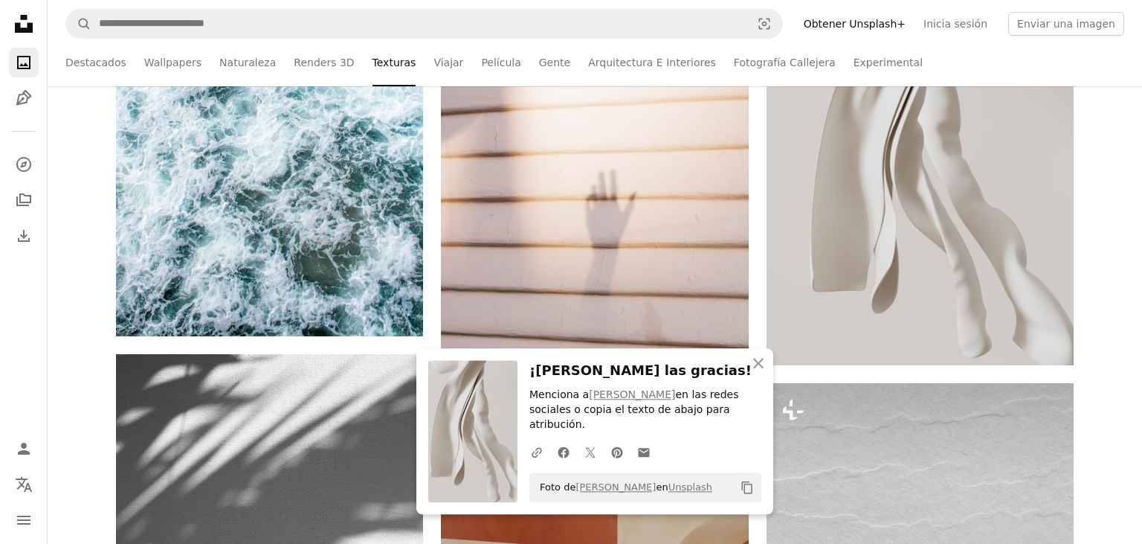
scroll to position [20023, 0]
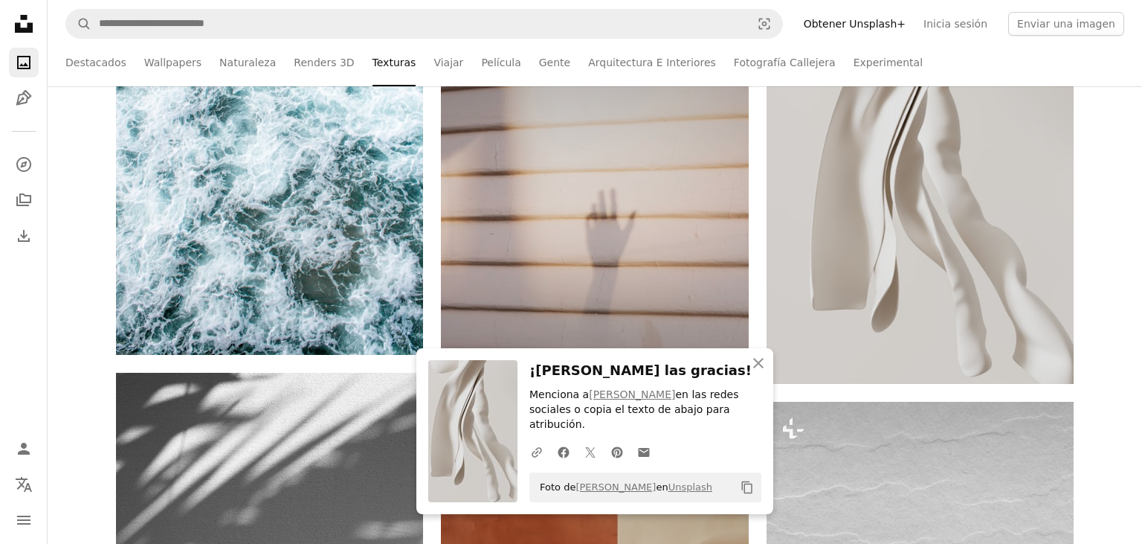
click at [659, 205] on img at bounding box center [594, 225] width 307 height 461
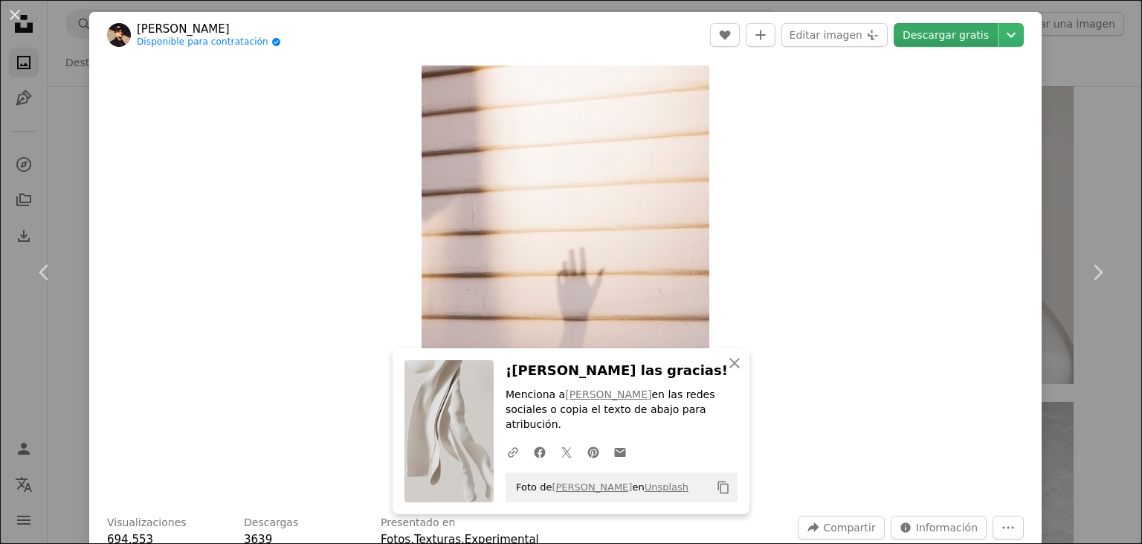
click at [950, 36] on link "Descargar gratis" at bounding box center [946, 35] width 104 height 24
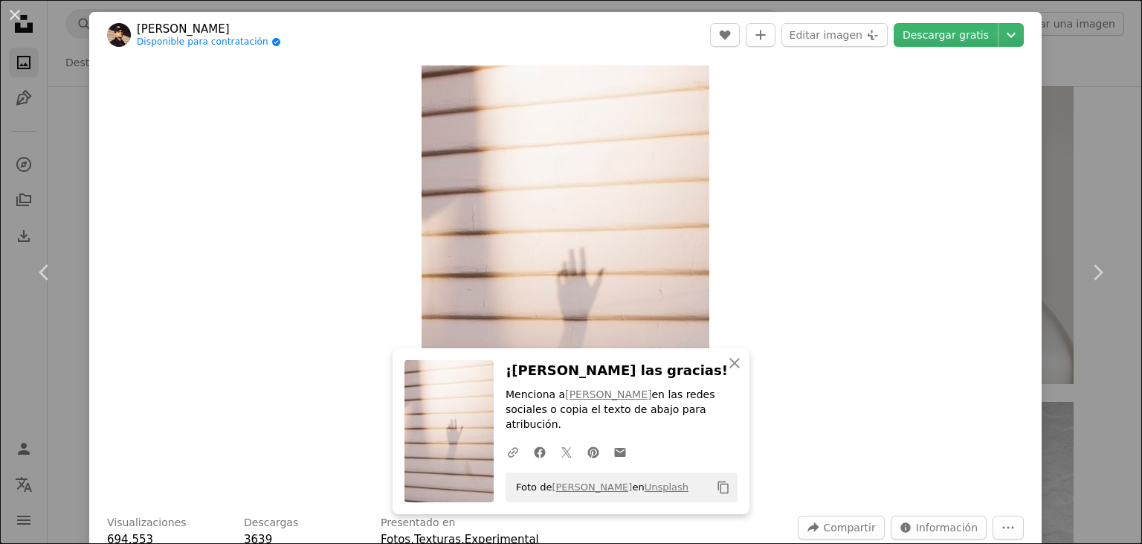
scroll to position [514, 0]
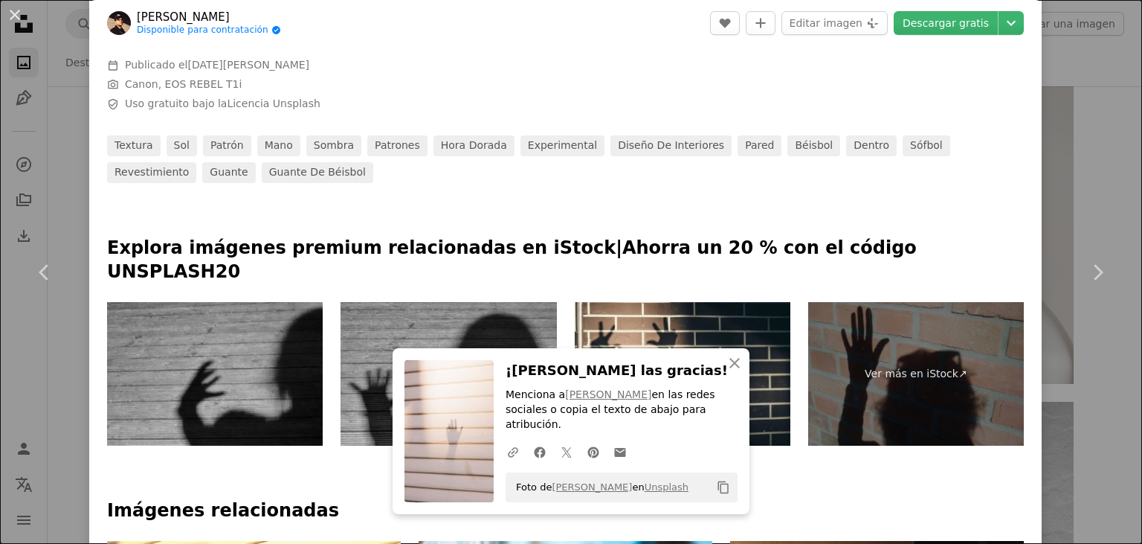
click at [1114, 141] on div "An X shape Chevron left Chevron right An X shape Cerrar ¡Dale las gracias! Menc…" at bounding box center [571, 272] width 1142 height 544
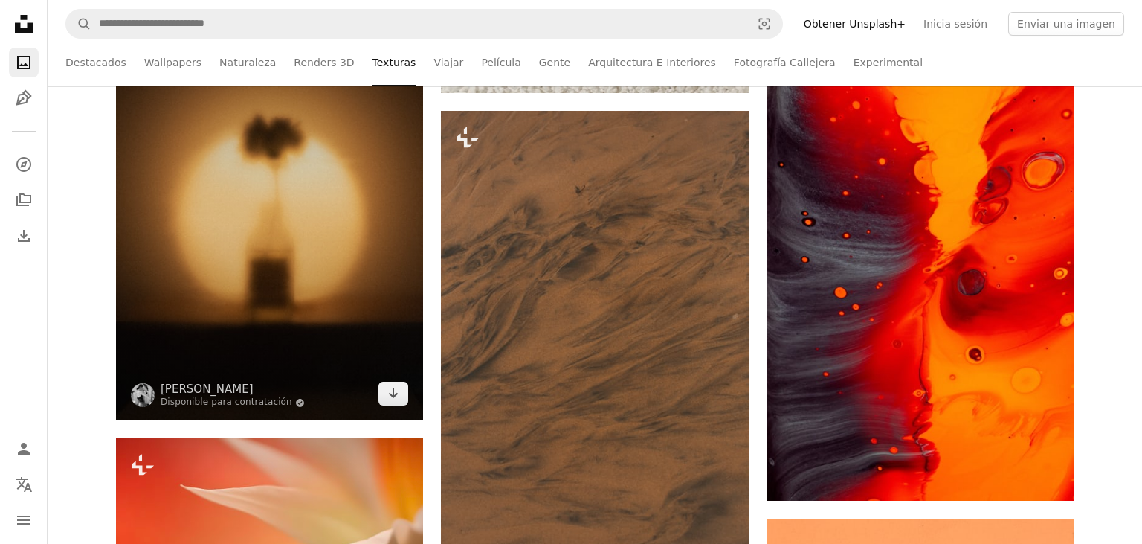
scroll to position [20808, 0]
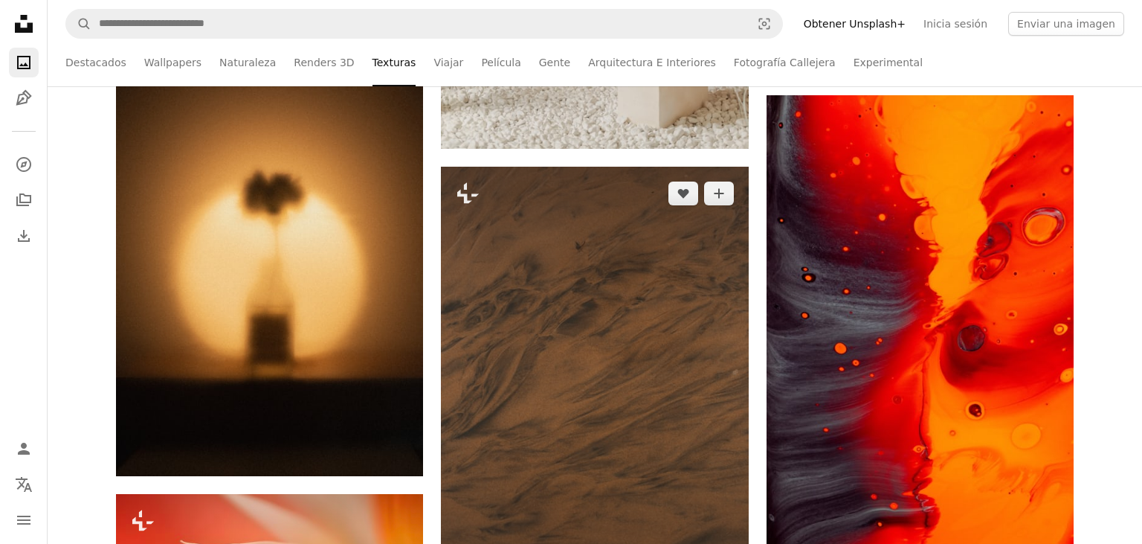
click at [546, 272] on img at bounding box center [594, 397] width 307 height 461
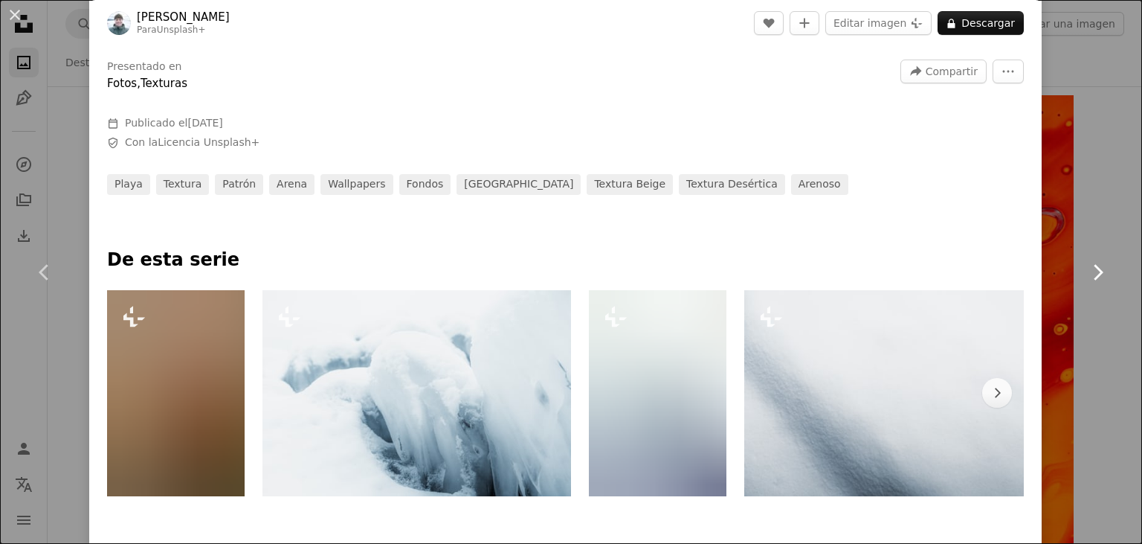
scroll to position [514, 0]
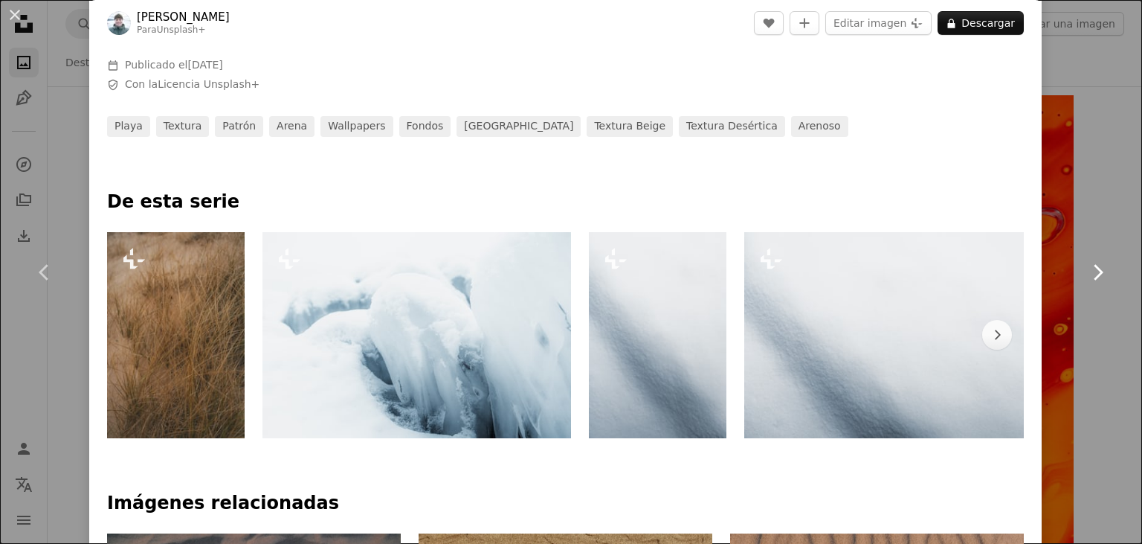
click at [1115, 210] on link "Chevron right" at bounding box center [1097, 272] width 89 height 143
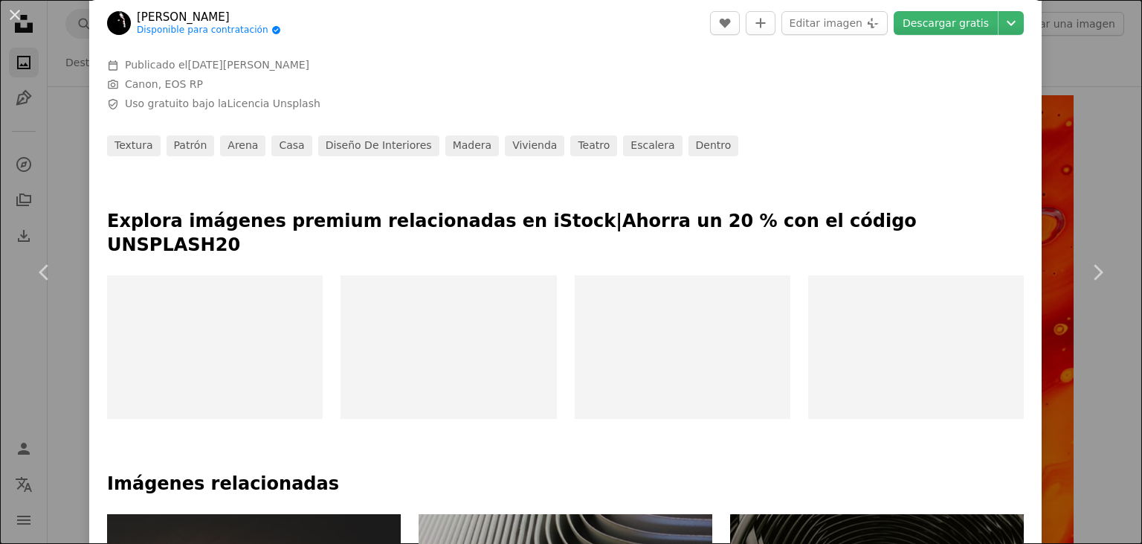
scroll to position [89, 0]
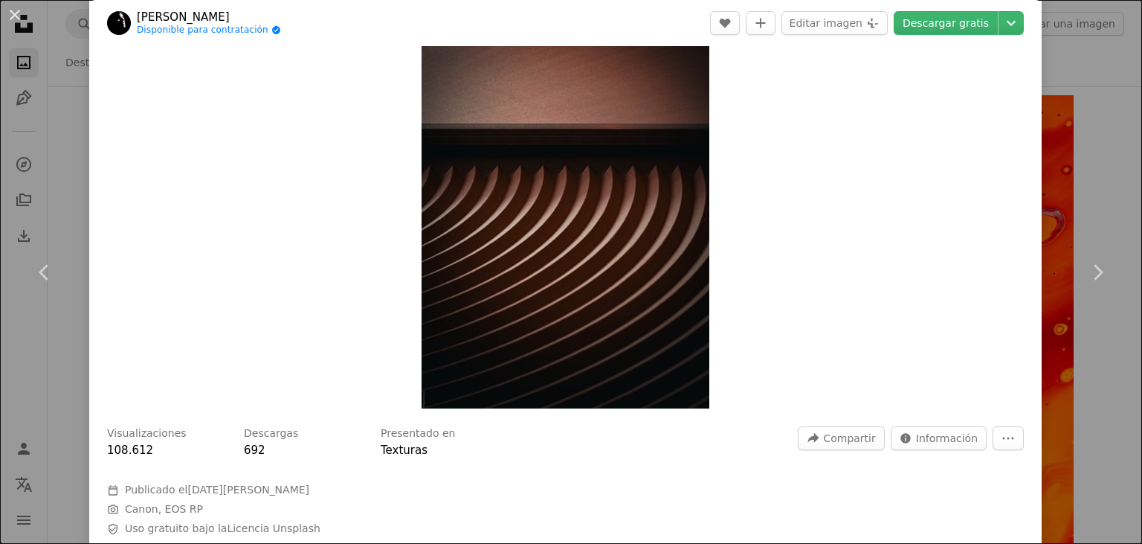
click at [1078, 178] on div "An X shape Chevron left Chevron right [PERSON_NAME] Disponible para contratació…" at bounding box center [571, 272] width 1142 height 544
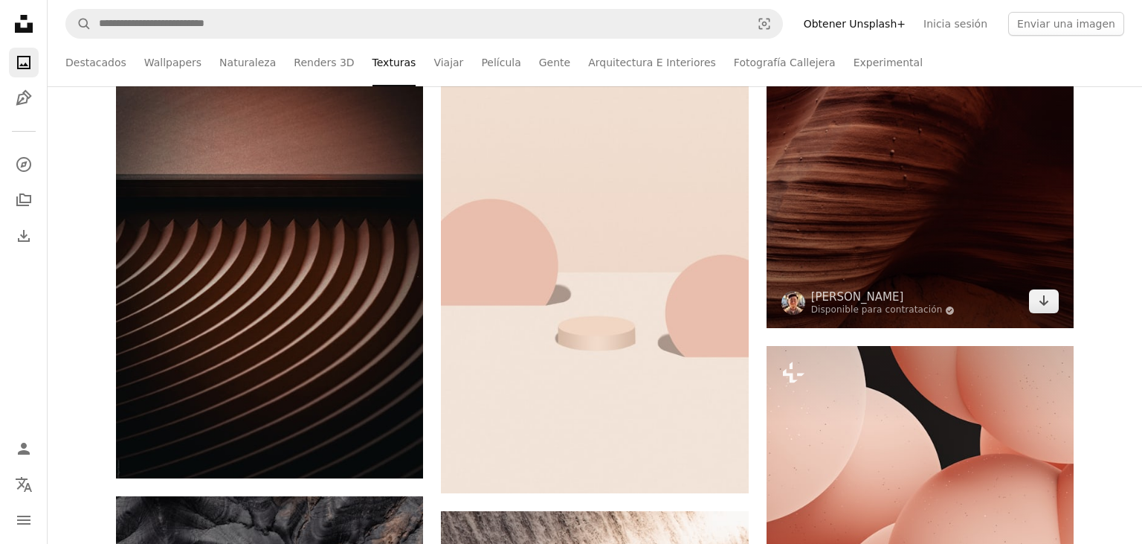
scroll to position [21907, 0]
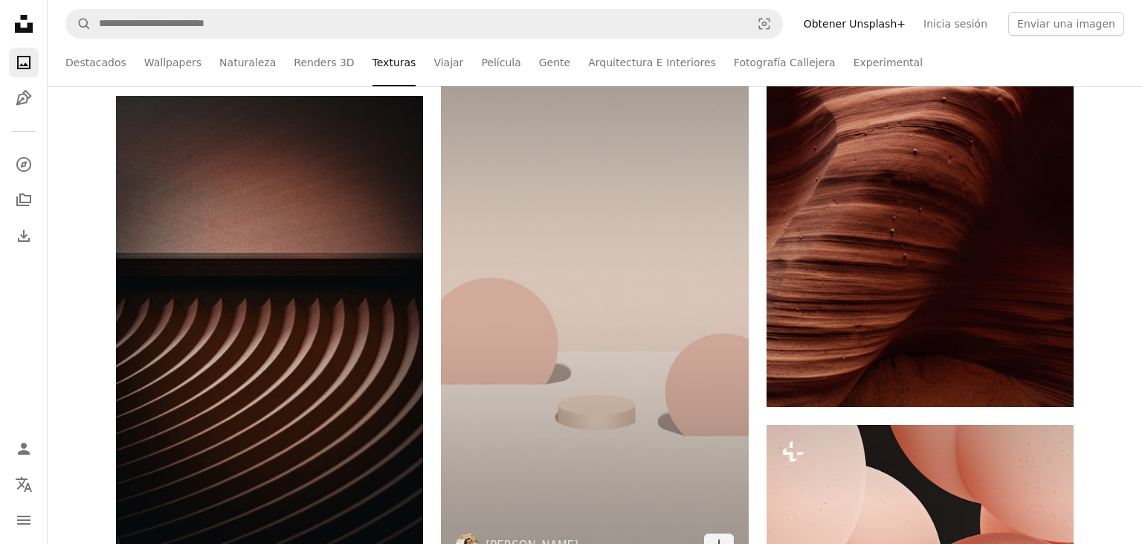
click at [635, 300] on img at bounding box center [594, 298] width 307 height 547
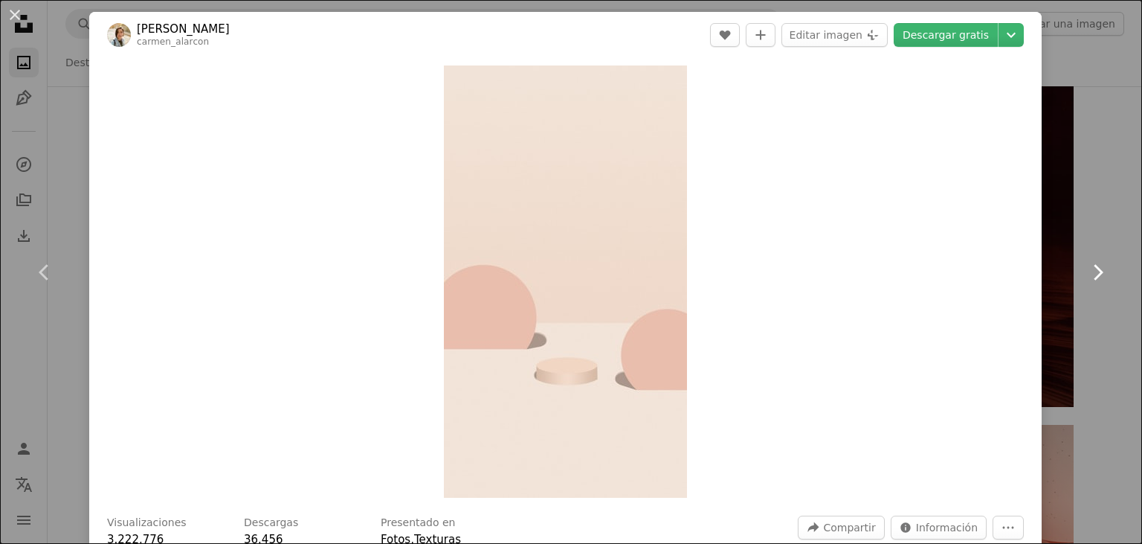
click at [1102, 272] on icon at bounding box center [1099, 272] width 10 height 16
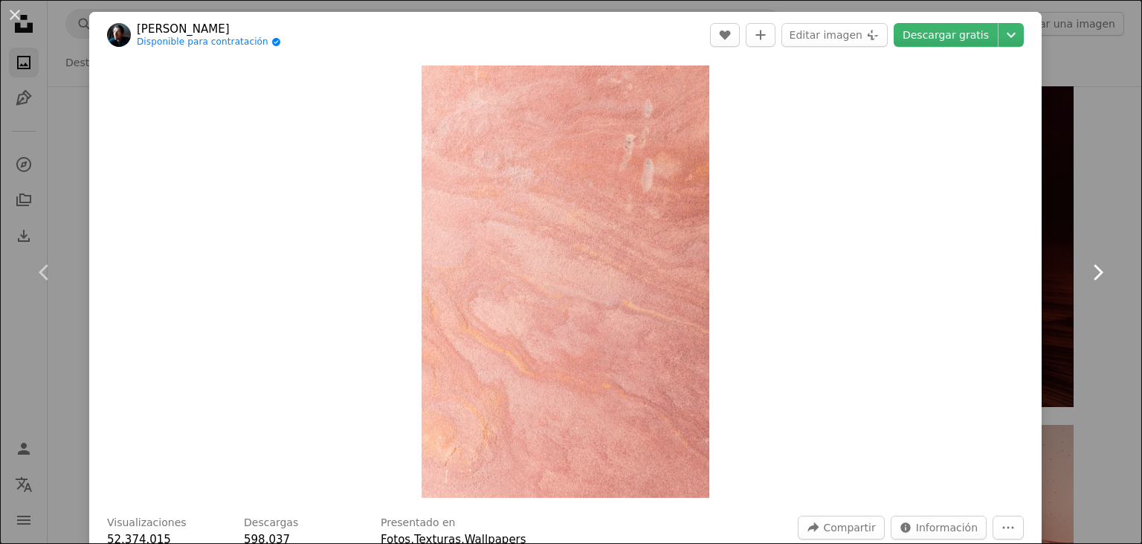
click at [1102, 272] on icon at bounding box center [1099, 272] width 10 height 16
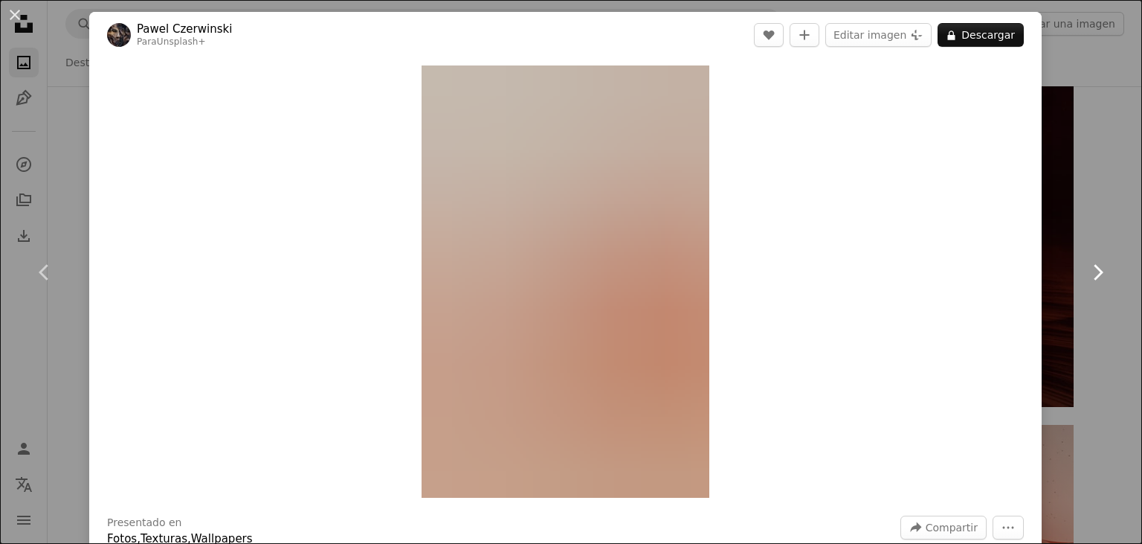
click at [1102, 272] on icon at bounding box center [1099, 272] width 10 height 16
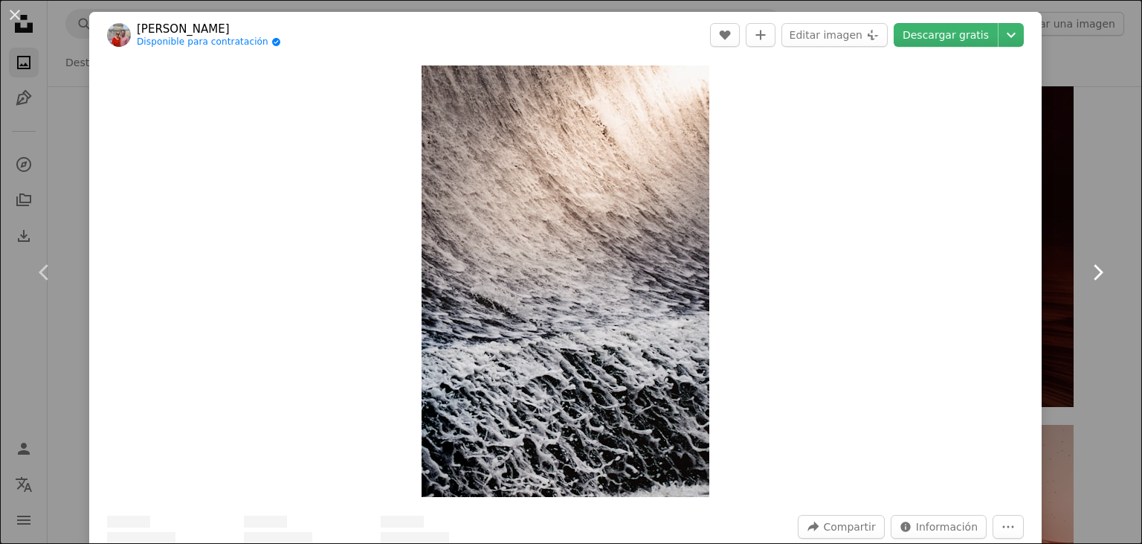
click at [1102, 272] on icon at bounding box center [1099, 272] width 10 height 16
click at [1114, 117] on div "An X shape Chevron left Chevron right [PERSON_NAME] Disponible para contratació…" at bounding box center [571, 272] width 1142 height 544
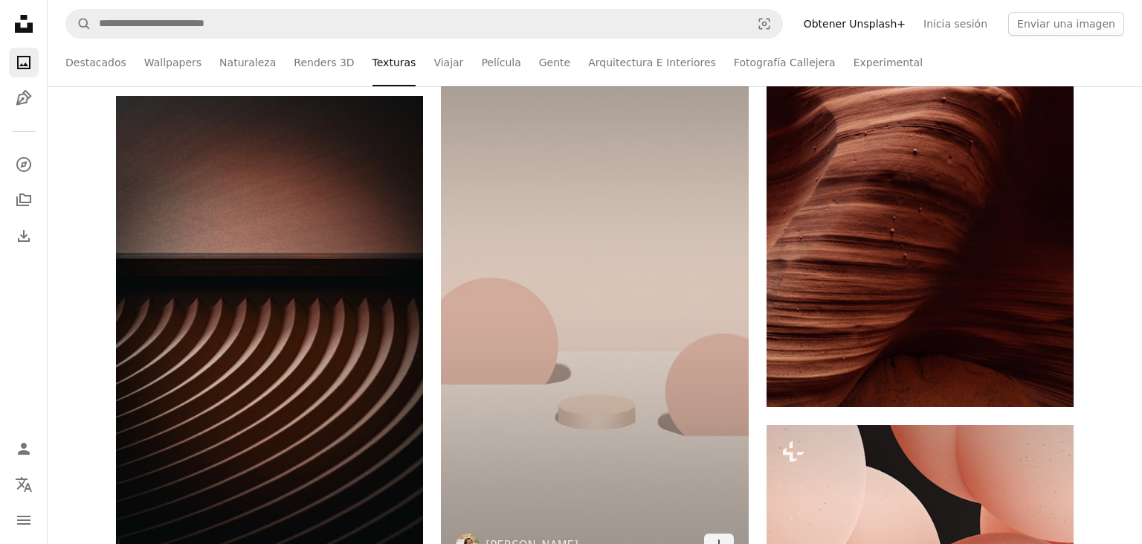
click at [602, 341] on img at bounding box center [594, 298] width 307 height 547
